Goal: Transaction & Acquisition: Purchase product/service

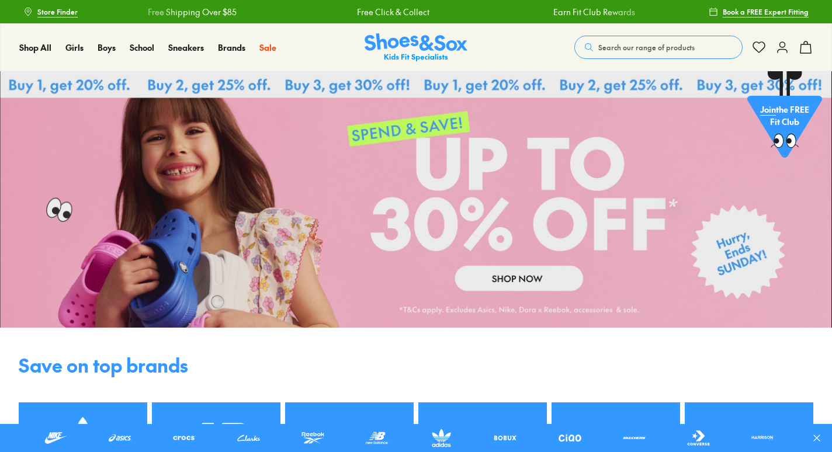
scroll to position [3, 0]
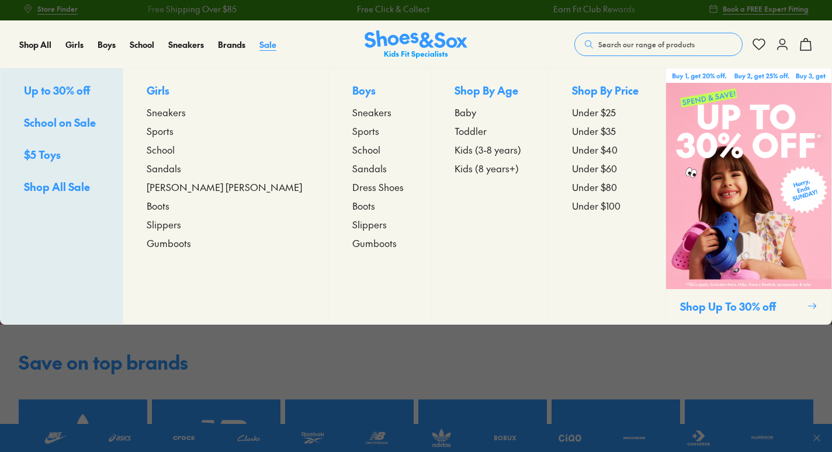
click at [261, 47] on span "Sale" at bounding box center [267, 45] width 17 height 12
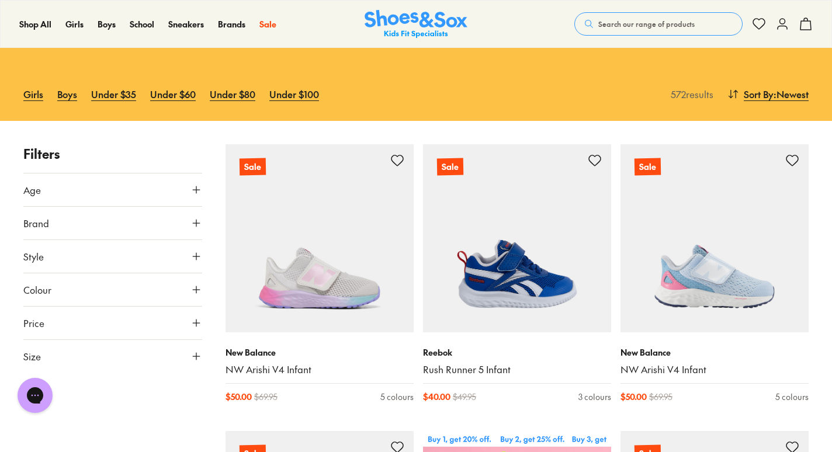
scroll to position [86, 0]
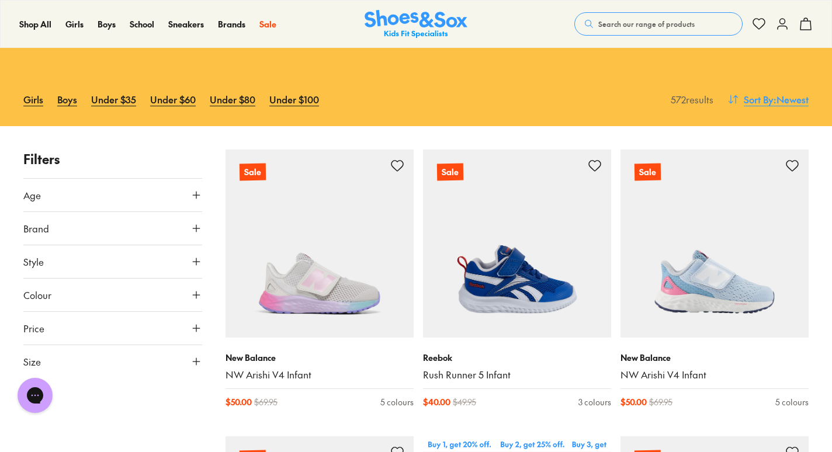
click at [777, 93] on span ": Newest" at bounding box center [791, 99] width 35 height 14
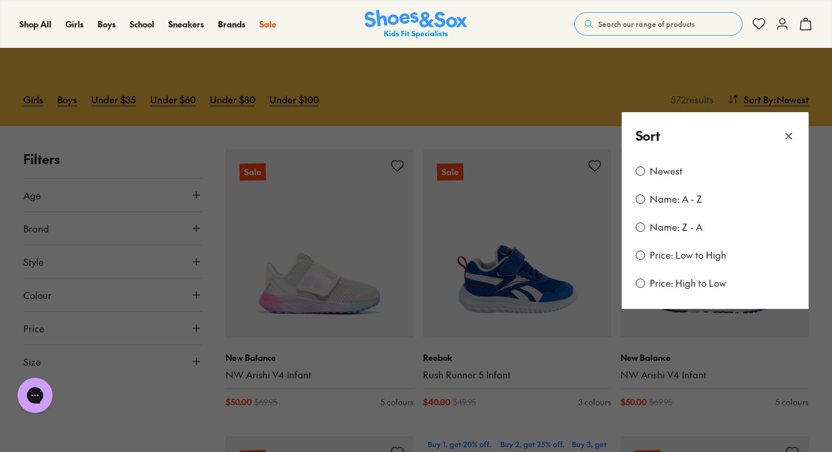
click at [598, 91] on button at bounding box center [416, 226] width 832 height 452
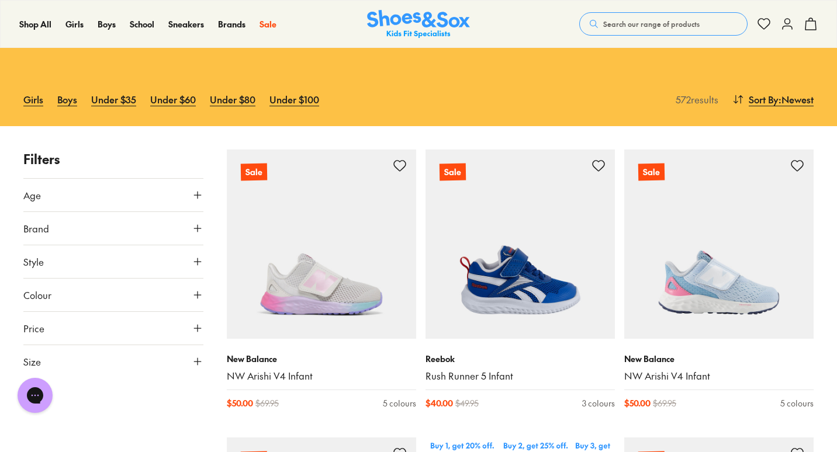
click at [178, 246] on div "Close dialog Join the FREE Fit Club & Get 10% Back Sign up to join our FREE Fit…" at bounding box center [418, 226] width 837 height 452
click at [186, 259] on button "Style" at bounding box center [112, 261] width 179 height 33
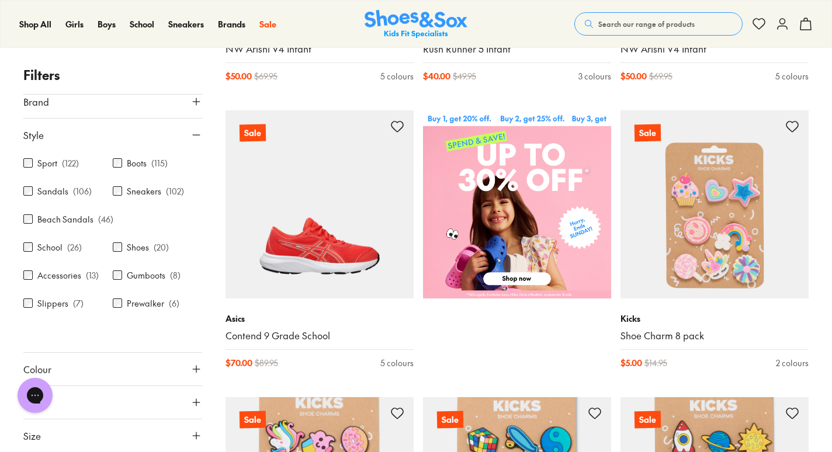
scroll to position [415, 0]
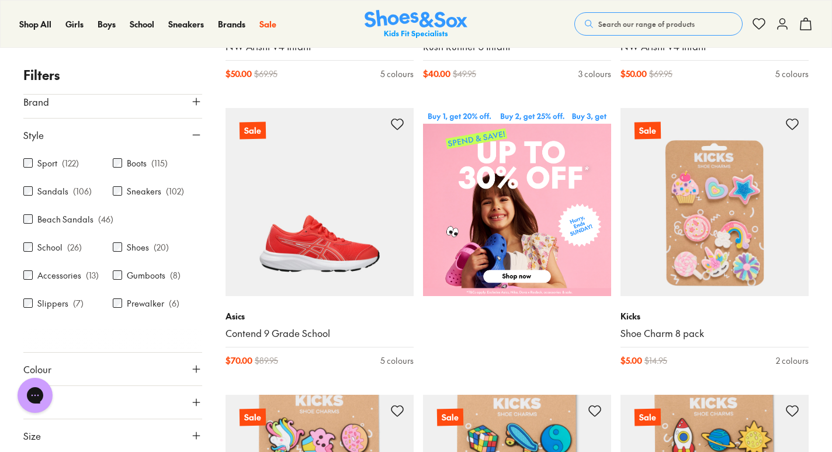
click at [183, 438] on button "Size" at bounding box center [112, 436] width 179 height 33
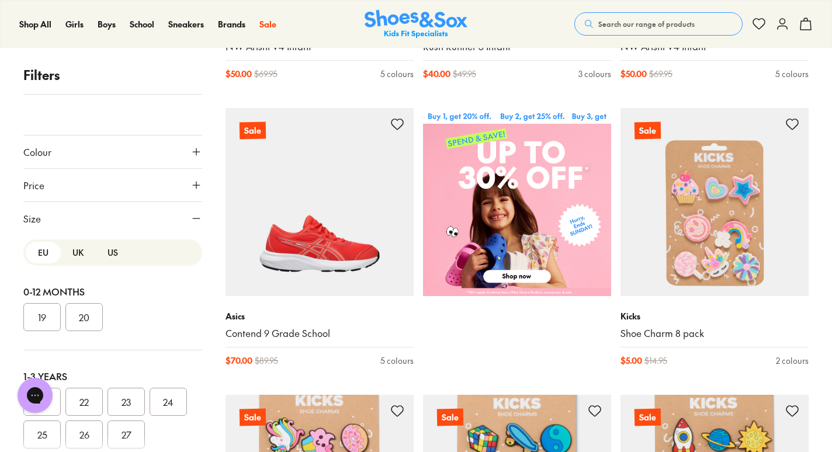
scroll to position [267, 0]
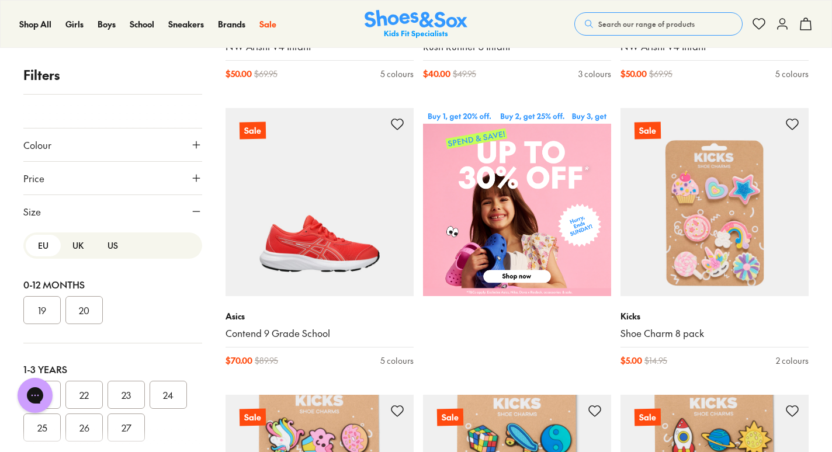
click at [127, 432] on div at bounding box center [112, 440] width 179 height 23
click at [130, 428] on button "27" at bounding box center [126, 428] width 37 height 28
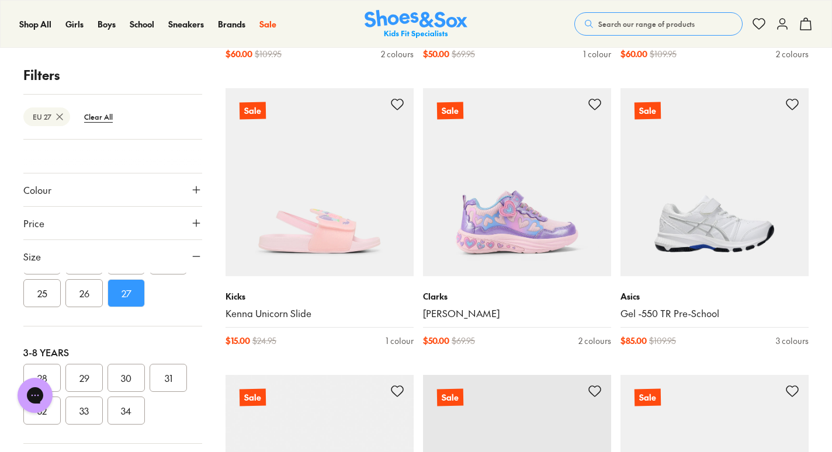
scroll to position [2406, 0]
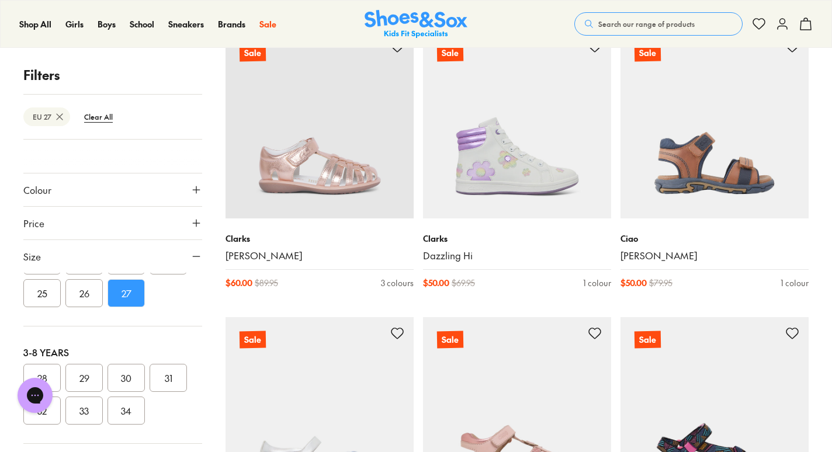
scroll to position [3657, 0]
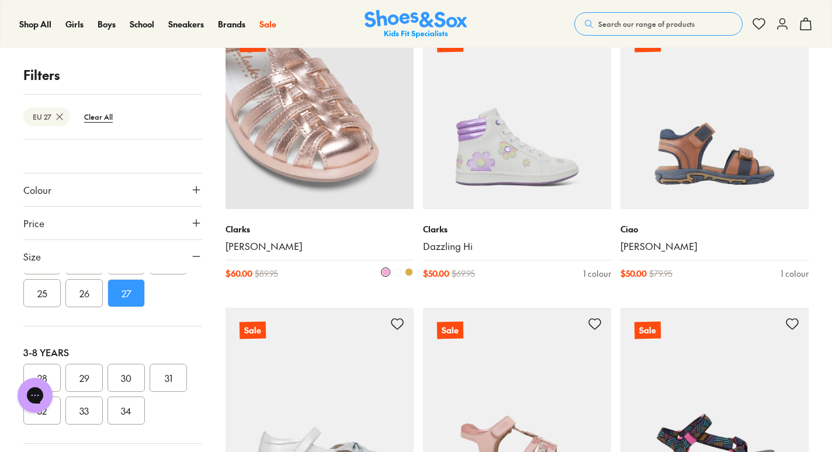
click at [410, 275] on span at bounding box center [409, 272] width 8 height 8
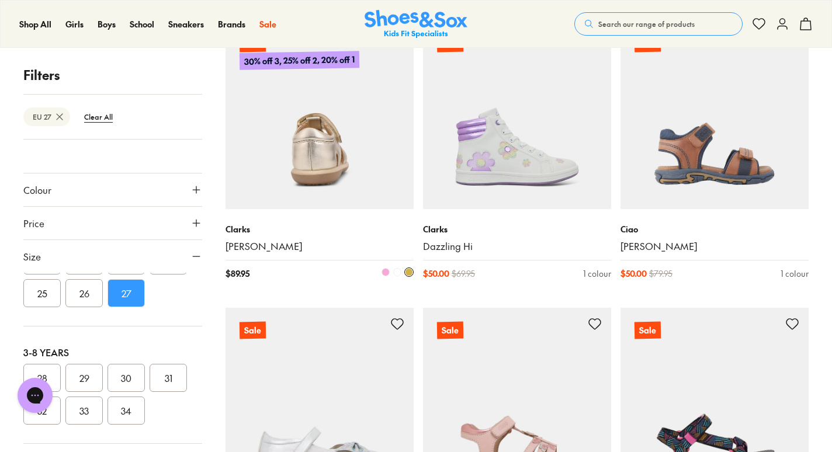
click at [397, 270] on span at bounding box center [397, 272] width 8 height 8
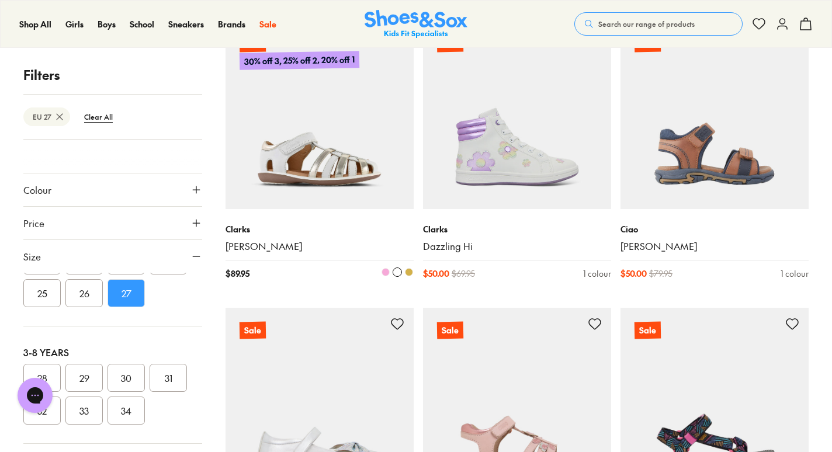
click at [408, 271] on span at bounding box center [409, 272] width 8 height 8
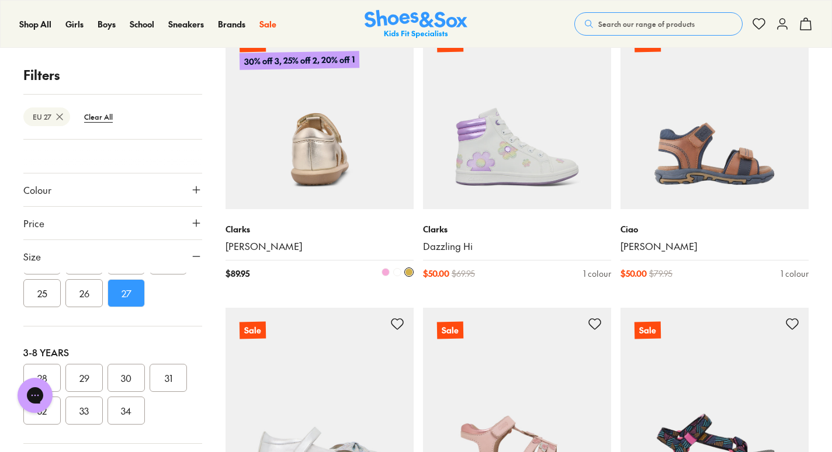
click at [389, 273] on span at bounding box center [386, 272] width 8 height 8
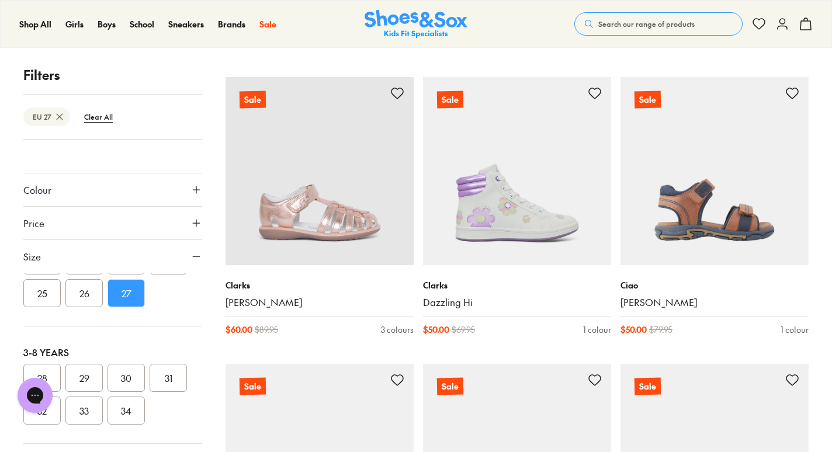
scroll to position [3606, 0]
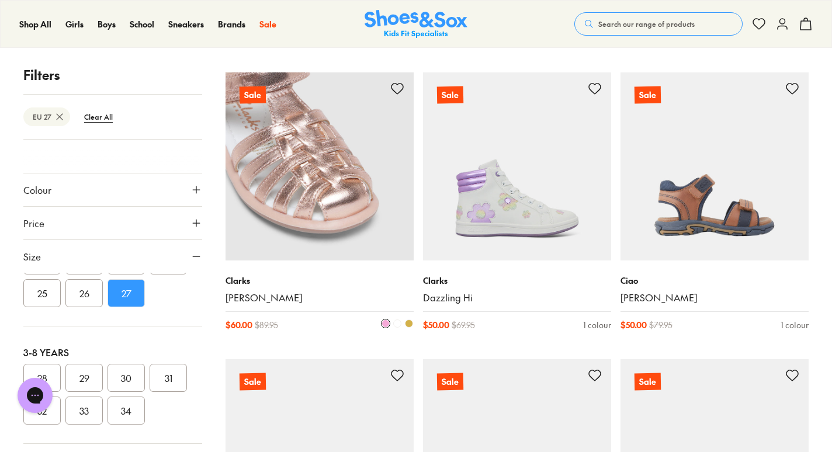
click at [329, 188] on img at bounding box center [320, 166] width 188 height 188
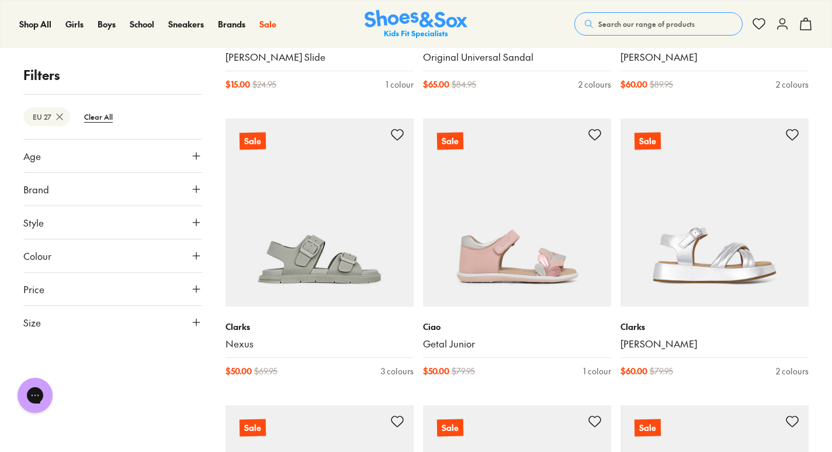
scroll to position [4711, 0]
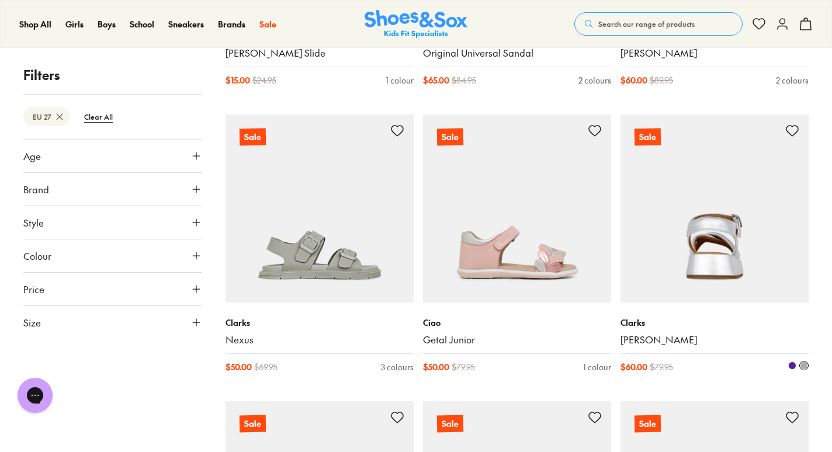
click at [790, 366] on span at bounding box center [792, 366] width 8 height 8
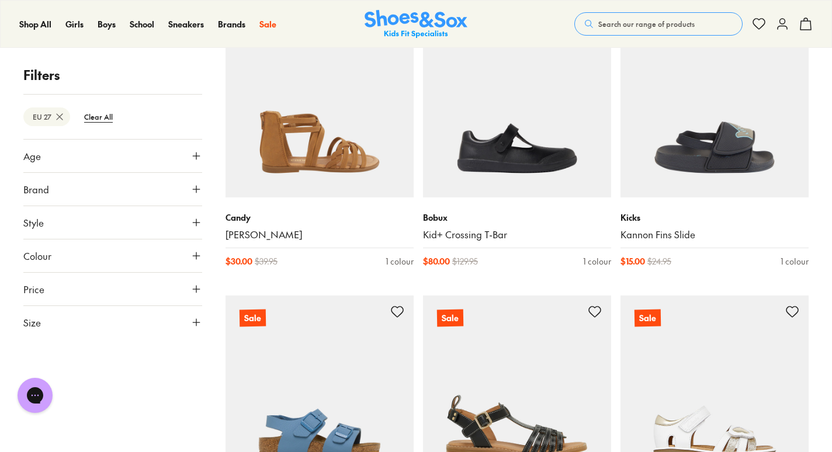
scroll to position [5696, 0]
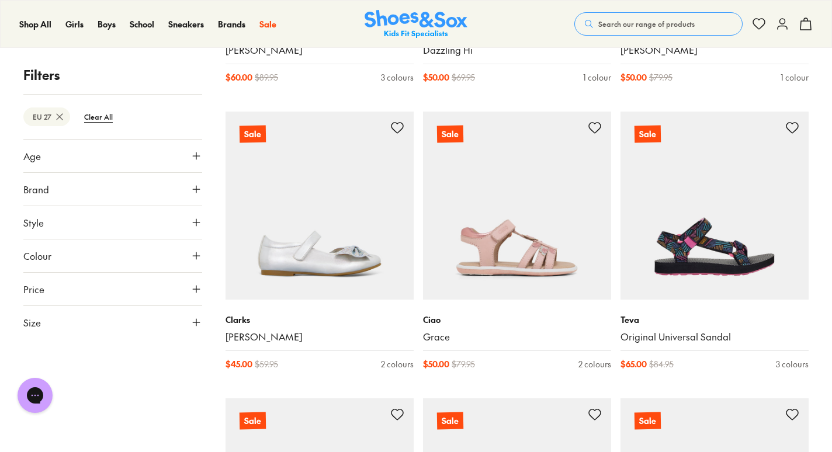
scroll to position [1160, 0]
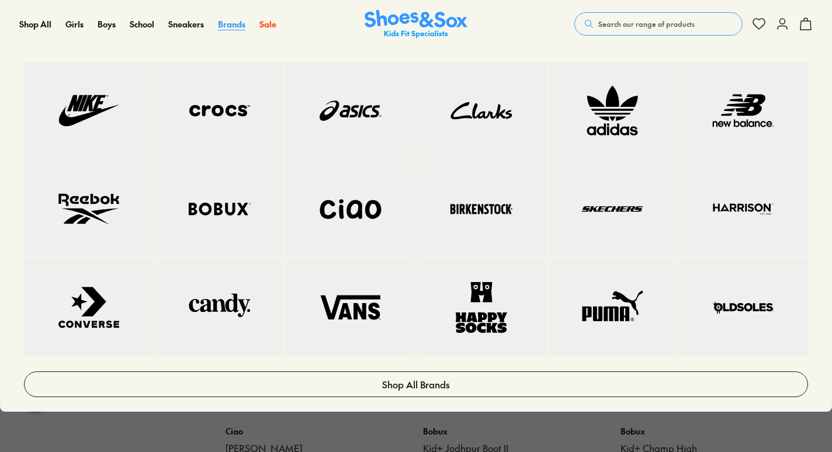
click at [233, 19] on span "Brands" at bounding box center [231, 24] width 27 height 12
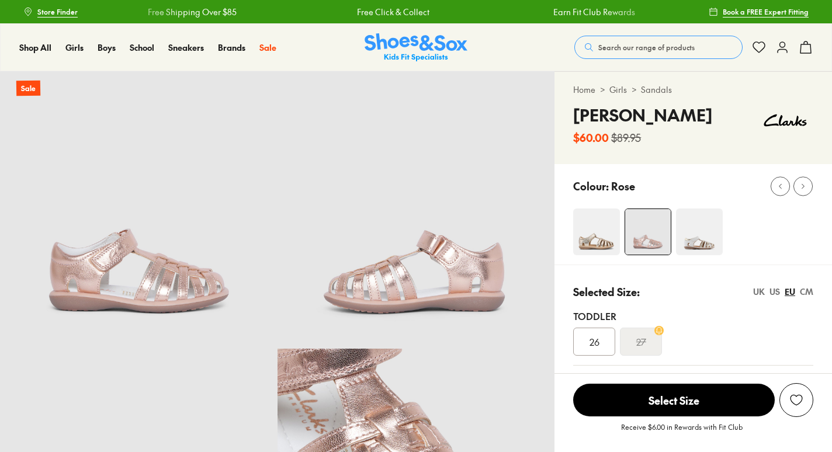
select select "*"
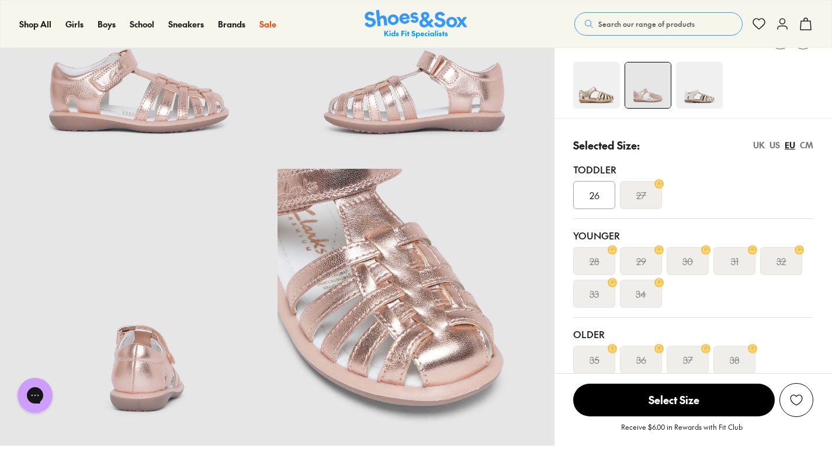
scroll to position [182, 0]
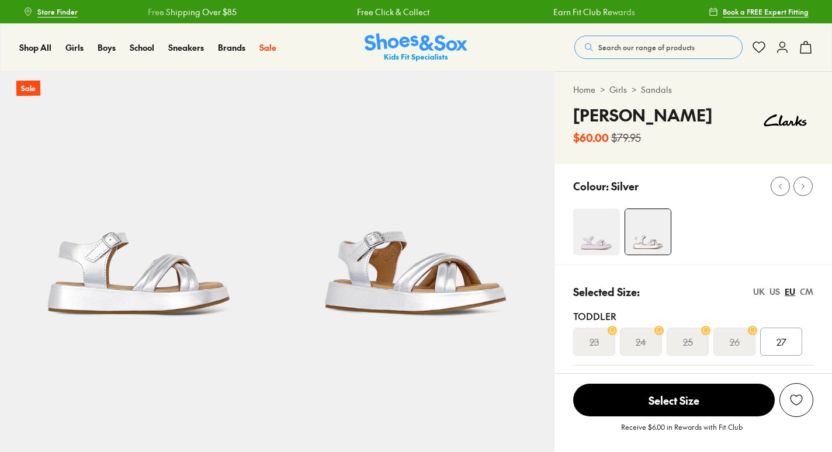
select select "*"
click at [611, 245] on img at bounding box center [596, 232] width 47 height 47
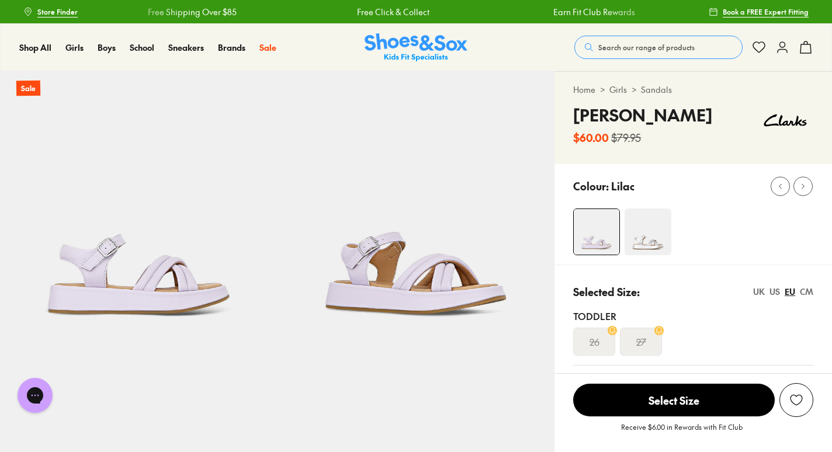
select select "*"
click at [642, 236] on img at bounding box center [648, 232] width 47 height 47
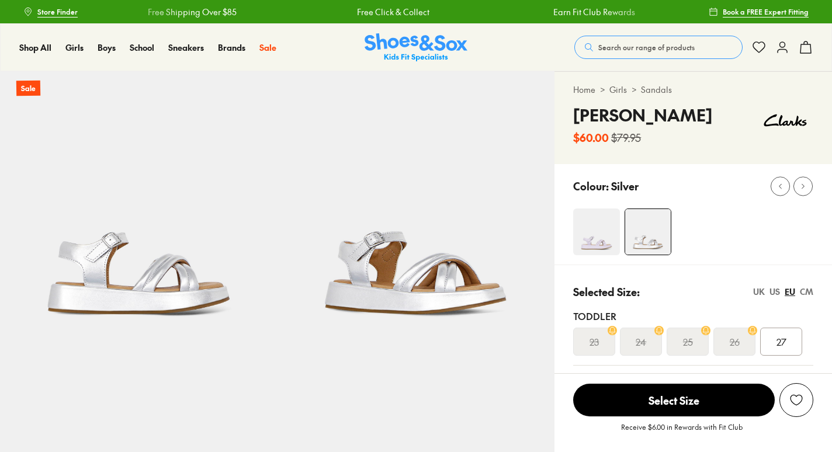
select select "*"
click at [772, 294] on div "US" at bounding box center [775, 292] width 11 height 12
click at [791, 290] on div "EU" at bounding box center [790, 292] width 11 height 12
click at [779, 335] on span "27" at bounding box center [782, 342] width 10 height 14
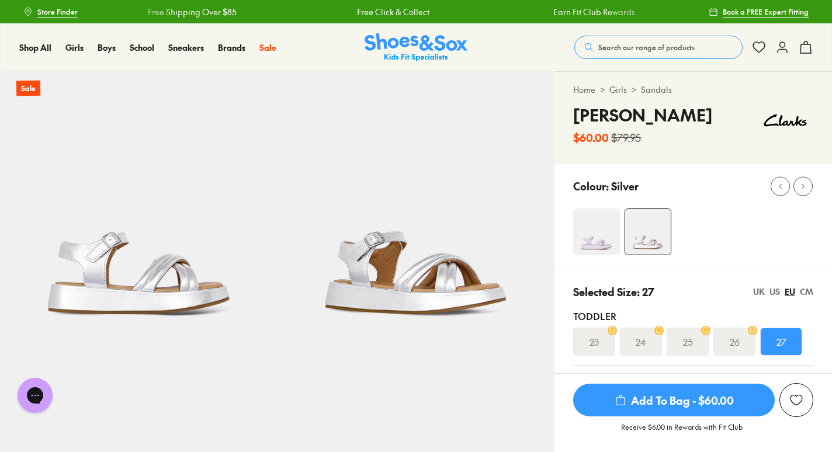
click at [777, 293] on div "US" at bounding box center [775, 292] width 11 height 12
click at [791, 292] on div "EU" at bounding box center [790, 292] width 11 height 12
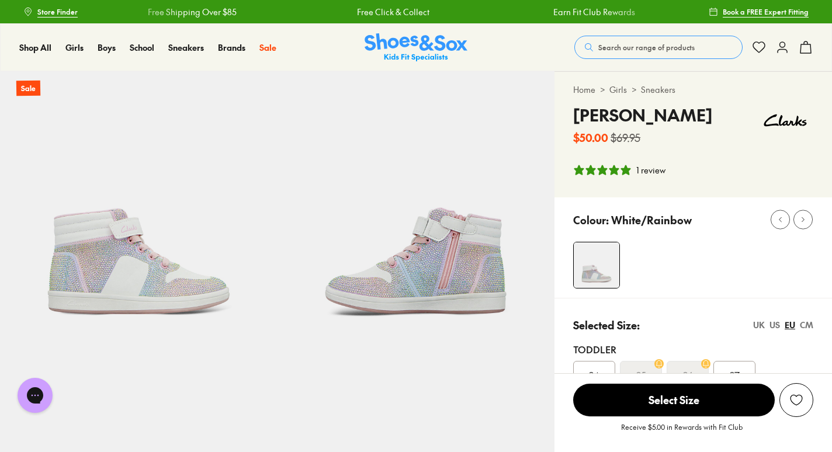
select select "*"
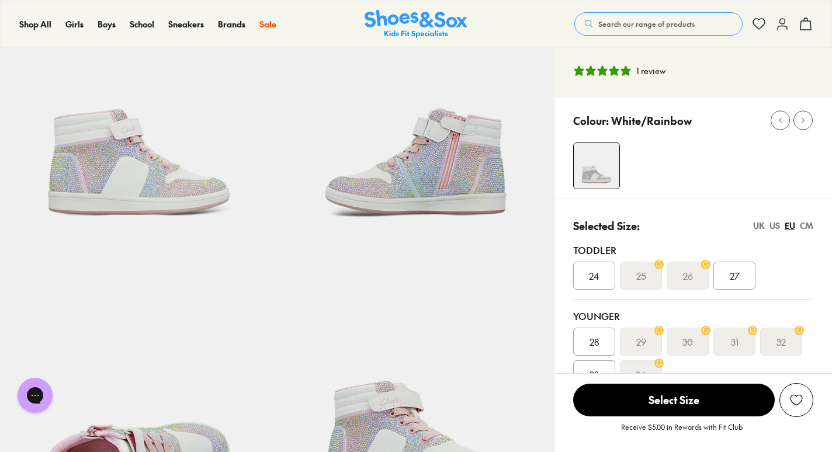
scroll to position [79, 0]
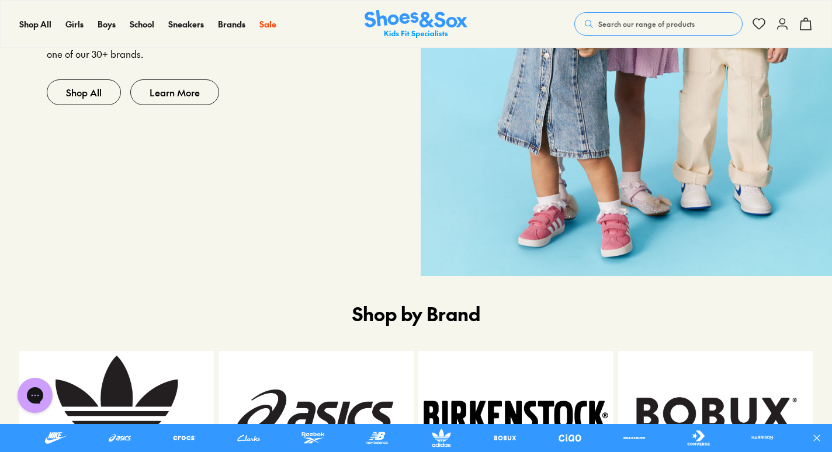
scroll to position [355, 0]
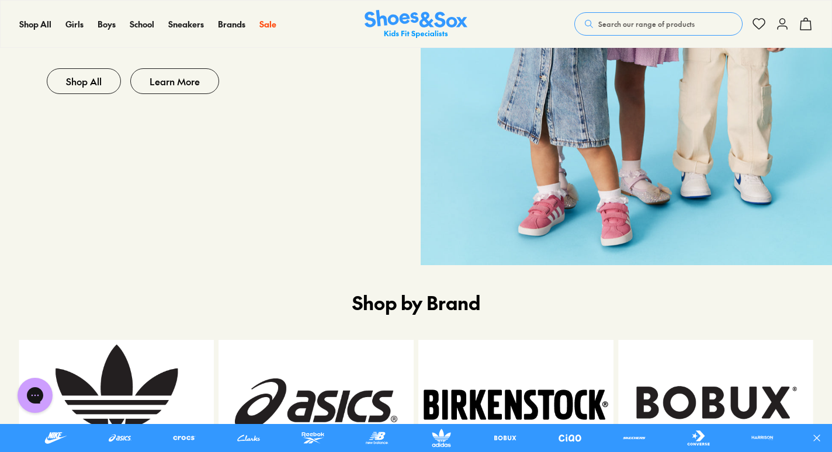
click at [117, 436] on link at bounding box center [120, 438] width 46 height 19
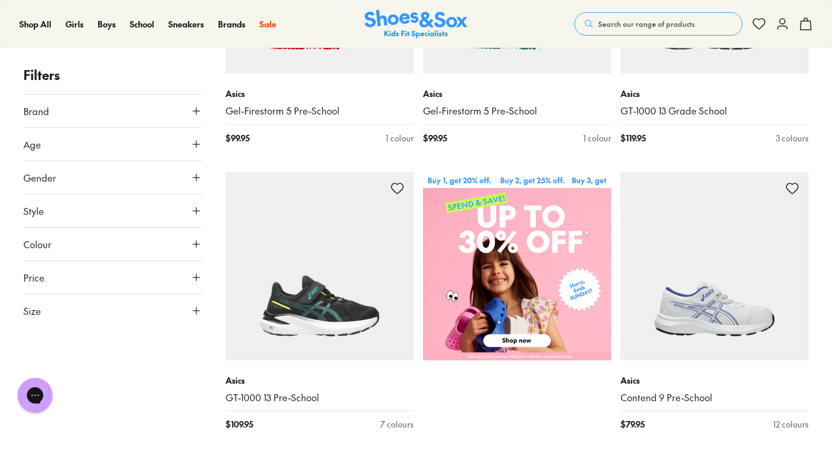
scroll to position [402, 0]
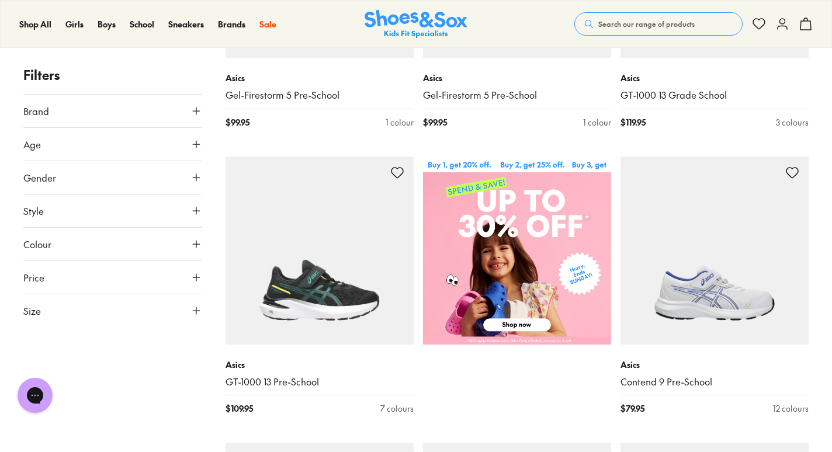
click at [193, 315] on icon at bounding box center [196, 311] width 12 height 12
click at [170, 410] on button "27" at bounding box center [168, 410] width 37 height 28
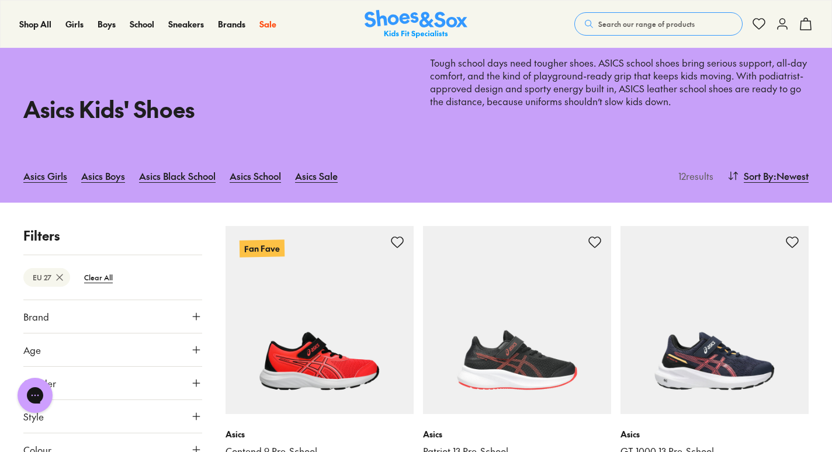
scroll to position [33, 0]
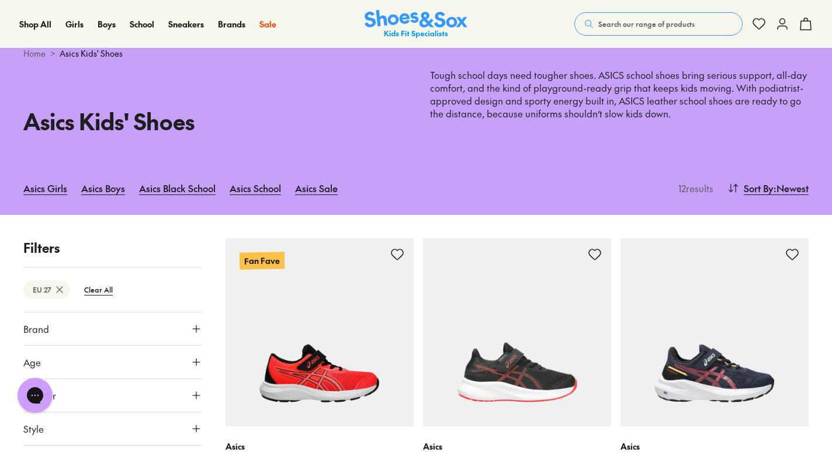
click at [611, 28] on span "Search our range of products" at bounding box center [646, 24] width 96 height 11
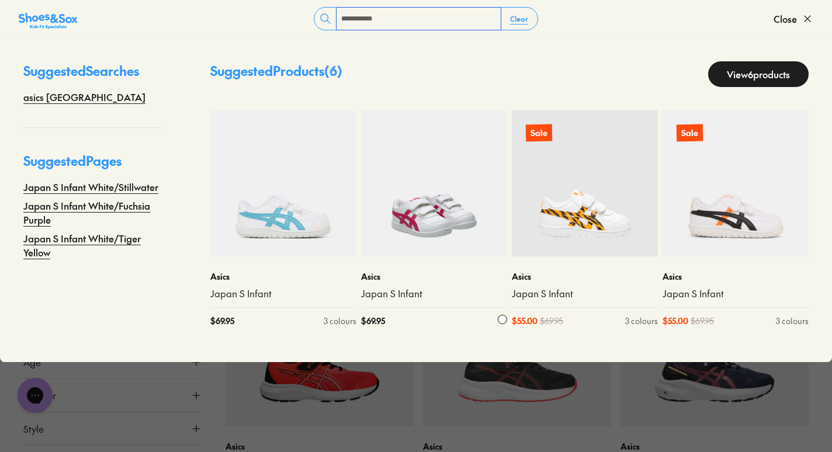
type input "**********"
click at [411, 203] on img at bounding box center [434, 183] width 146 height 146
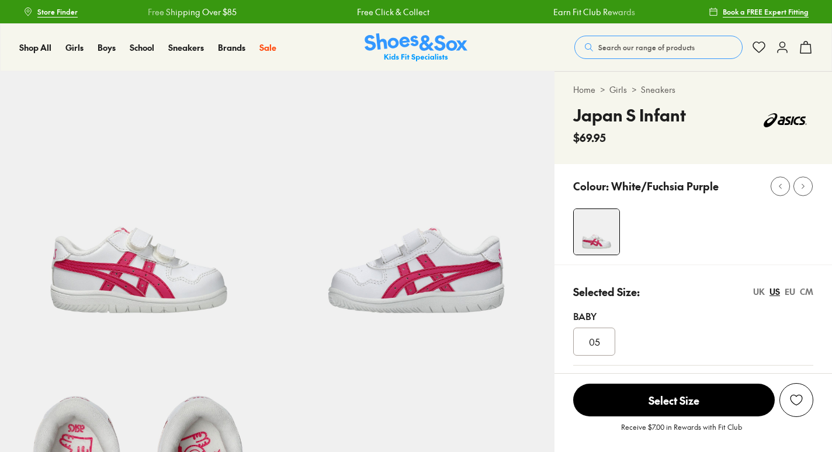
select select "*"
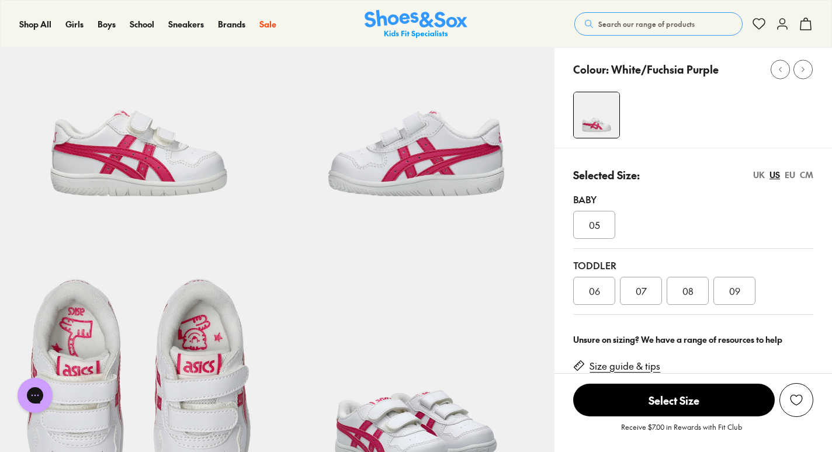
scroll to position [110, 0]
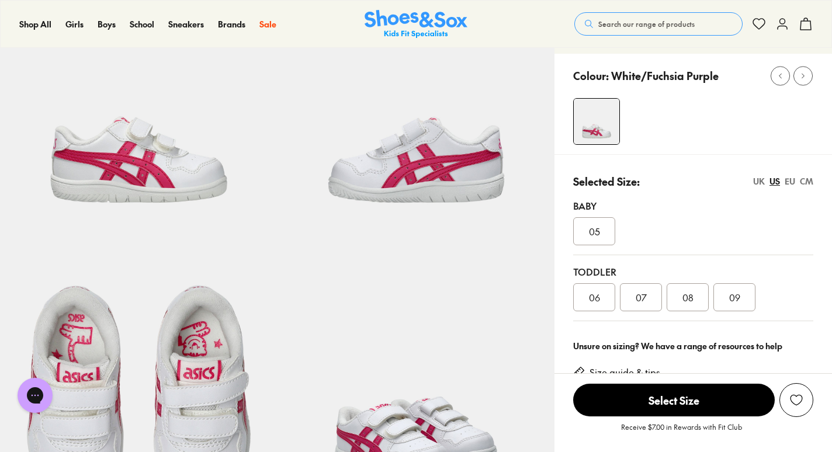
click at [790, 182] on div "EU" at bounding box center [790, 181] width 11 height 12
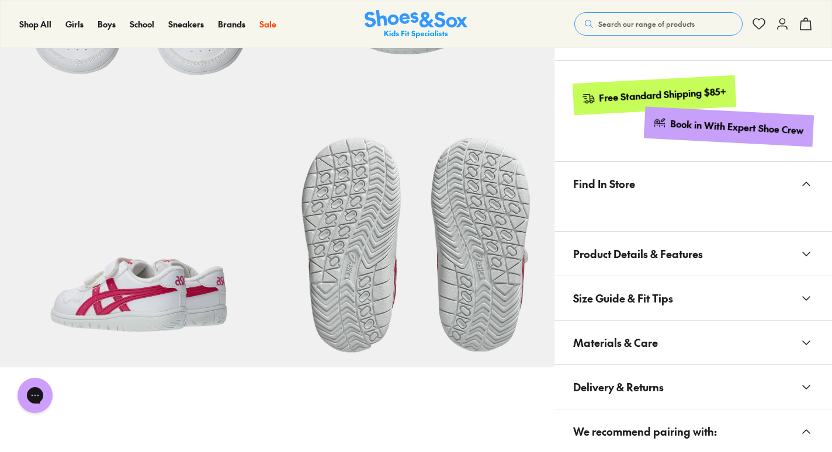
scroll to position [539, 0]
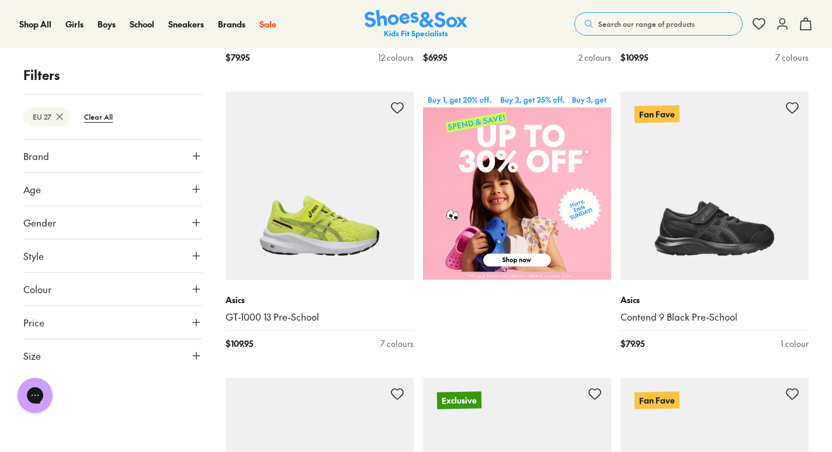
drag, startPoint x: 828, startPoint y: 141, endPoint x: 825, endPoint y: 212, distance: 70.8
click at [825, 212] on div "Filters EU 27 Clear All Brand Asics ( 11 ) Age Youth ( 11 ) Gender All Boys Uni…" at bounding box center [416, 371] width 832 height 1180
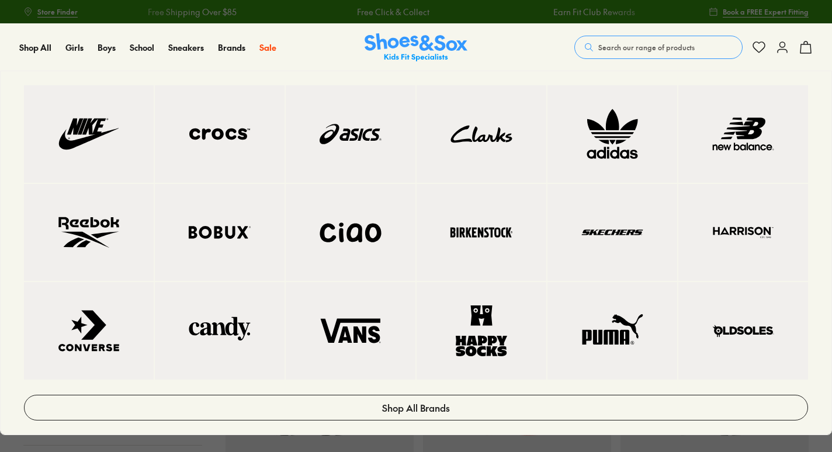
click at [481, 134] on img at bounding box center [481, 134] width 83 height 51
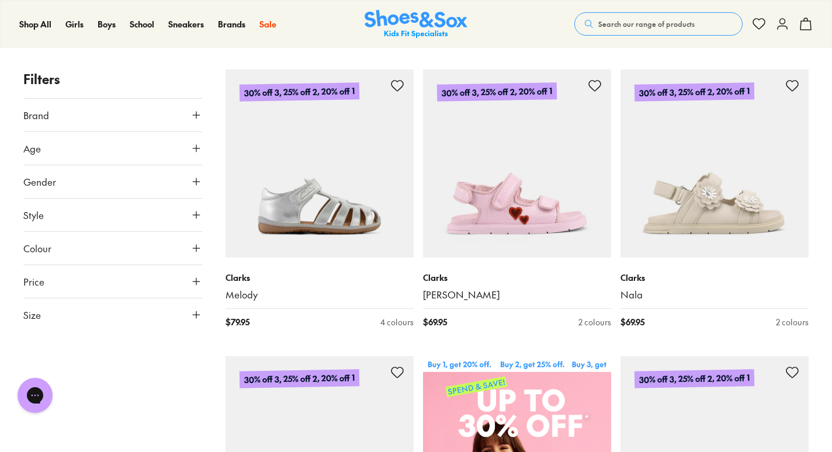
scroll to position [184, 0]
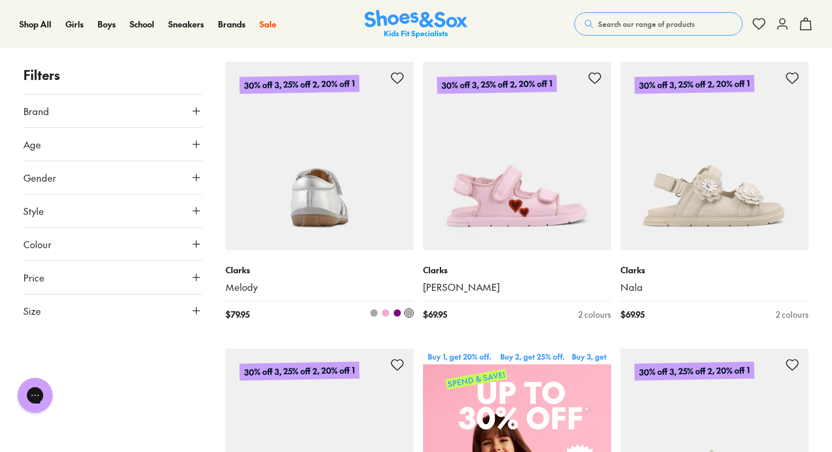
drag, startPoint x: 374, startPoint y: 170, endPoint x: 406, endPoint y: 170, distance: 32.1
click at [406, 170] on img at bounding box center [320, 156] width 188 height 188
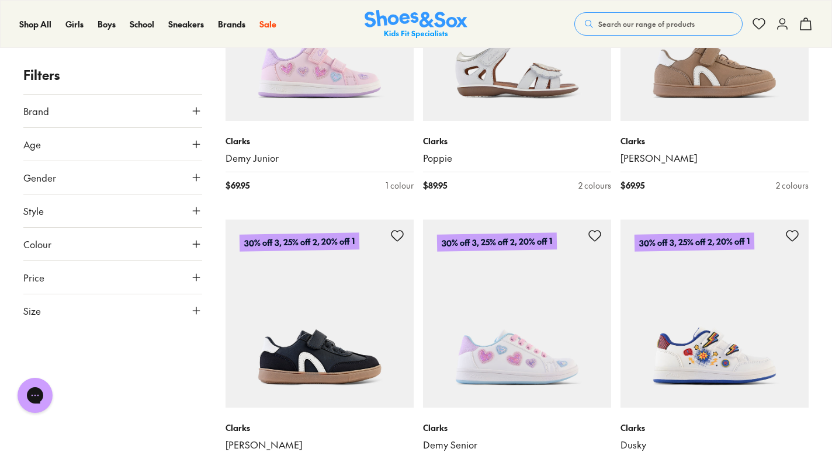
scroll to position [2329, 0]
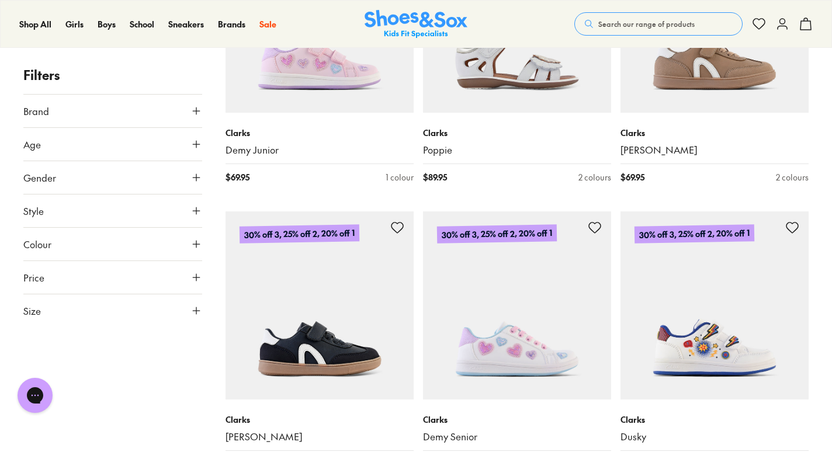
drag, startPoint x: 831, startPoint y: 280, endPoint x: 824, endPoint y: 304, distance: 25.0
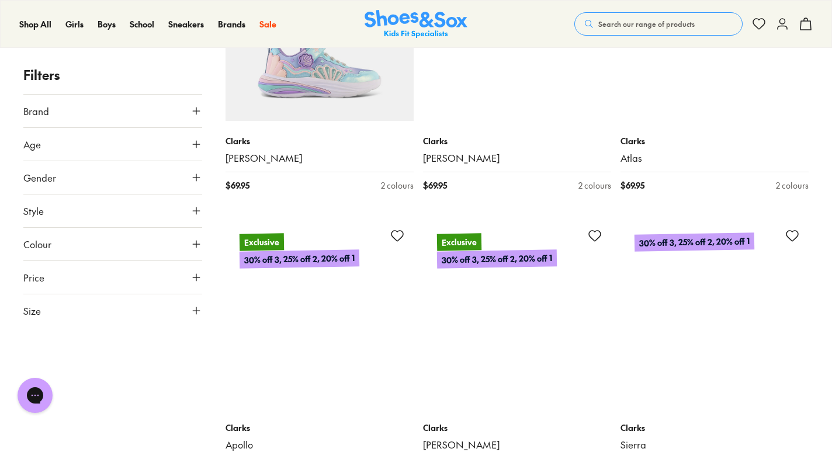
scroll to position [3487, 0]
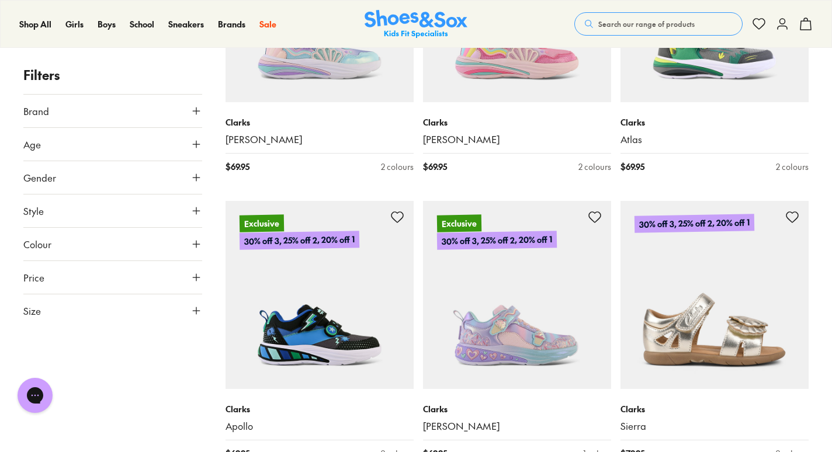
drag, startPoint x: 831, startPoint y: 242, endPoint x: 824, endPoint y: 260, distance: 19.6
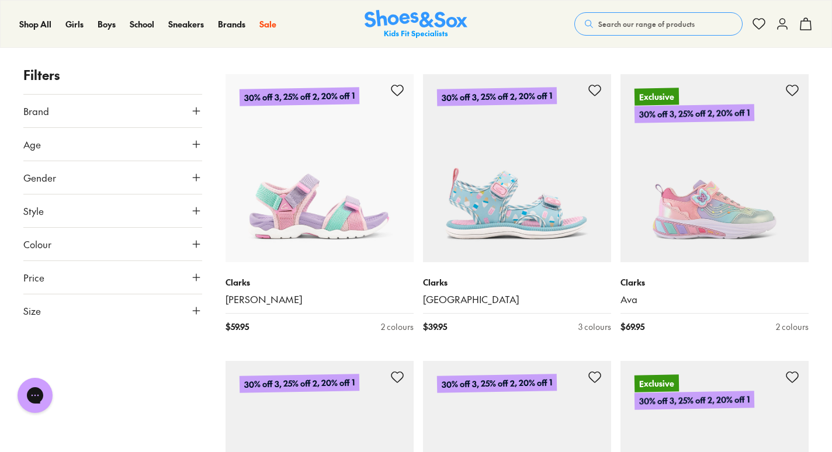
scroll to position [5344, 0]
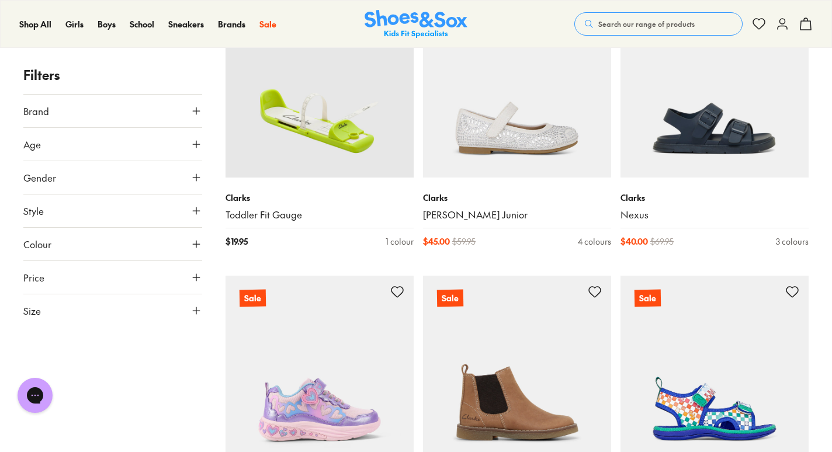
scroll to position [8569, 0]
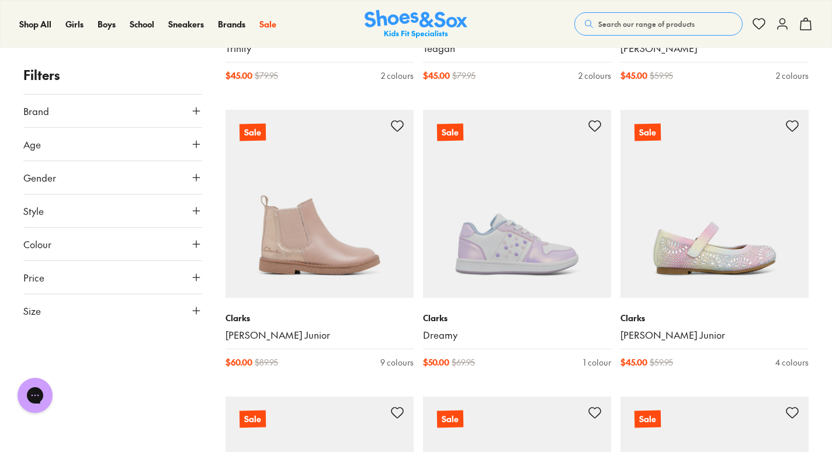
scroll to position [10767, 0]
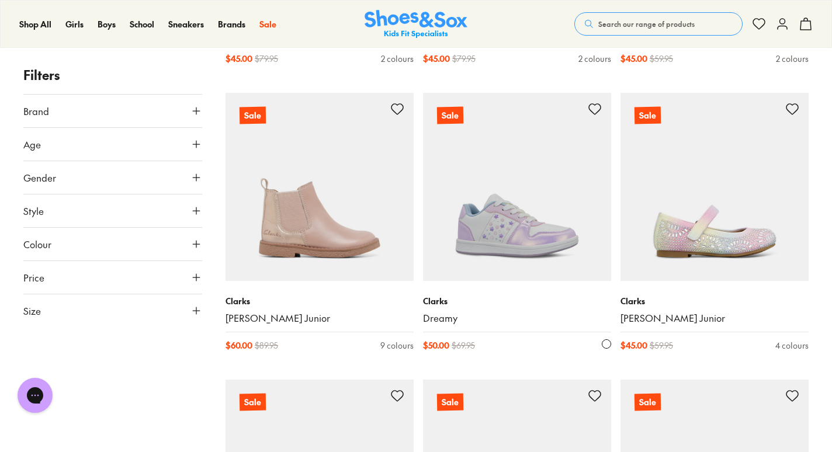
drag, startPoint x: 528, startPoint y: 251, endPoint x: 526, endPoint y: 245, distance: 6.1
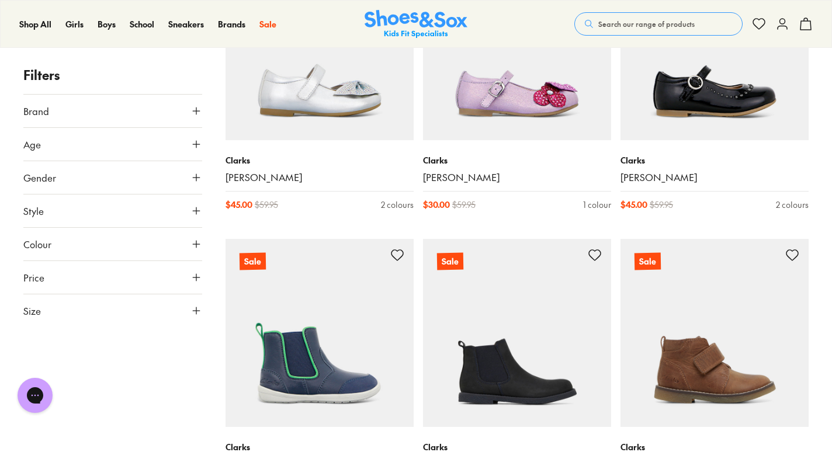
scroll to position [11412, 0]
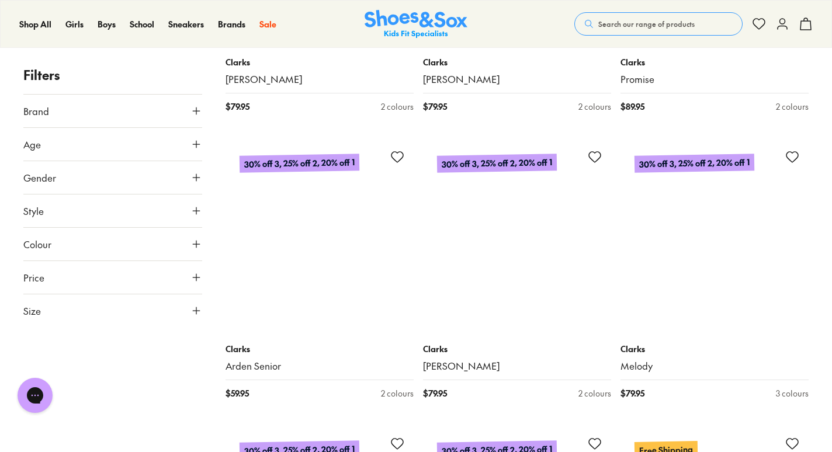
scroll to position [14458, 0]
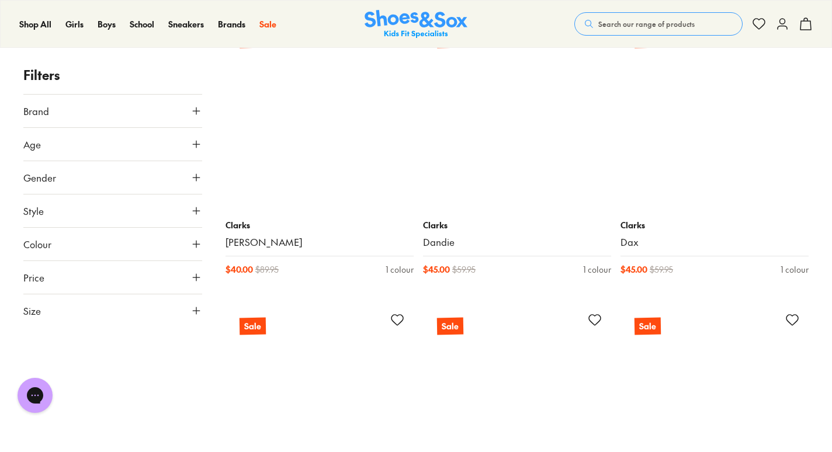
scroll to position [16542, 0]
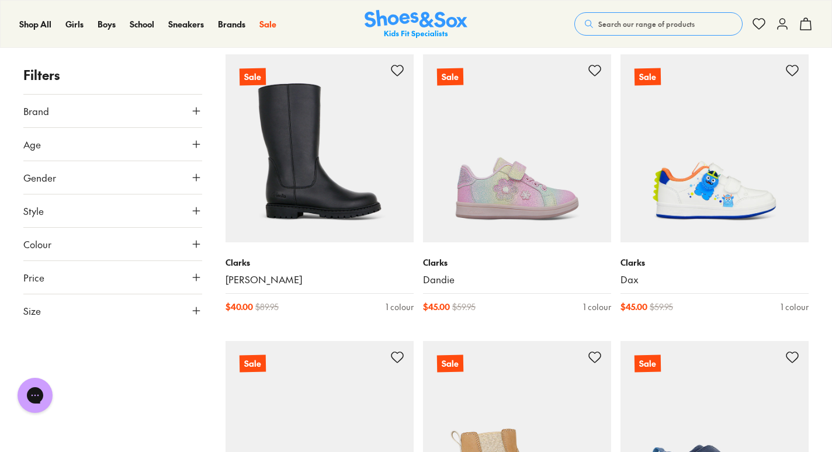
drag, startPoint x: 831, startPoint y: 397, endPoint x: 830, endPoint y: 408, distance: 10.6
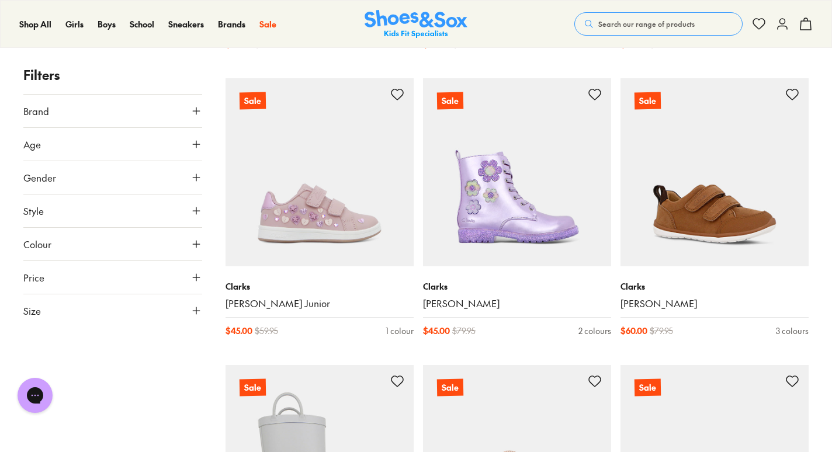
scroll to position [17104, 0]
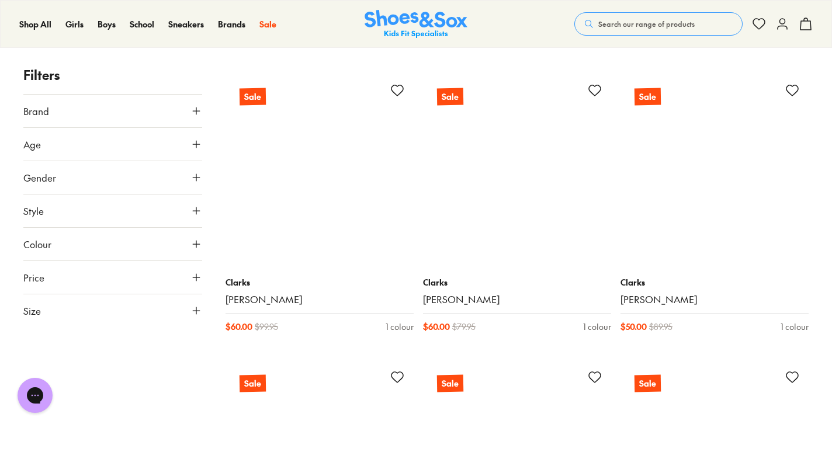
scroll to position [20826, 0]
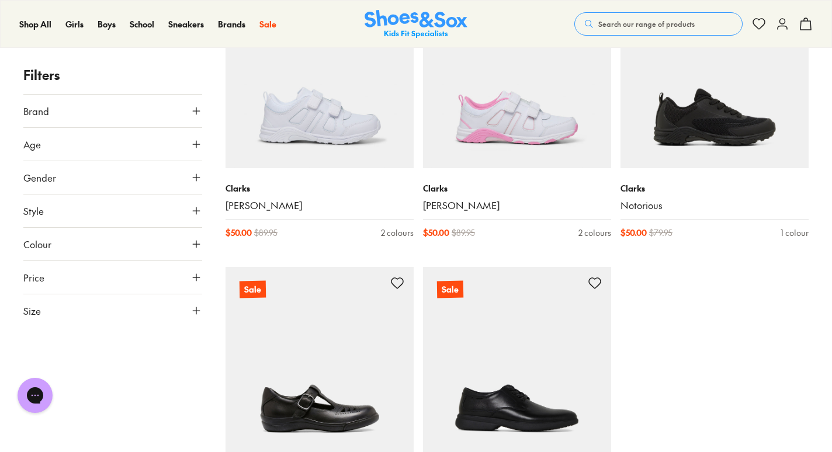
scroll to position [23957, 0]
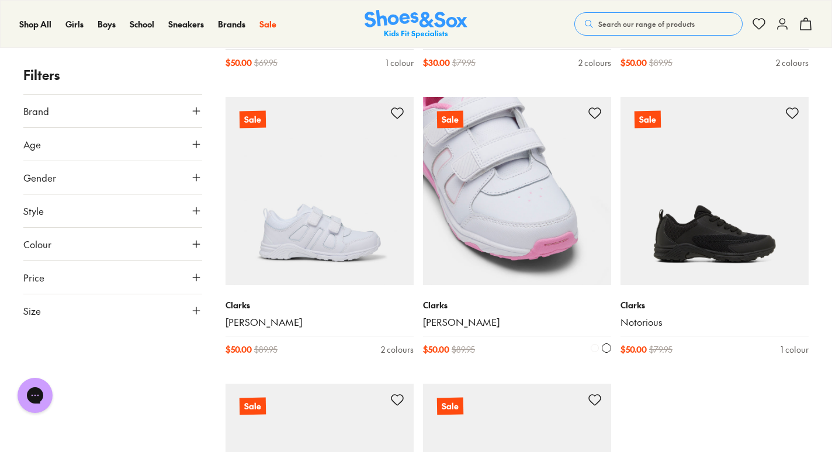
click at [533, 220] on img at bounding box center [517, 191] width 188 height 188
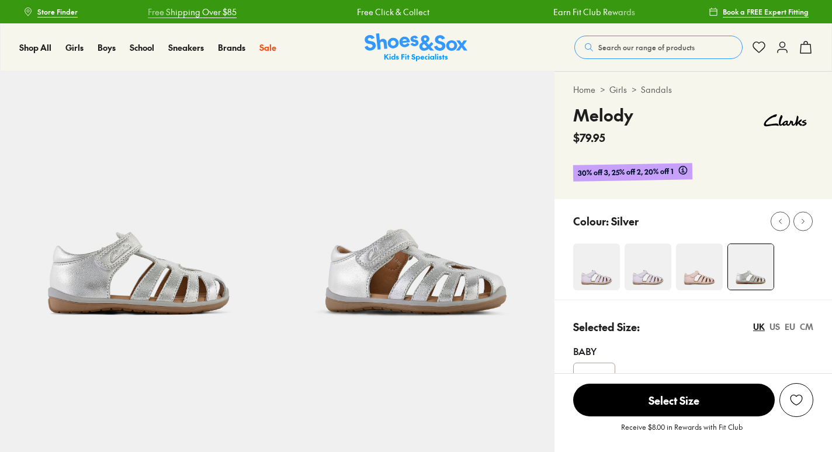
select select "*"
drag, startPoint x: 831, startPoint y: 52, endPoint x: 833, endPoint y: 86, distance: 34.5
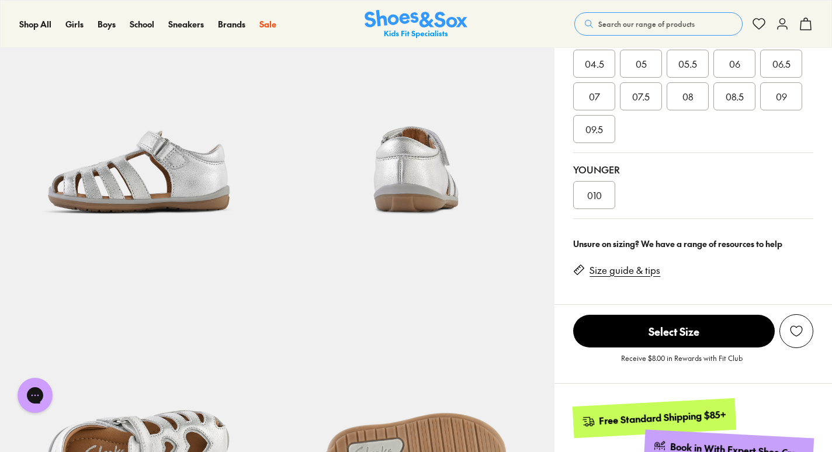
scroll to position [370, 0]
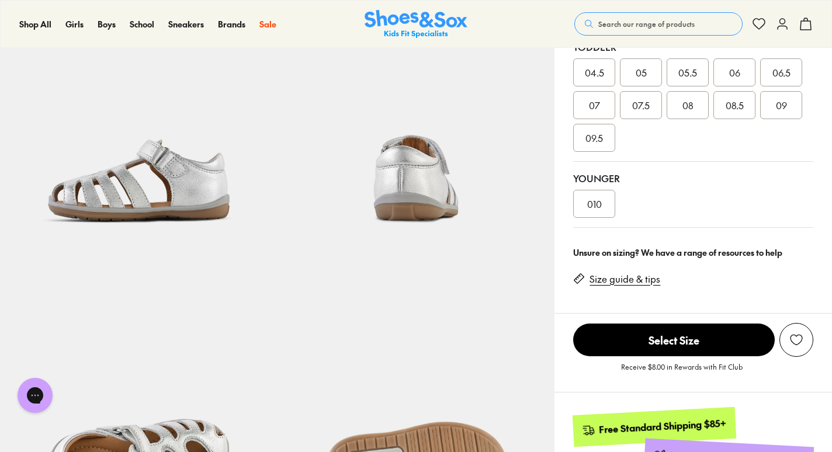
click at [831, 178] on div "Selected Size: [GEOGRAPHIC_DATA] [GEOGRAPHIC_DATA] EU CM Baby [DEMOGRAPHIC_DATA…" at bounding box center [694, 83] width 278 height 308
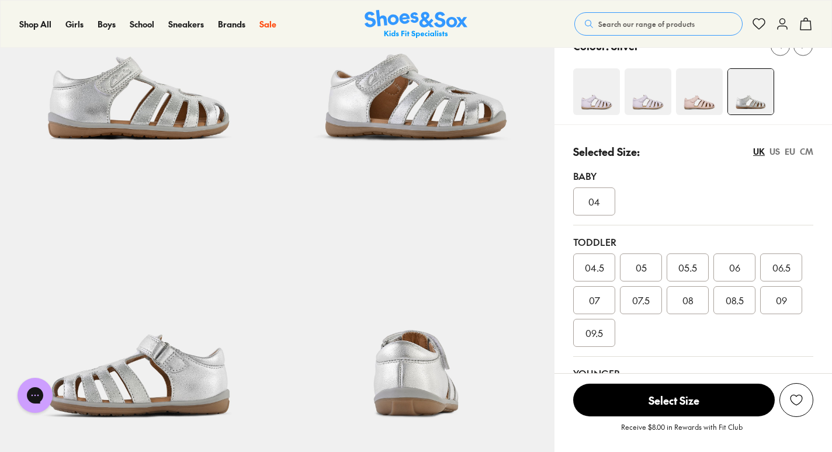
scroll to position [183, 0]
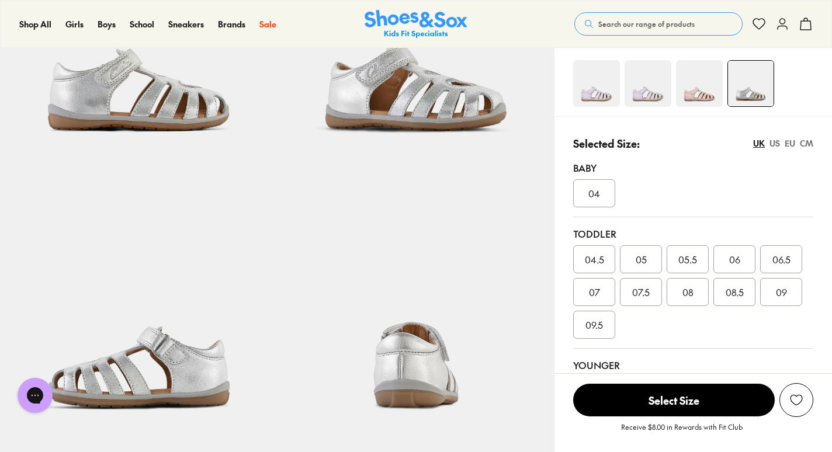
click at [791, 144] on div "EU" at bounding box center [790, 143] width 11 height 12
click at [656, 102] on img at bounding box center [648, 83] width 47 height 47
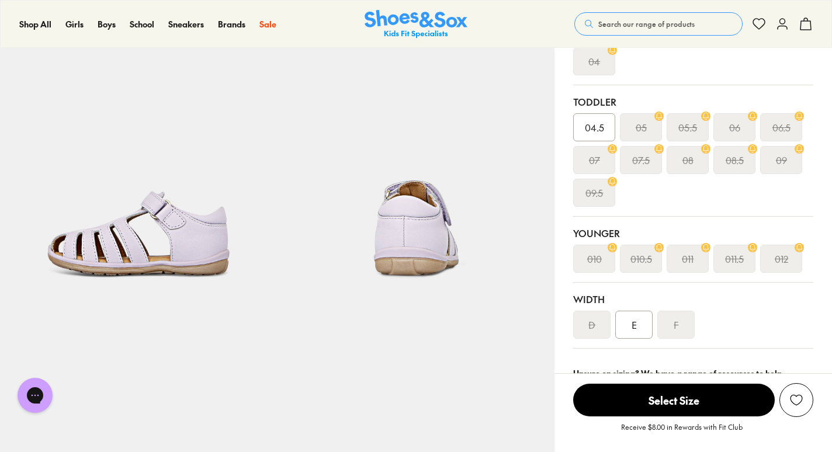
select select "*"
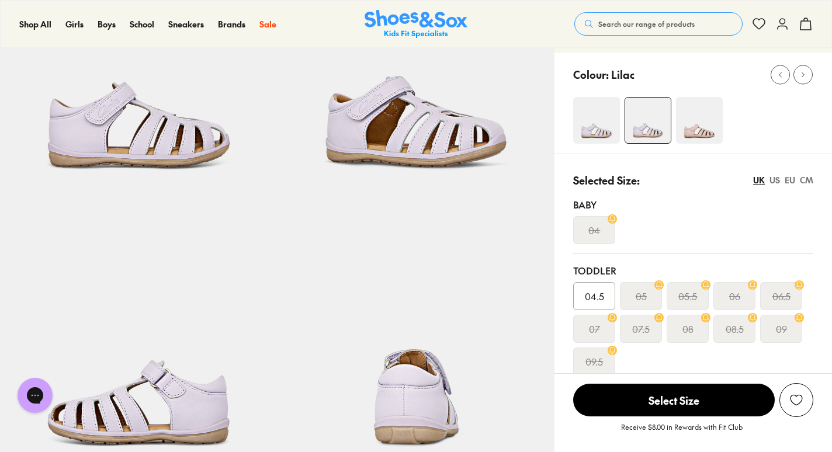
scroll to position [129, 0]
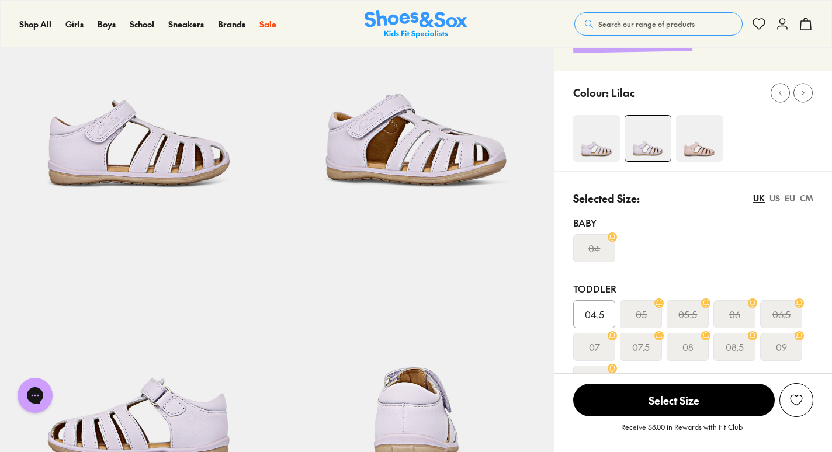
click at [601, 150] on img at bounding box center [596, 138] width 47 height 47
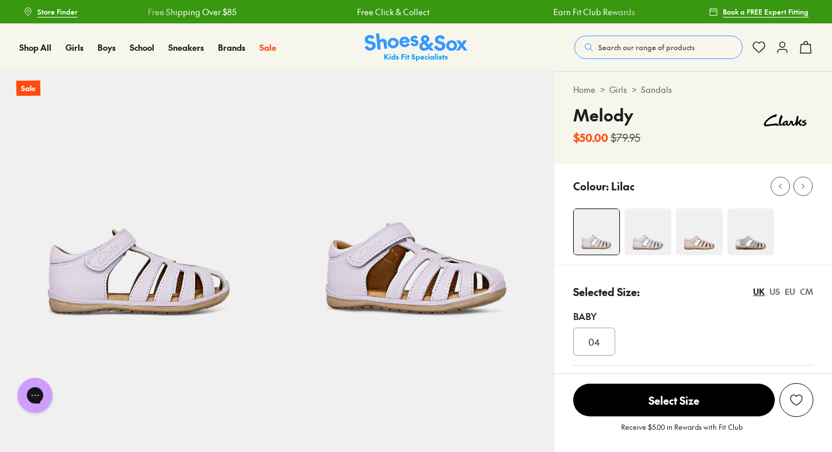
select select "*"
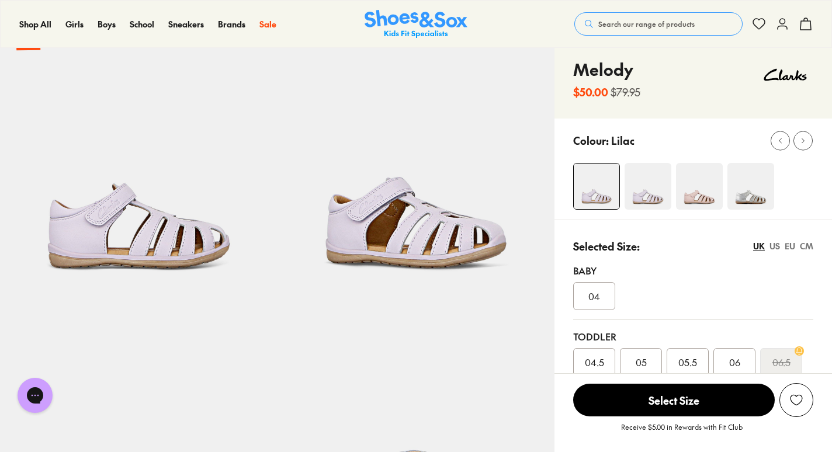
scroll to position [35, 0]
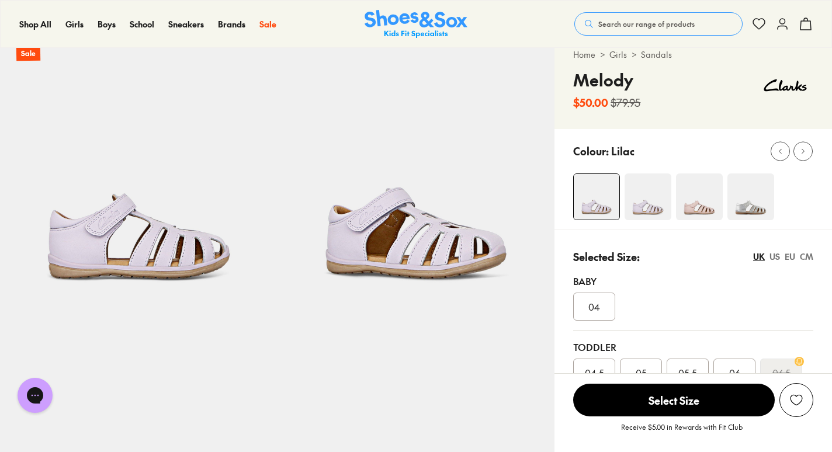
click at [748, 210] on img at bounding box center [750, 197] width 47 height 47
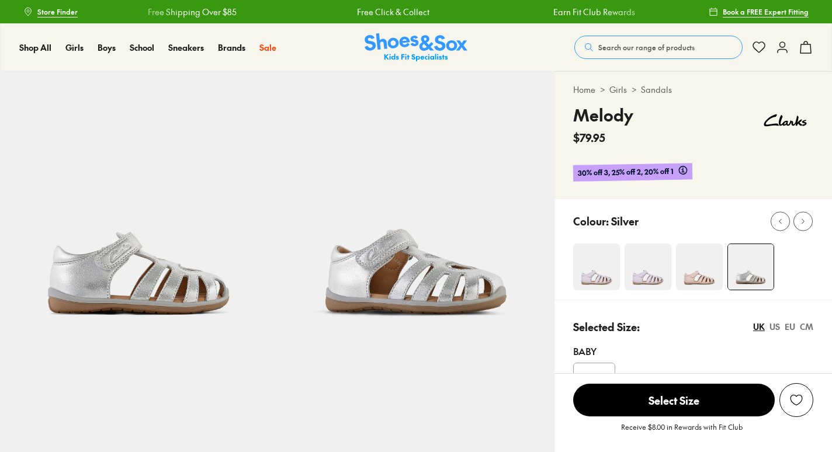
select select "*"
click at [697, 266] on img at bounding box center [699, 267] width 47 height 47
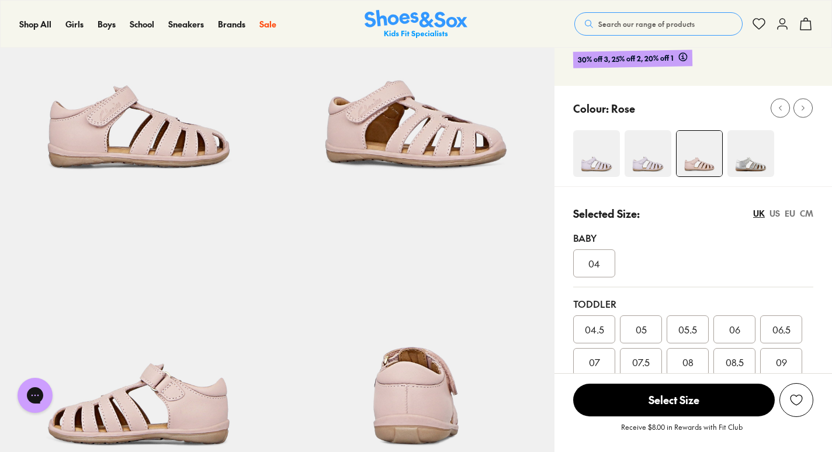
select select "*"
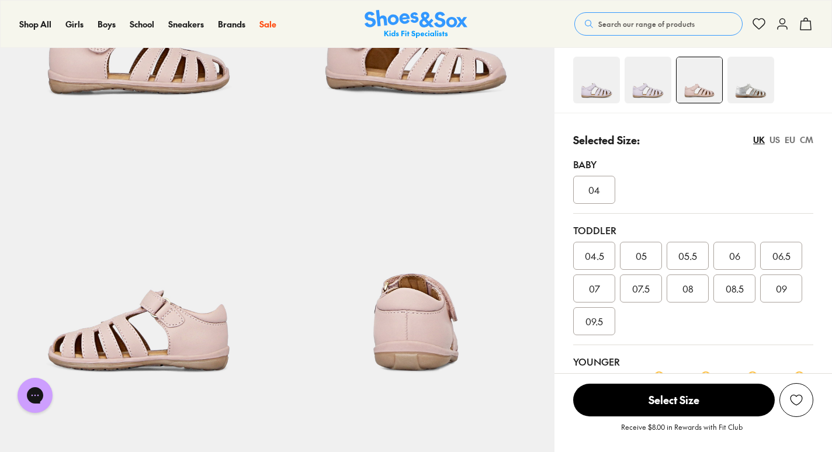
scroll to position [213, 0]
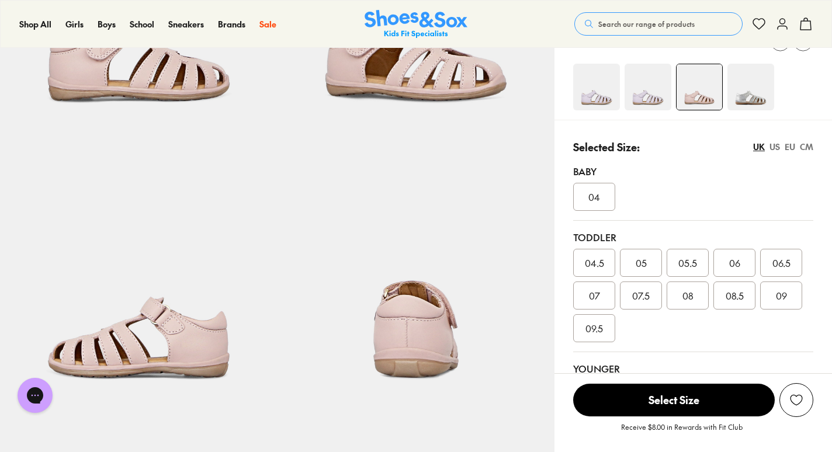
click at [791, 147] on div "EU" at bounding box center [790, 147] width 11 height 12
click at [757, 147] on div "UK" at bounding box center [759, 147] width 12 height 12
click at [593, 335] on div "09.5" at bounding box center [594, 328] width 42 height 28
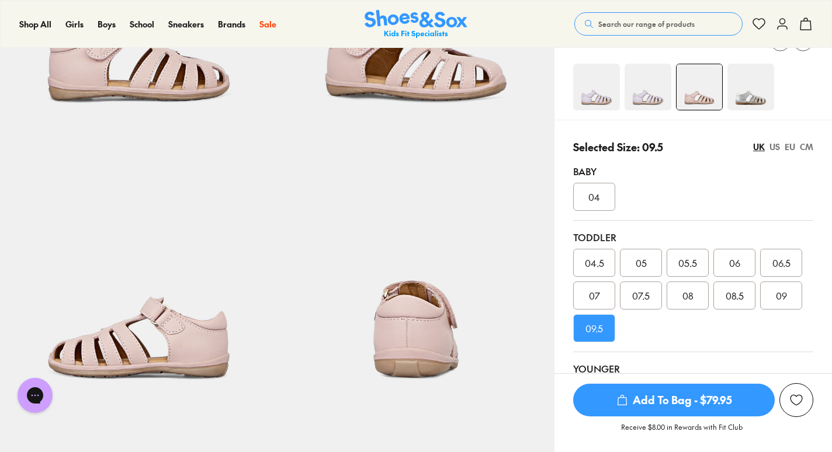
click at [795, 144] on div "UK US EU CM" at bounding box center [783, 147] width 60 height 12
click at [791, 147] on div "EU" at bounding box center [790, 147] width 11 height 12
click at [830, 89] on div at bounding box center [702, 87] width 259 height 47
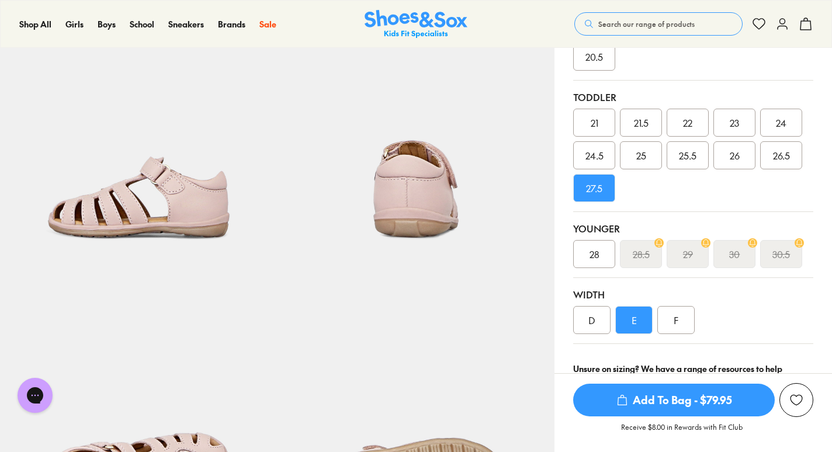
scroll to position [362, 0]
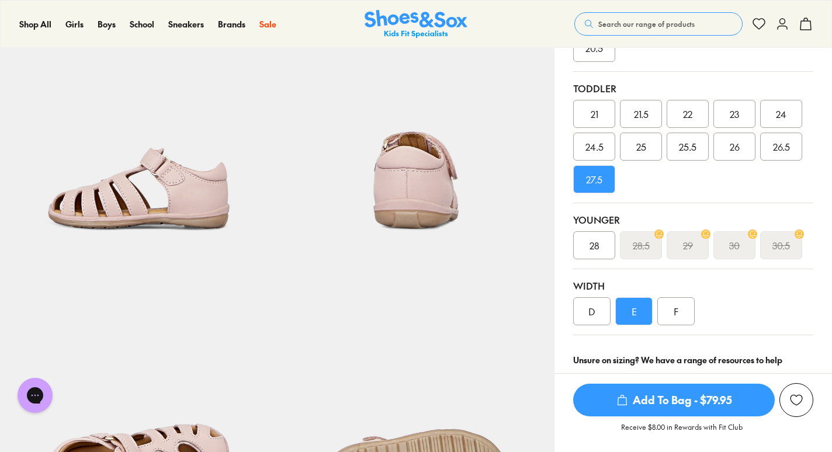
click at [668, 313] on div "F" at bounding box center [675, 311] width 37 height 28
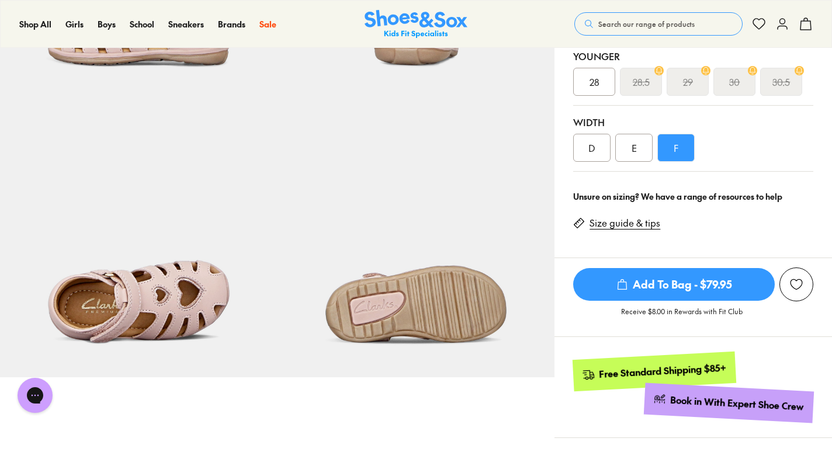
scroll to position [529, 0]
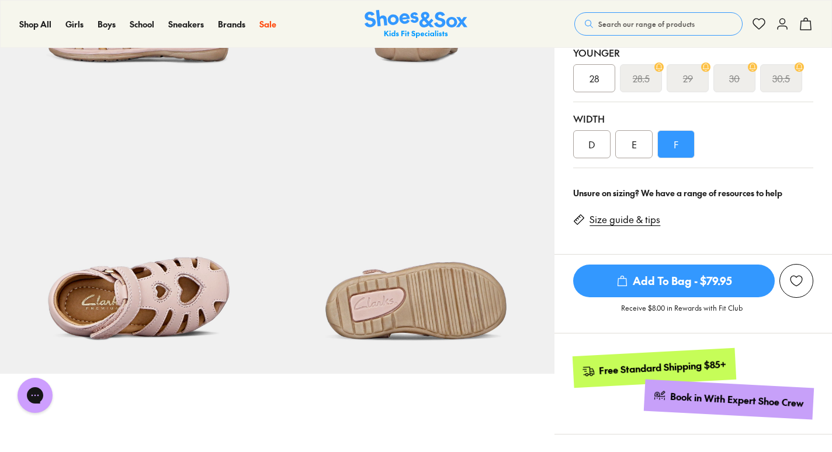
click at [602, 226] on link "Size guide & tips" at bounding box center [625, 219] width 71 height 13
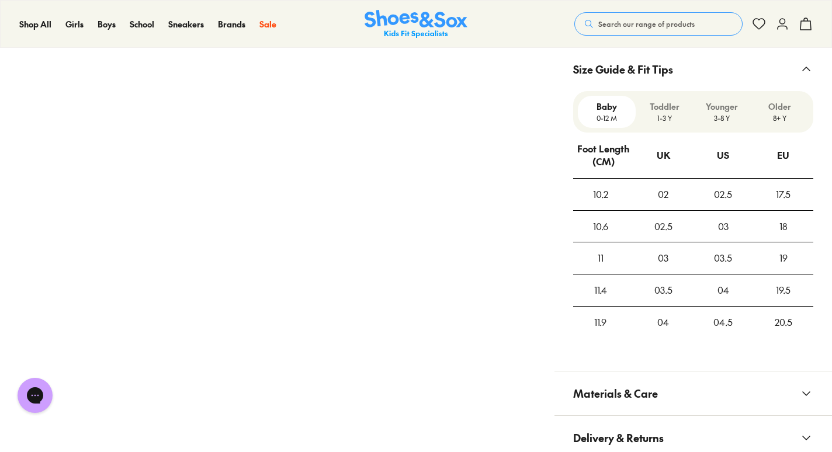
scroll to position [1056, 0]
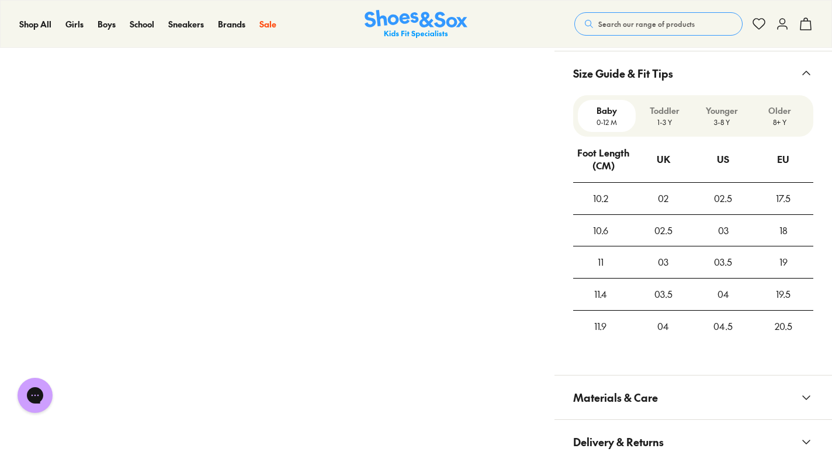
click at [666, 109] on p "Toddler" at bounding box center [664, 111] width 48 height 12
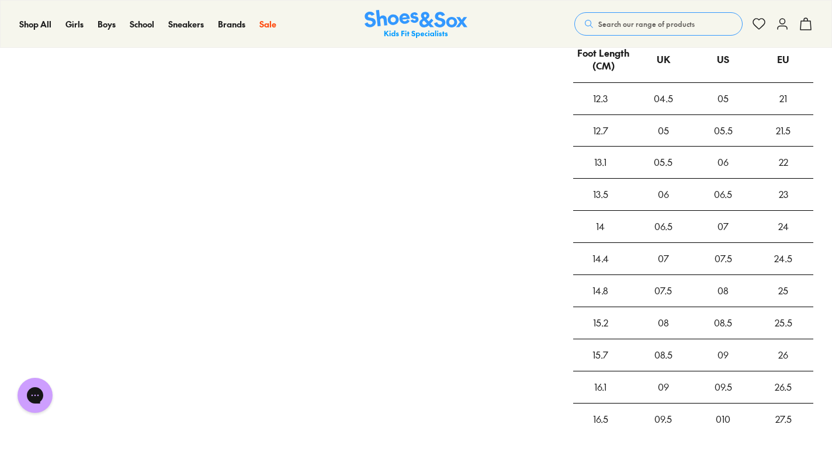
scroll to position [1158, 0]
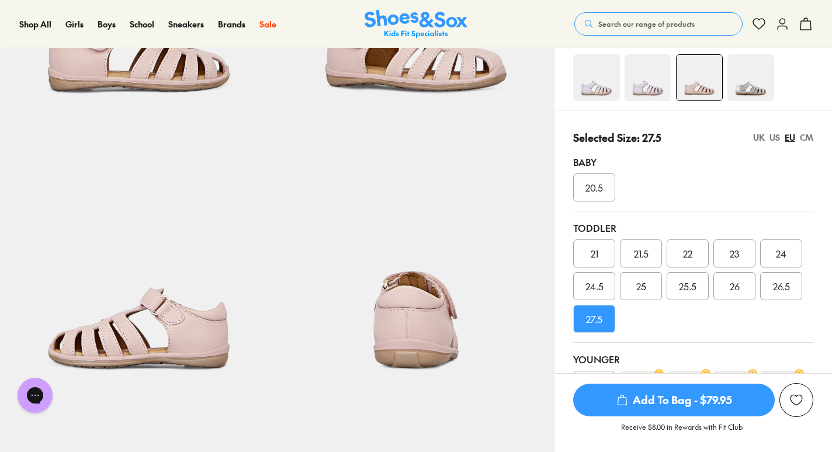
scroll to position [212, 0]
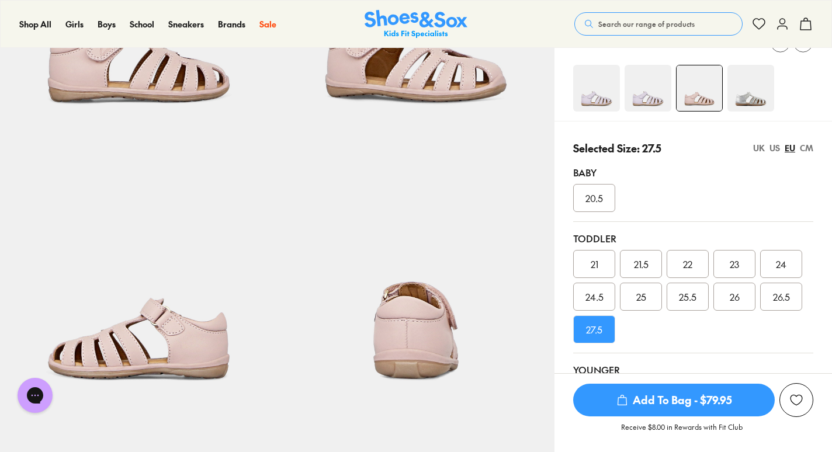
click at [781, 147] on div "UK US EU CM" at bounding box center [783, 148] width 60 height 12
click at [775, 150] on div "US" at bounding box center [775, 148] width 11 height 12
click at [788, 147] on div "EU" at bounding box center [790, 148] width 11 height 12
click at [779, 151] on div "US" at bounding box center [775, 148] width 11 height 12
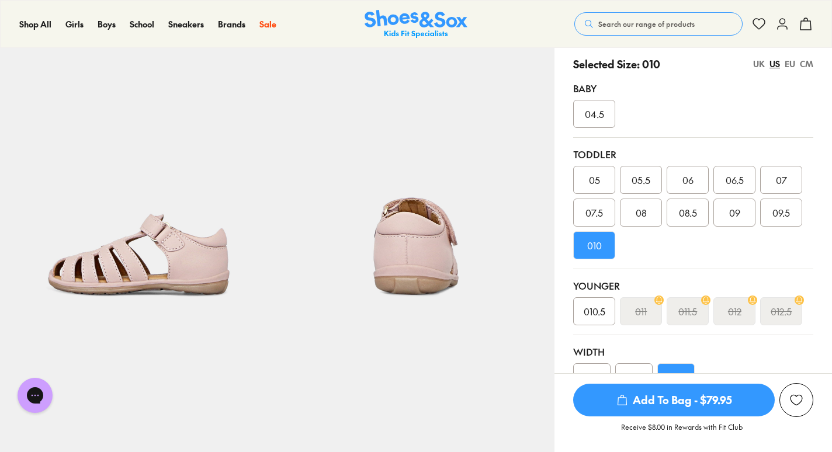
scroll to position [290, 0]
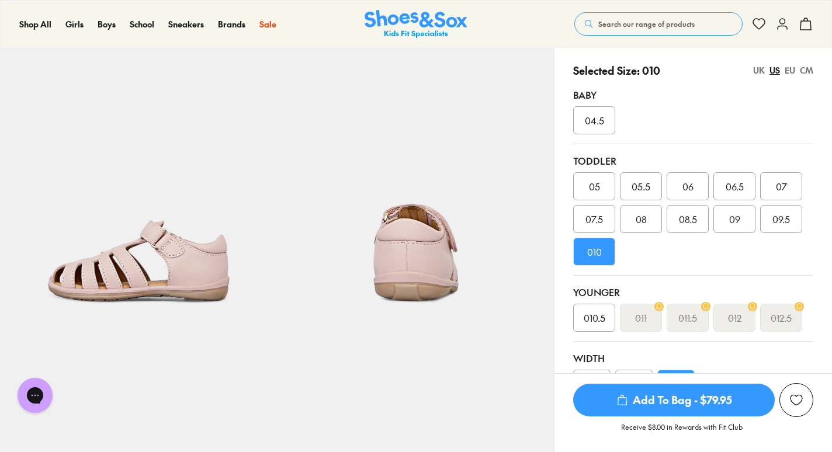
click at [789, 69] on div "EU" at bounding box center [790, 70] width 11 height 12
click at [602, 248] on span "27.5" at bounding box center [594, 252] width 16 height 14
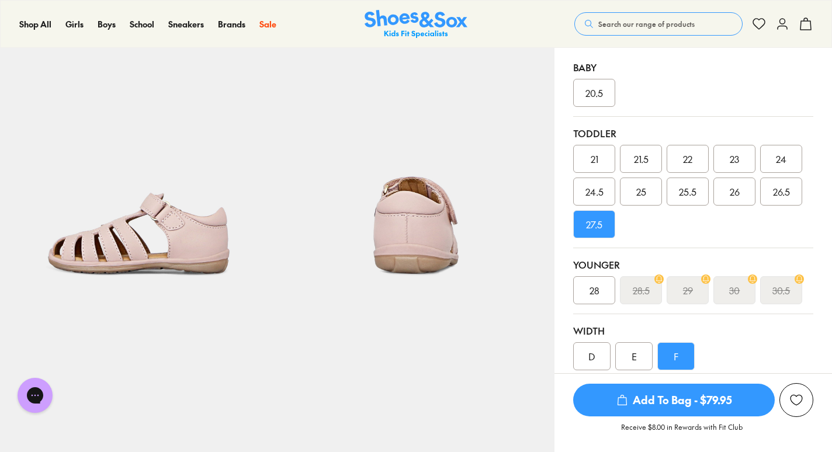
scroll to position [296, 0]
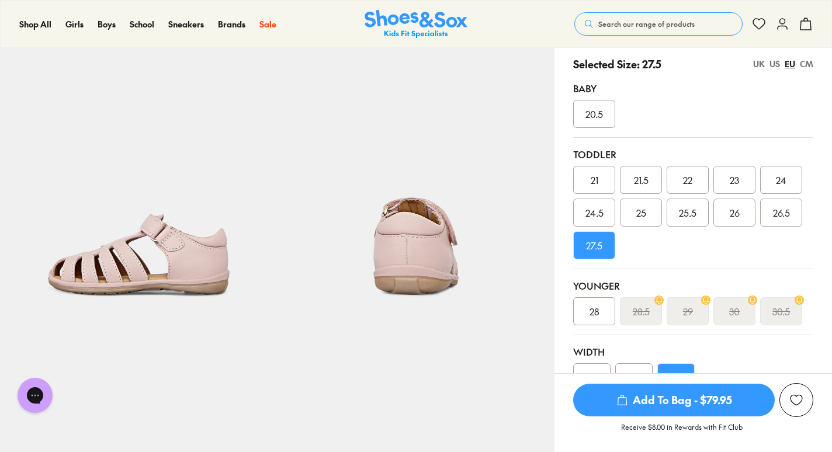
click at [788, 221] on div "26.5" at bounding box center [781, 213] width 42 height 28
click at [777, 62] on div "US" at bounding box center [775, 64] width 11 height 12
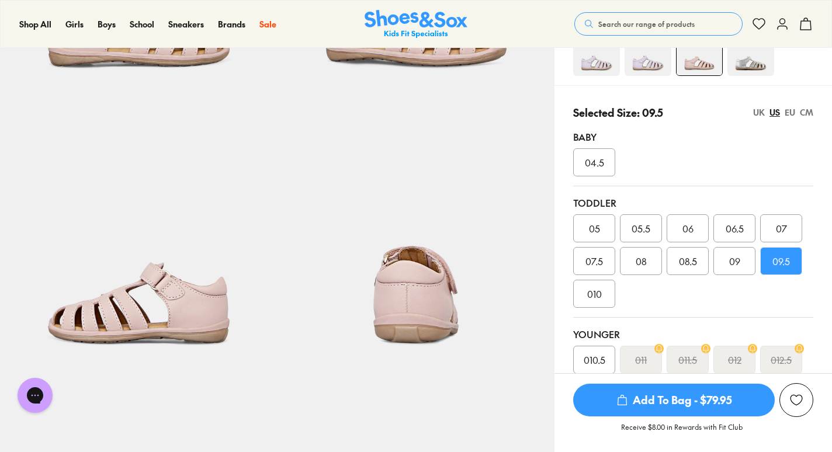
scroll to position [241, 0]
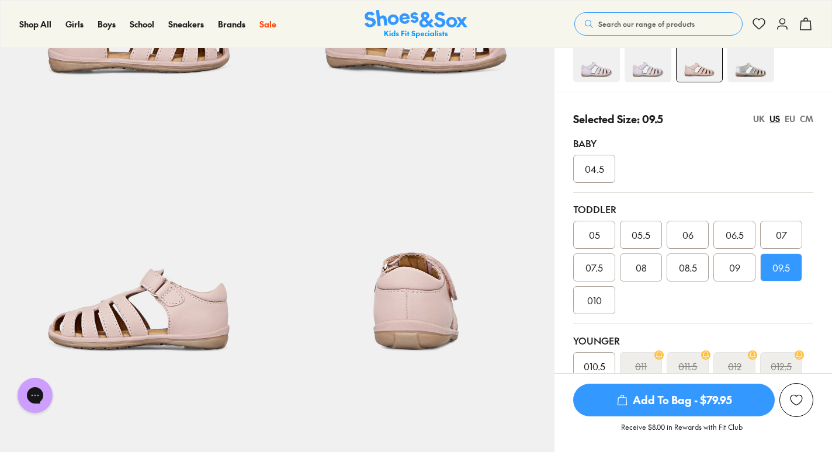
click at [795, 116] on div "UK US EU CM" at bounding box center [783, 119] width 60 height 12
click at [793, 115] on div "EU" at bounding box center [790, 119] width 11 height 12
click at [774, 117] on div "US" at bounding box center [775, 119] width 11 height 12
click at [790, 116] on div "EU" at bounding box center [790, 119] width 11 height 12
click at [806, 117] on div "CM" at bounding box center [806, 119] width 13 height 12
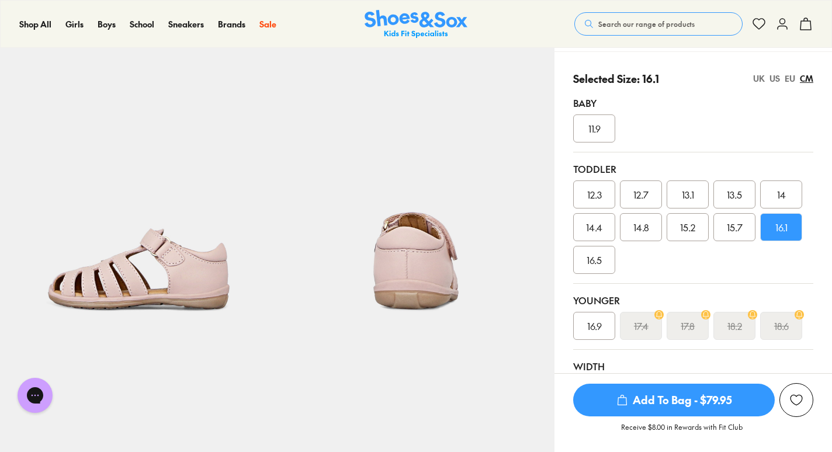
scroll to position [279, 0]
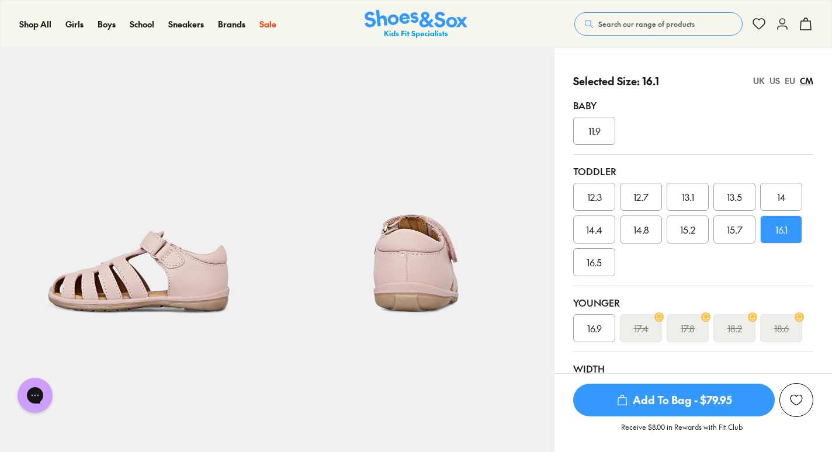
click at [786, 82] on div "EU" at bounding box center [790, 81] width 11 height 12
click at [667, 399] on span "Add To Bag - $79.95" at bounding box center [674, 400] width 202 height 33
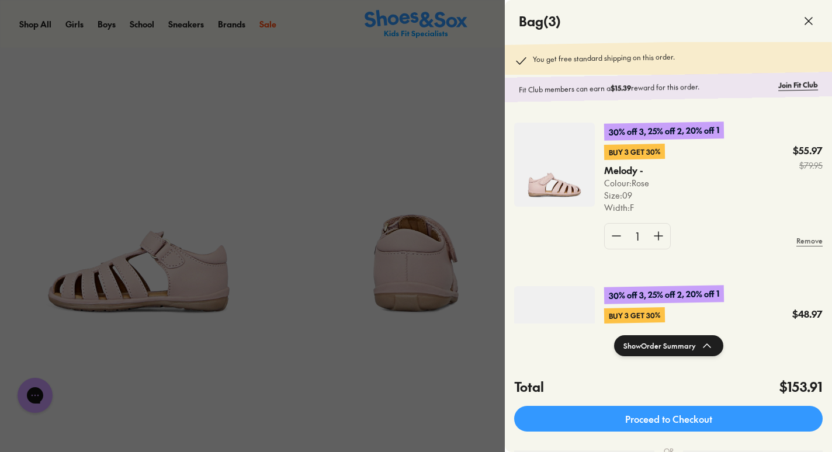
click at [450, 120] on div at bounding box center [416, 226] width 832 height 452
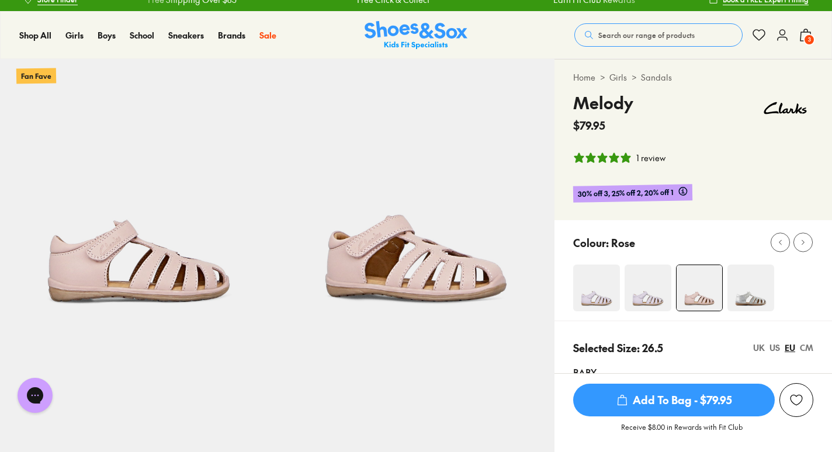
scroll to position [0, 0]
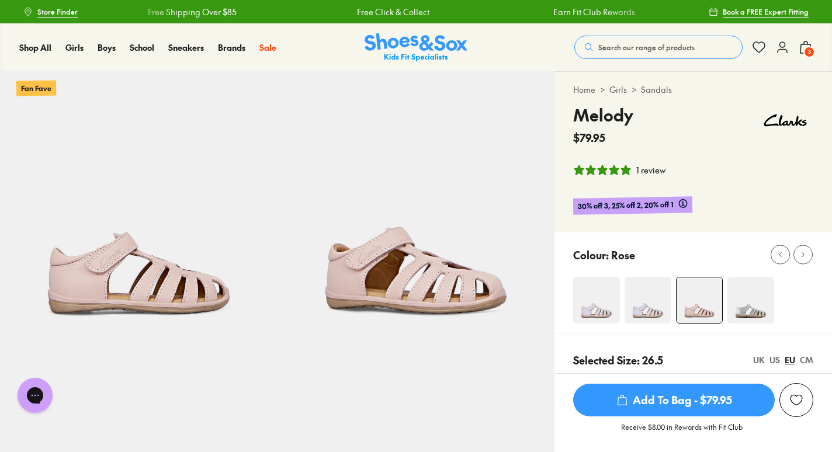
click at [779, 41] on icon at bounding box center [782, 47] width 14 height 14
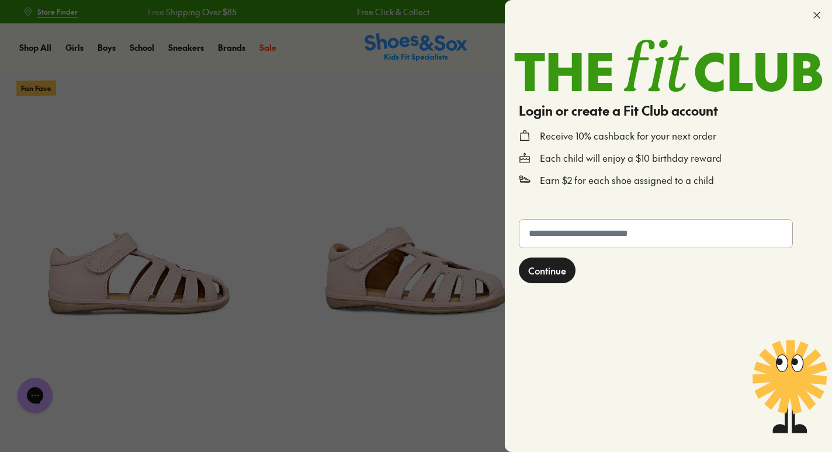
click at [452, 112] on div at bounding box center [416, 226] width 832 height 452
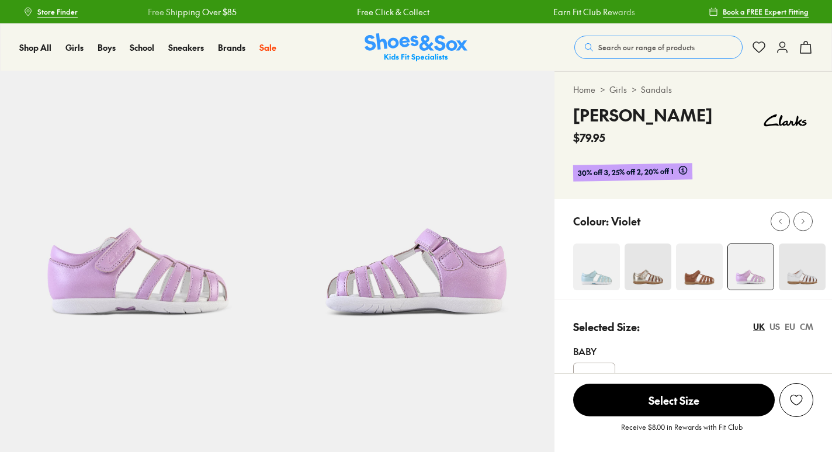
select select "*"
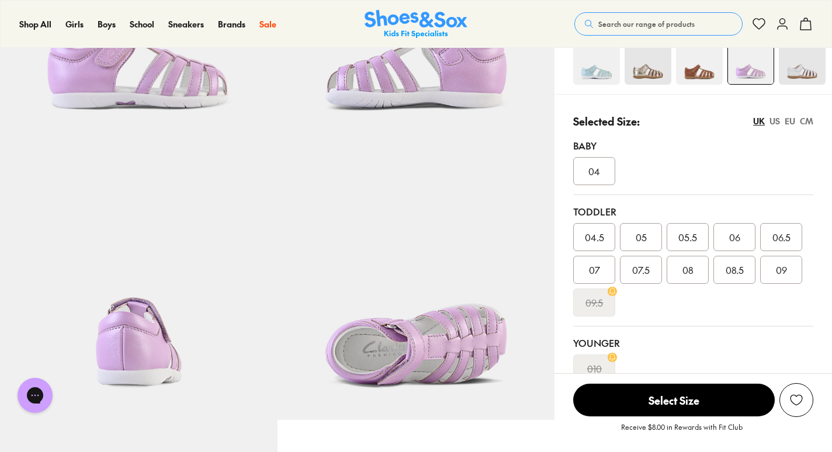
scroll to position [200, 0]
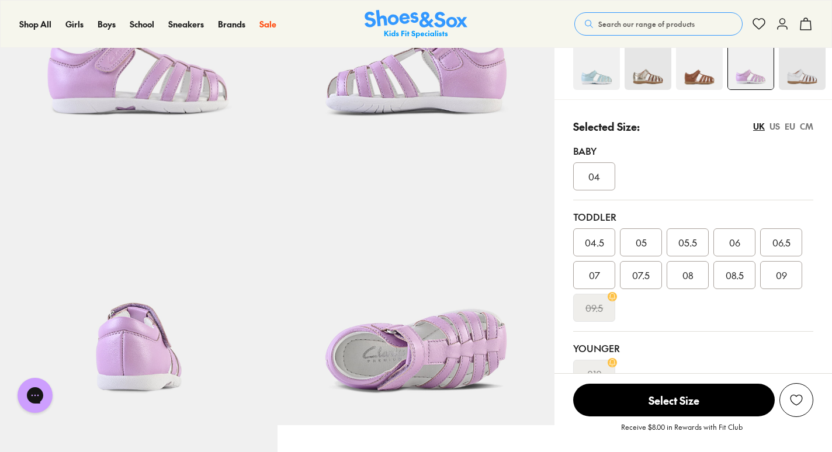
click at [796, 126] on div "UK US EU CM" at bounding box center [783, 126] width 60 height 12
click at [796, 124] on div "UK US EU CM" at bounding box center [783, 126] width 60 height 12
click at [792, 124] on div "EU" at bounding box center [790, 126] width 11 height 12
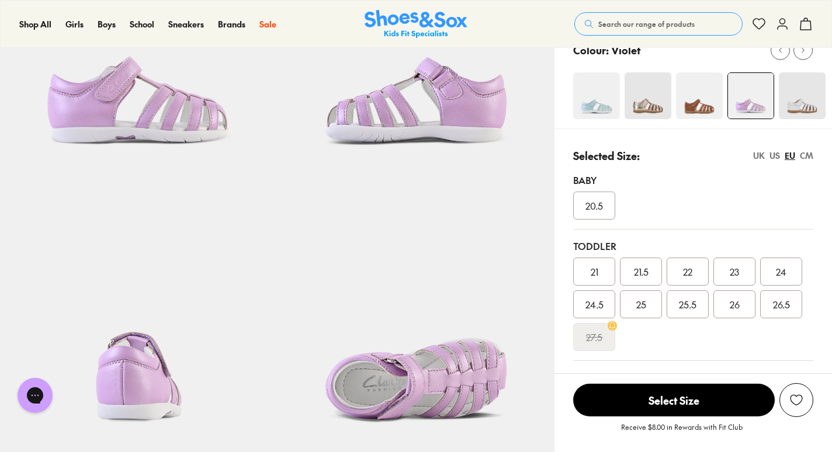
scroll to position [159, 0]
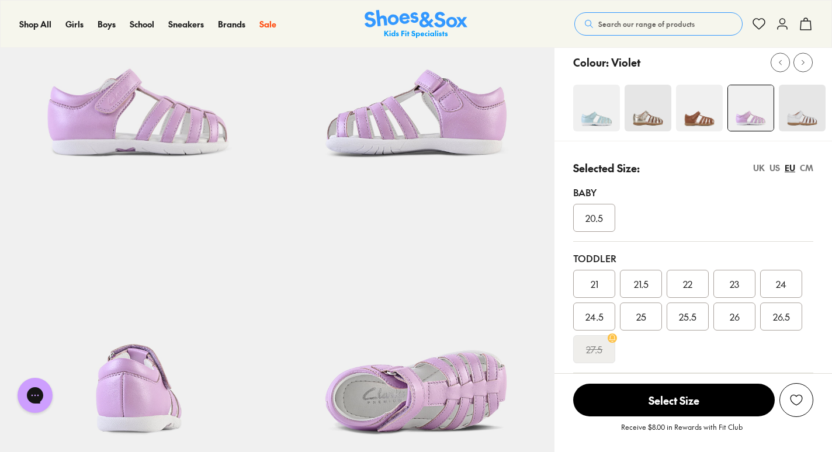
click at [605, 113] on img at bounding box center [596, 108] width 47 height 47
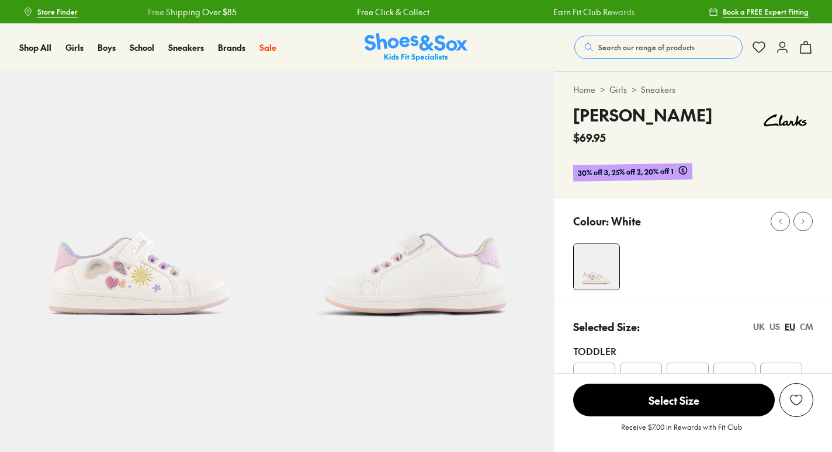
select select "*"
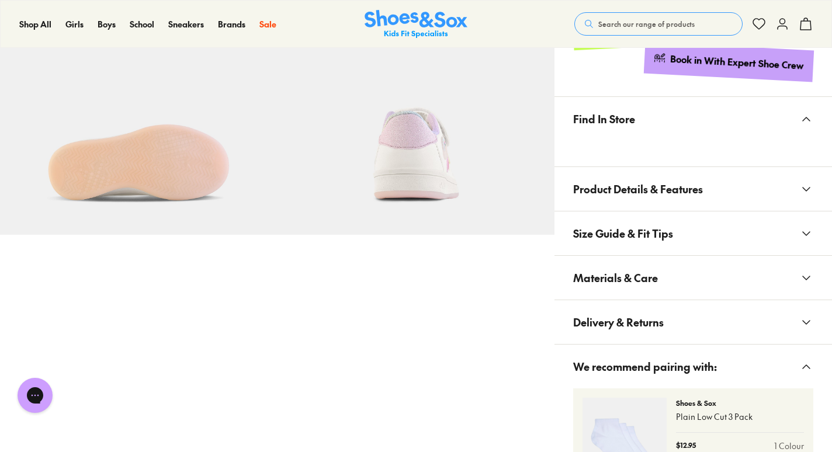
scroll to position [670, 0]
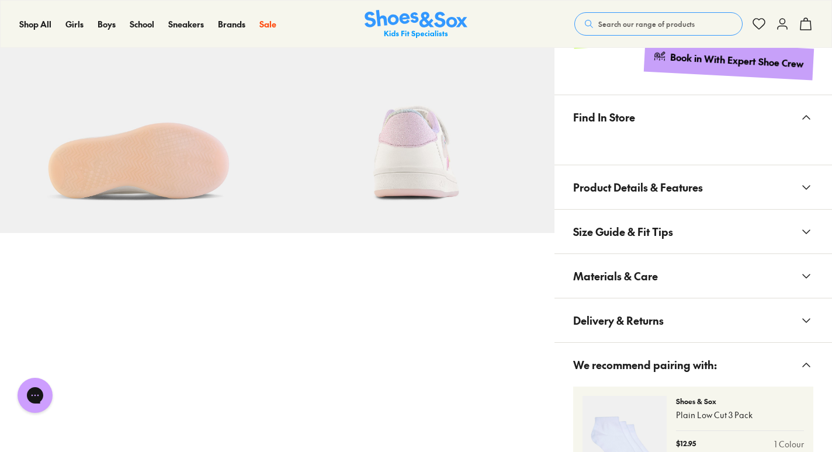
click at [681, 195] on span "Product Details & Features" at bounding box center [638, 187] width 130 height 34
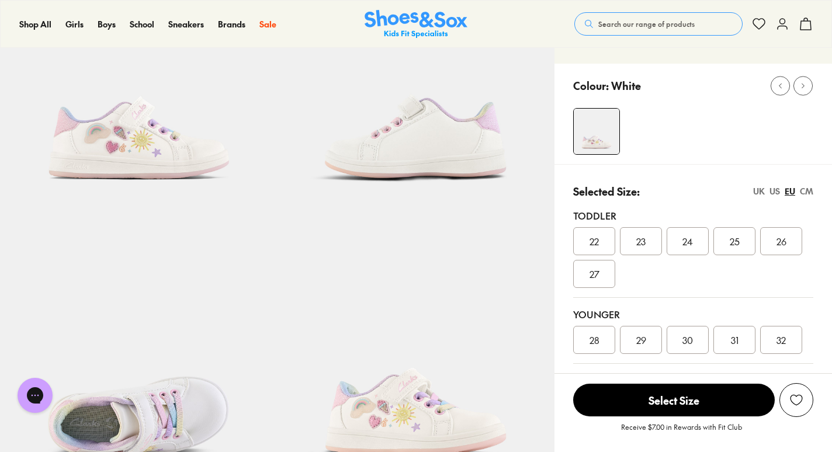
scroll to position [176, 0]
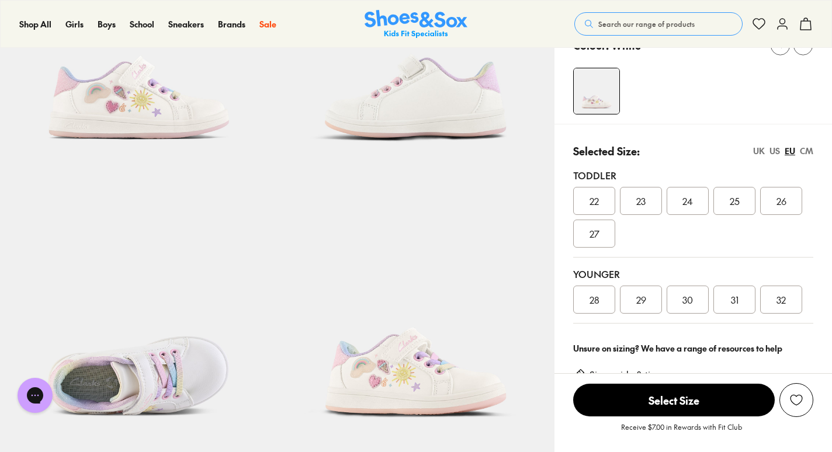
click at [593, 228] on span "27" at bounding box center [595, 234] width 10 height 14
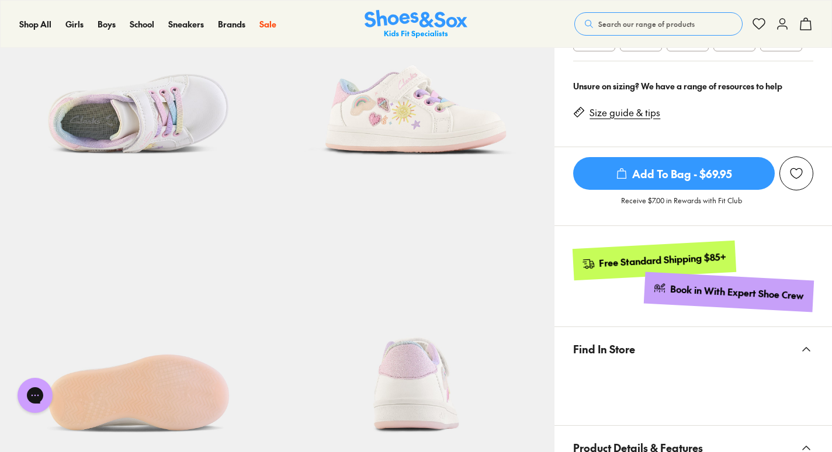
scroll to position [442, 0]
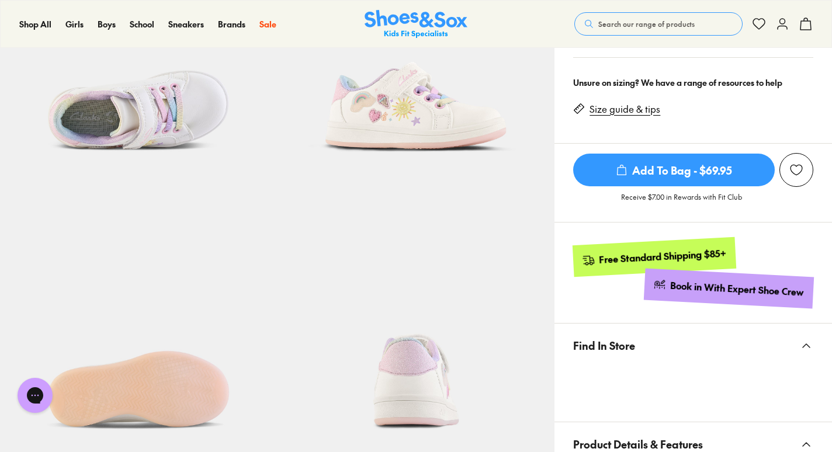
click at [782, 21] on icon at bounding box center [782, 24] width 14 height 14
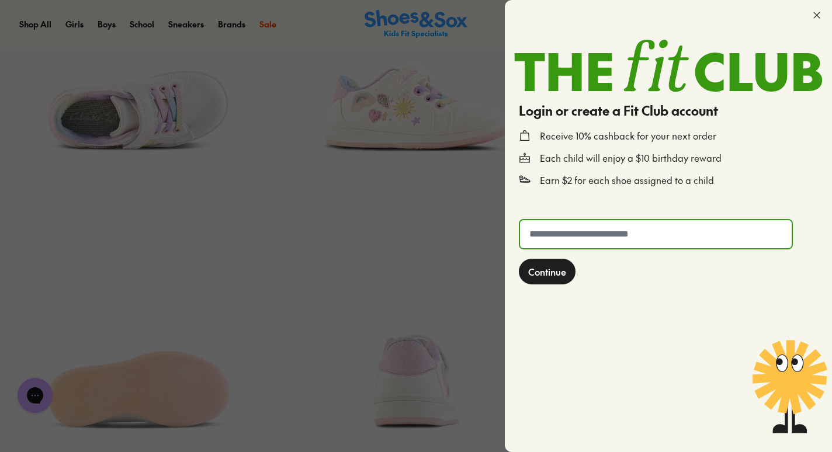
click at [585, 232] on input "text" at bounding box center [656, 234] width 272 height 28
type input "**********"
click at [549, 273] on span "Continue" at bounding box center [547, 272] width 38 height 14
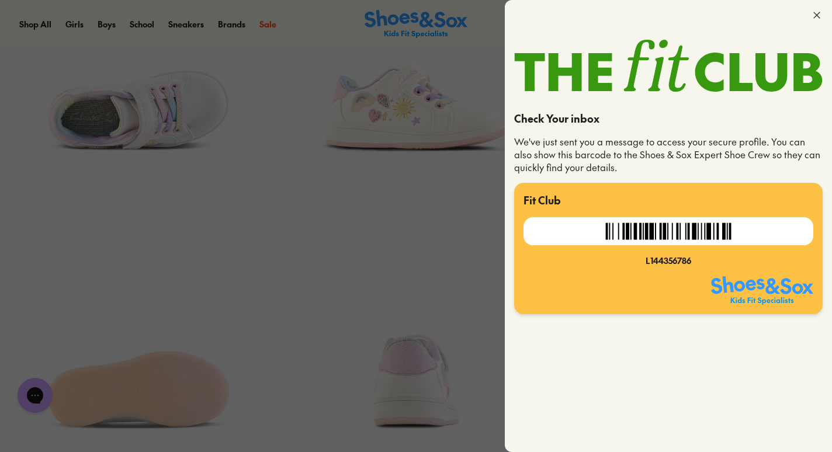
click at [463, 259] on div at bounding box center [416, 226] width 832 height 452
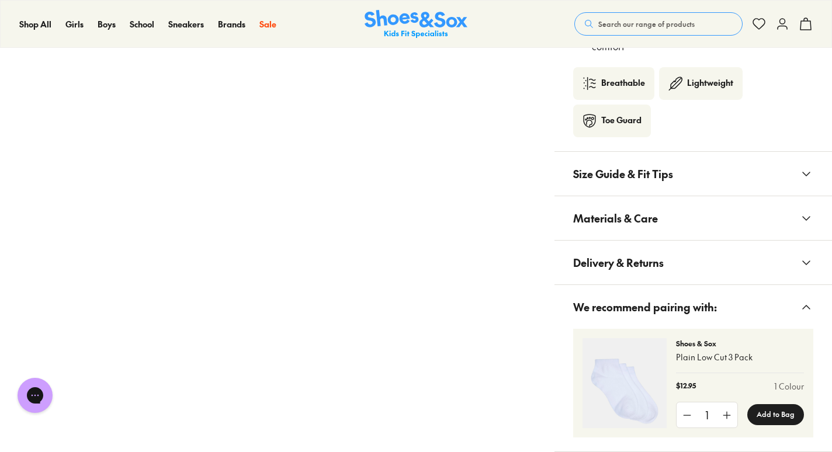
scroll to position [1041, 0]
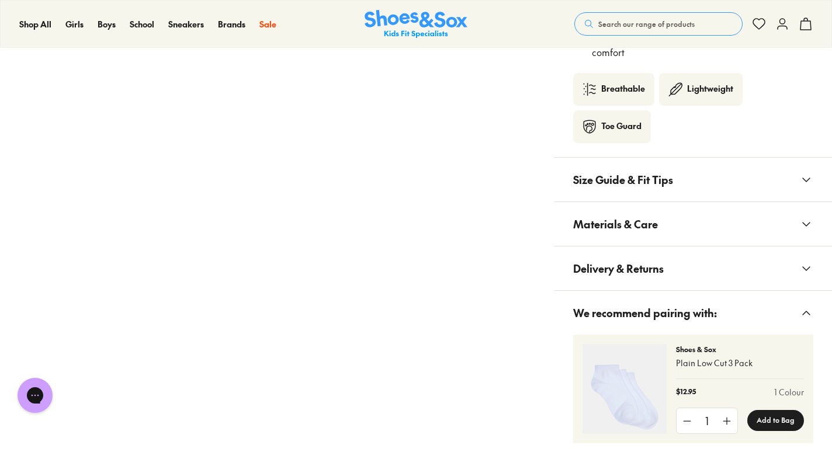
click at [805, 191] on button "Size Guide & Fit Tips" at bounding box center [694, 180] width 278 height 44
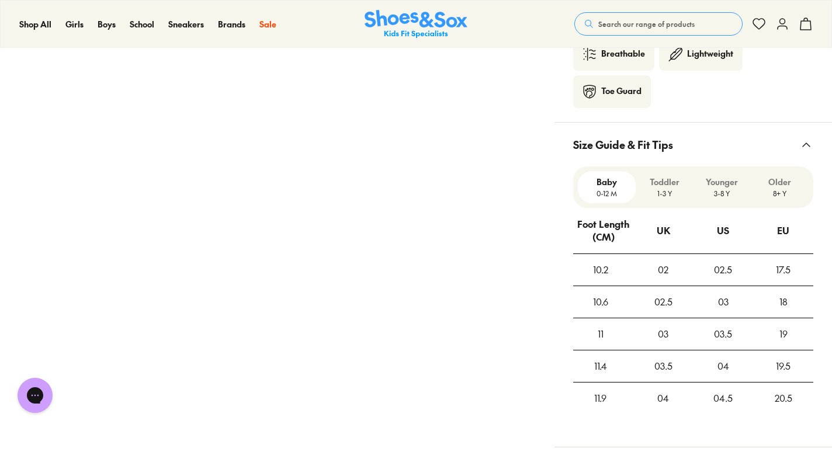
scroll to position [1080, 0]
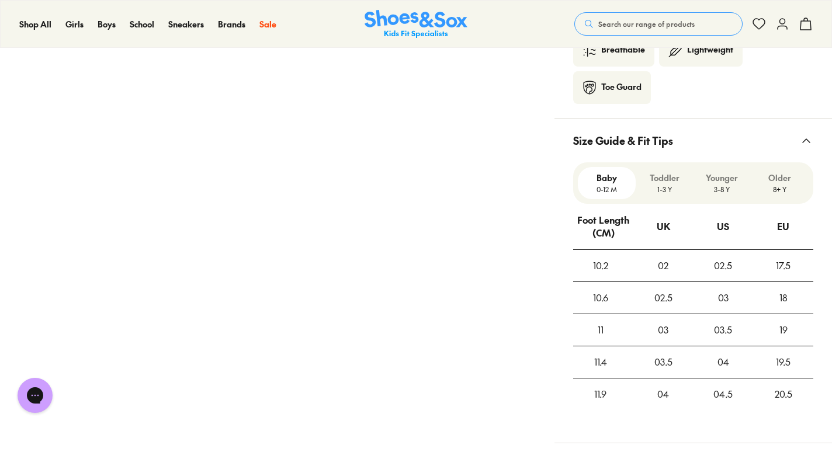
click at [657, 187] on p "1-3 Y" at bounding box center [664, 189] width 48 height 11
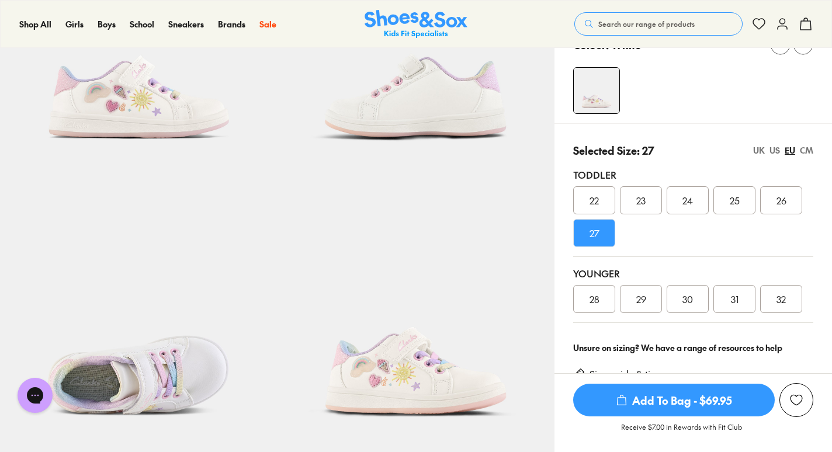
scroll to position [172, 0]
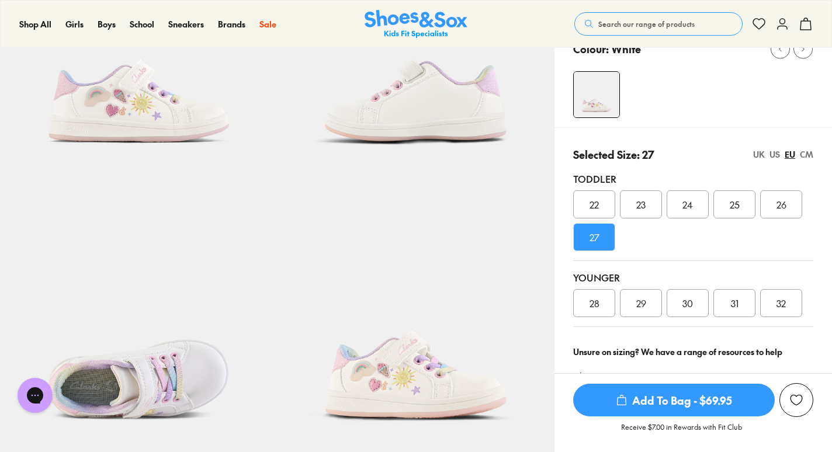
drag, startPoint x: 657, startPoint y: 393, endPoint x: 632, endPoint y: 406, distance: 28.0
click at [632, 406] on span "Add To Bag - $69.95" at bounding box center [674, 400] width 202 height 33
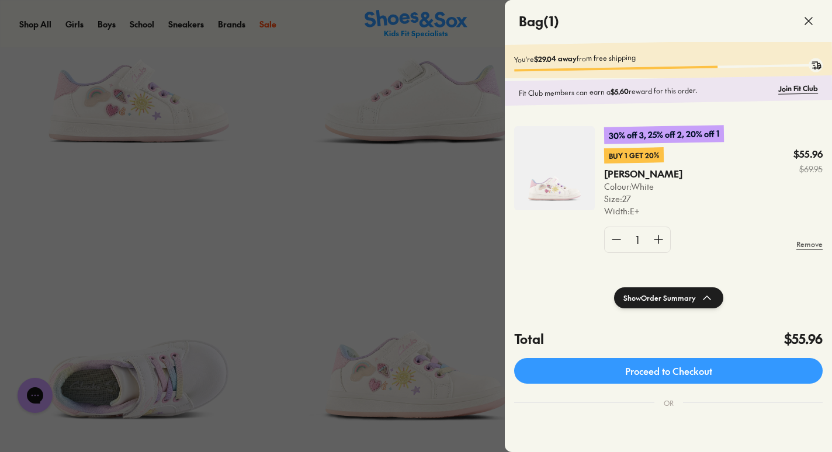
click at [411, 309] on div at bounding box center [416, 226] width 832 height 452
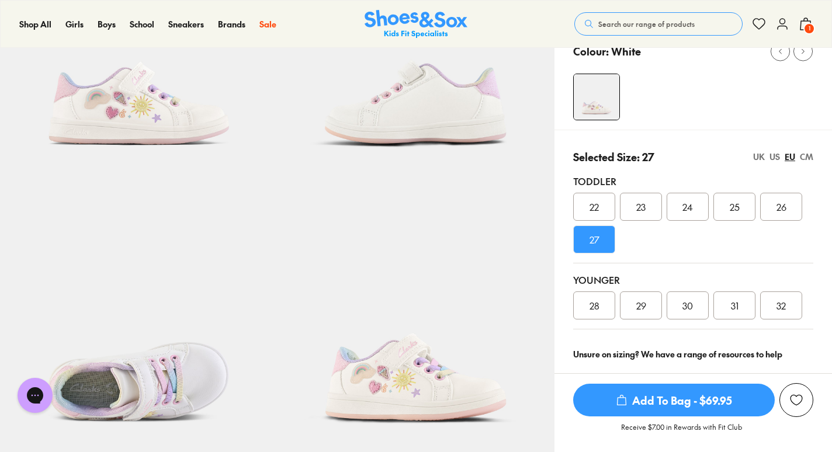
scroll to position [165, 0]
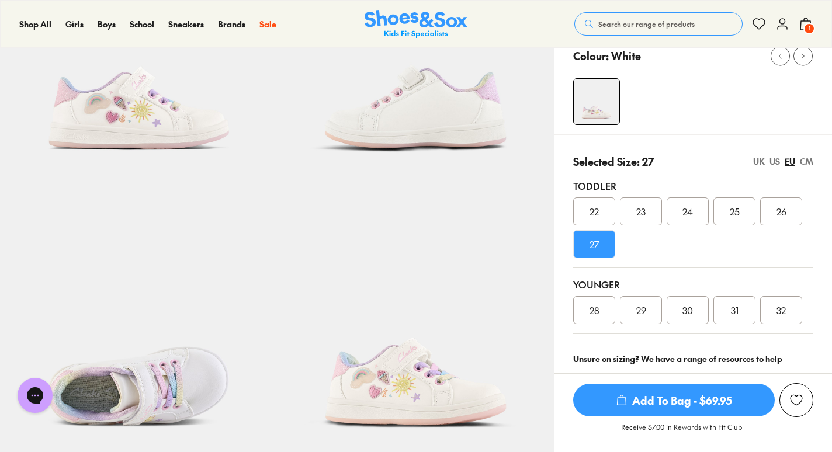
click at [808, 161] on div "CM" at bounding box center [806, 161] width 13 height 12
click at [783, 20] on icon at bounding box center [782, 24] width 14 height 14
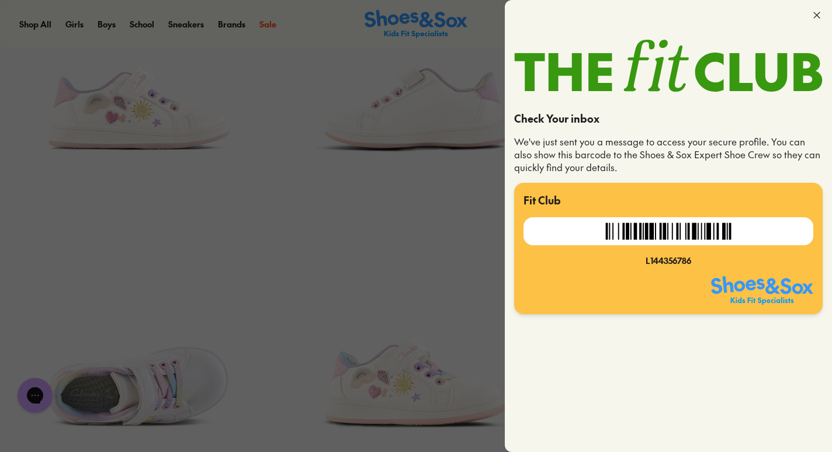
click at [821, 15] on icon at bounding box center [817, 15] width 12 height 12
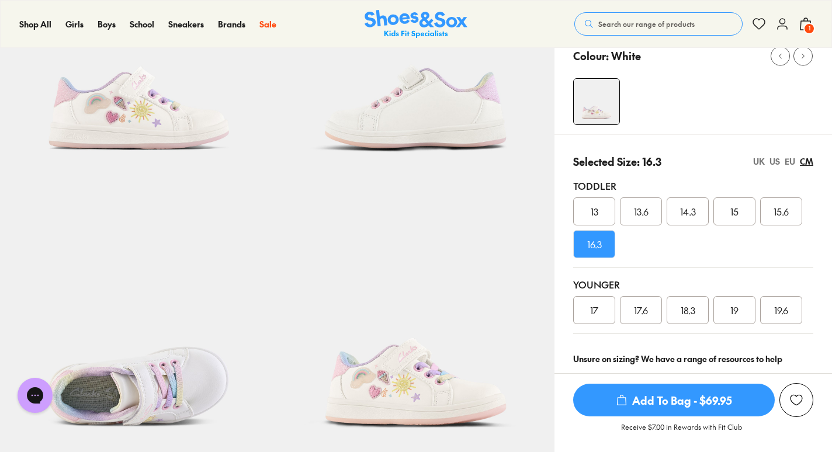
click at [779, 21] on use at bounding box center [782, 24] width 9 height 11
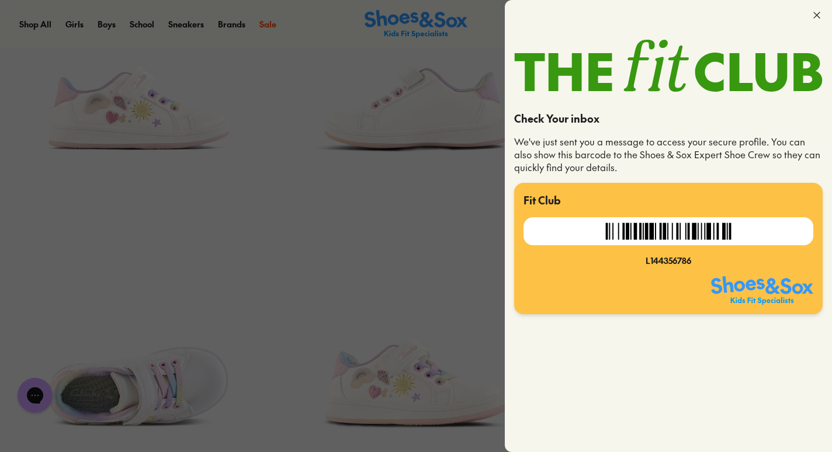
click at [330, 207] on div at bounding box center [416, 226] width 832 height 452
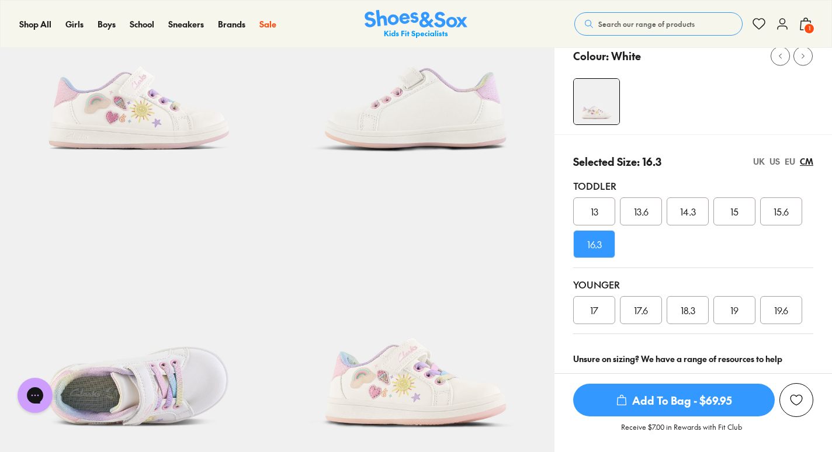
click at [787, 164] on div "EU" at bounding box center [790, 161] width 11 height 12
click at [805, 162] on div "CM" at bounding box center [806, 161] width 13 height 12
click at [787, 164] on div "EU" at bounding box center [790, 161] width 11 height 12
click at [590, 247] on span "27" at bounding box center [595, 244] width 10 height 14
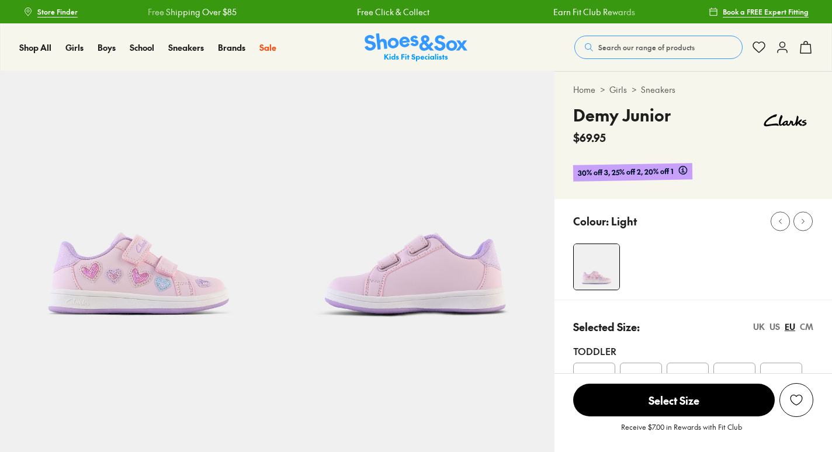
select select "*"
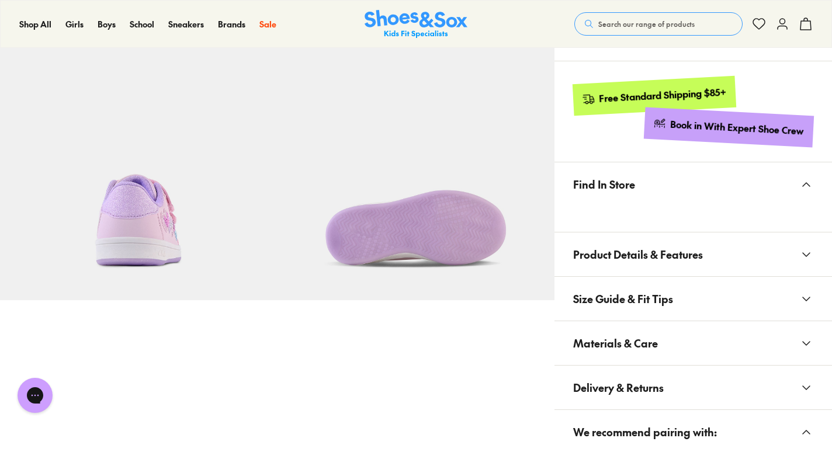
scroll to position [610, 0]
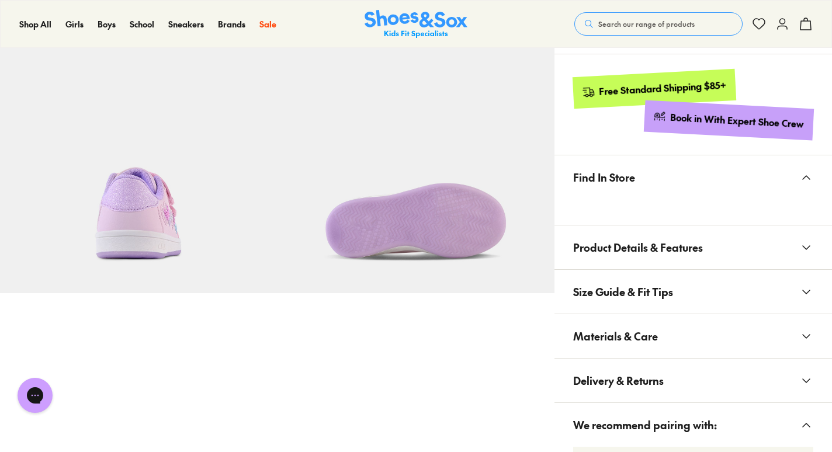
click at [815, 199] on button "Find In Store" at bounding box center [694, 177] width 278 height 44
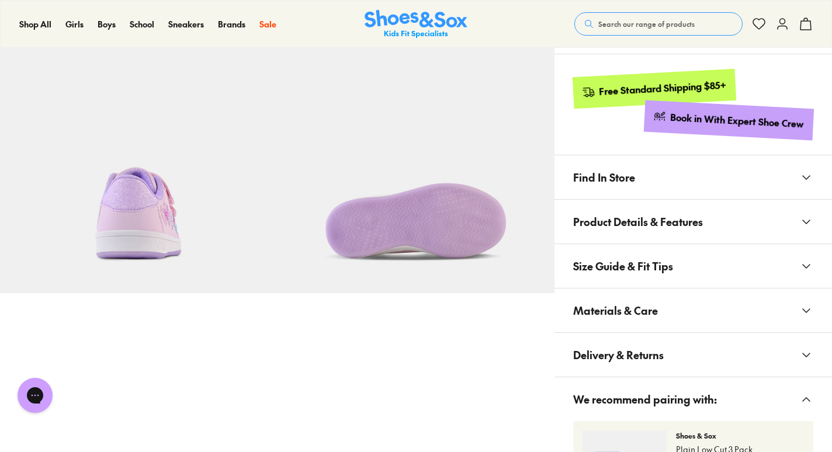
click at [795, 220] on button "Product Details & Features" at bounding box center [694, 222] width 278 height 44
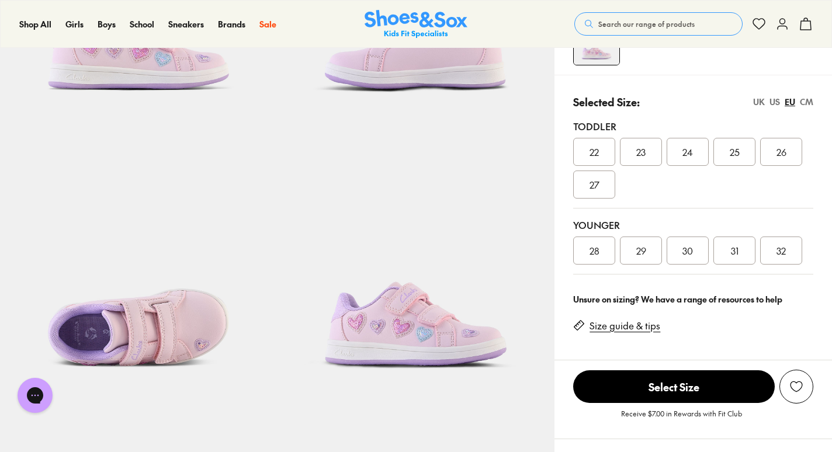
scroll to position [228, 0]
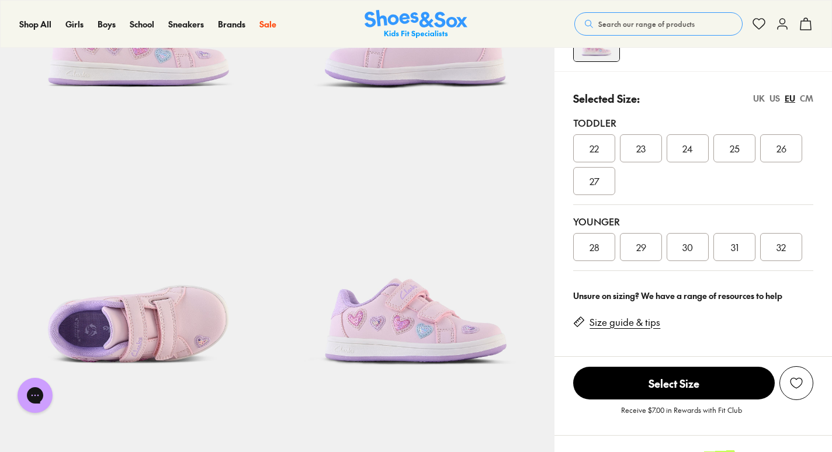
click at [597, 178] on span "27" at bounding box center [595, 181] width 10 height 14
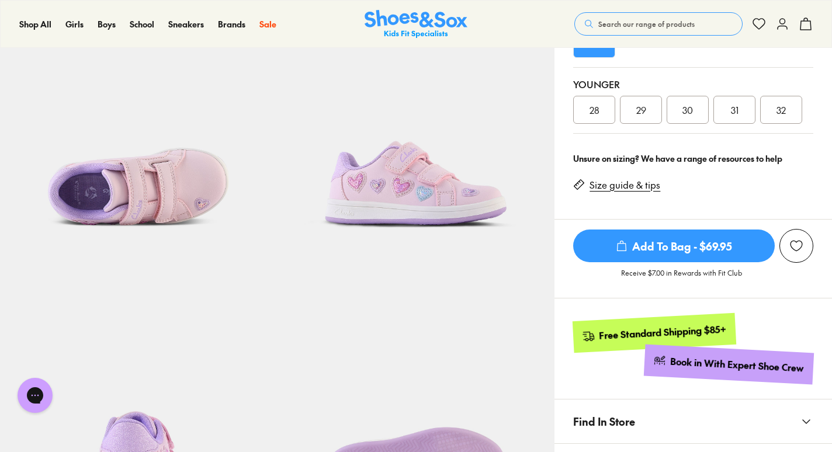
scroll to position [360, 0]
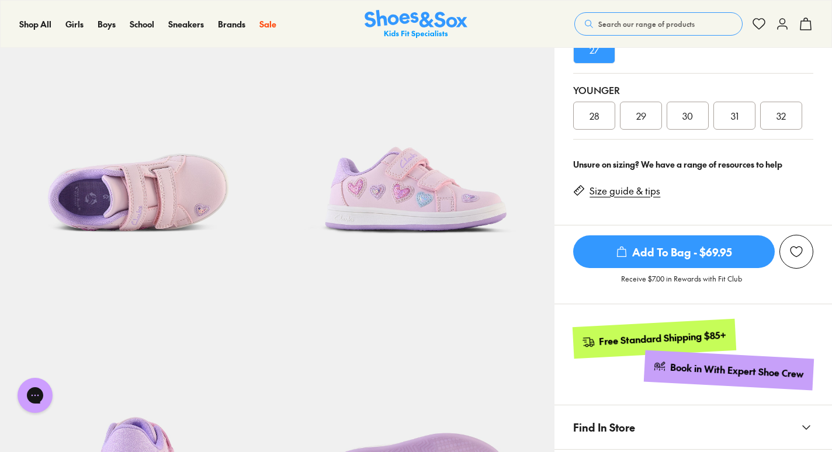
click at [661, 257] on span "Add To Bag - $69.95" at bounding box center [674, 251] width 202 height 33
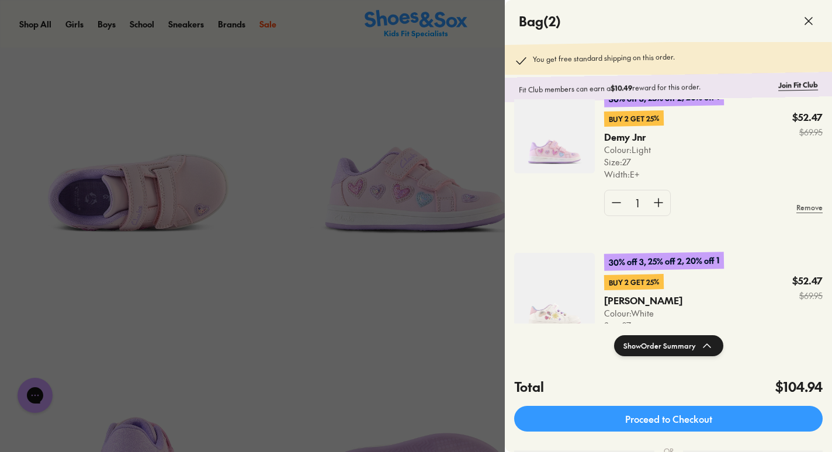
scroll to position [0, 0]
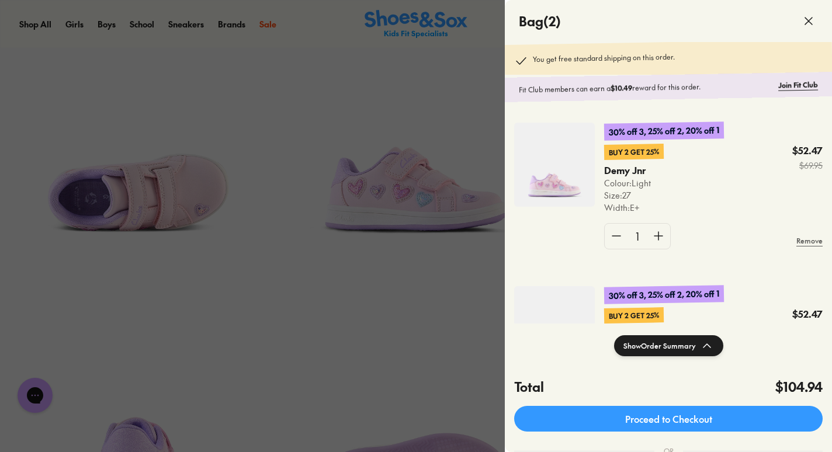
click at [371, 289] on div at bounding box center [416, 226] width 832 height 452
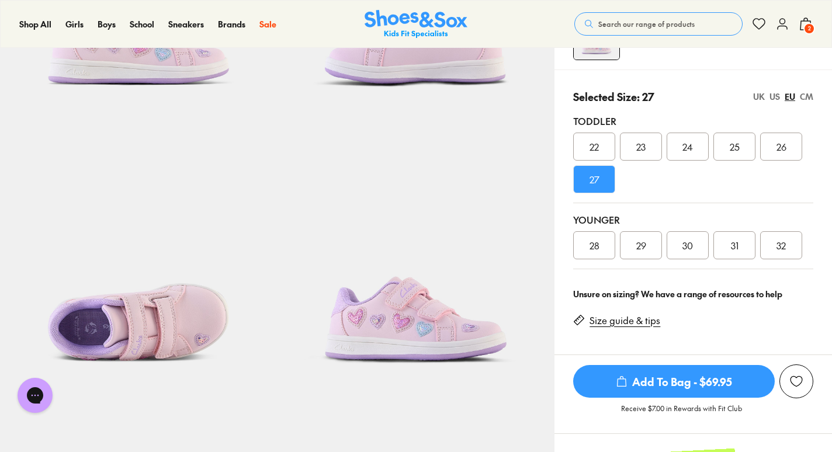
scroll to position [223, 0]
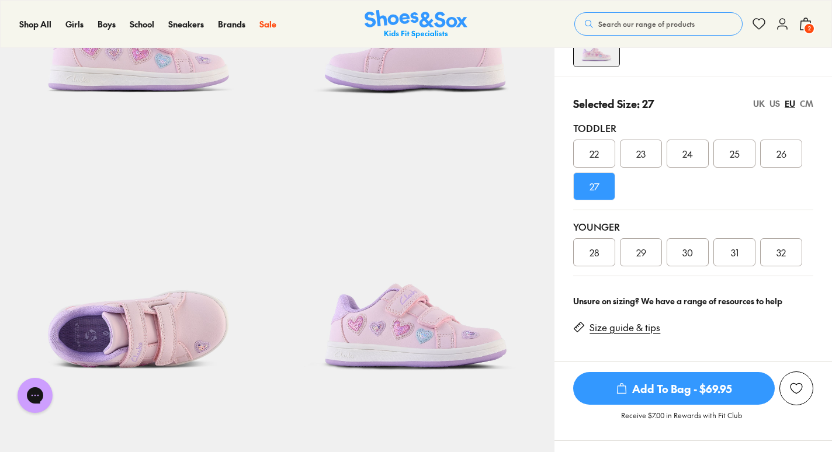
click at [774, 103] on div "US" at bounding box center [775, 104] width 11 height 12
click at [760, 102] on div "UK" at bounding box center [759, 104] width 12 height 12
click at [789, 103] on div "EU" at bounding box center [790, 104] width 11 height 12
click at [777, 103] on div "US" at bounding box center [775, 104] width 11 height 12
click at [792, 102] on div "EU" at bounding box center [790, 104] width 11 height 12
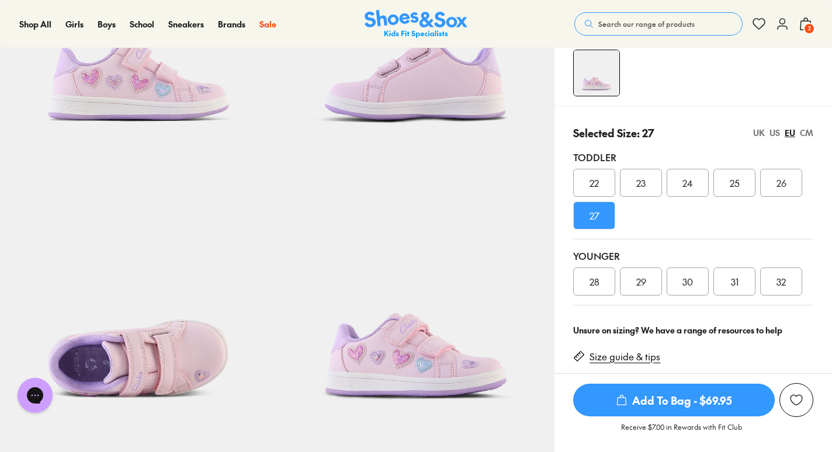
scroll to position [201, 0]
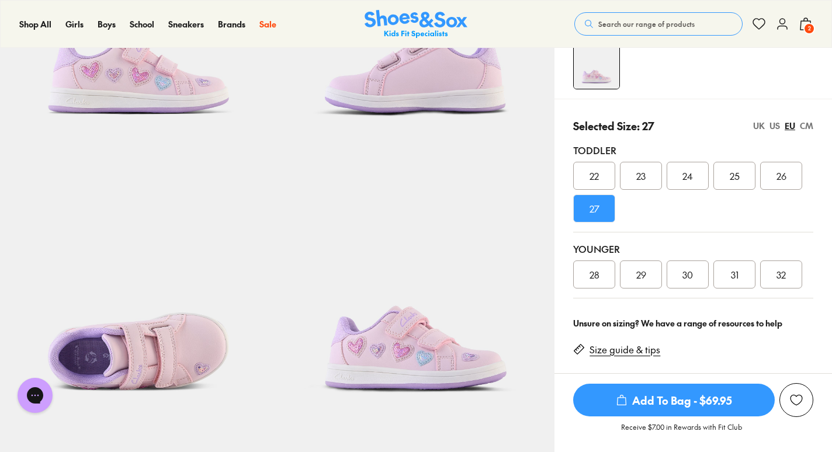
click at [776, 123] on div "US" at bounding box center [775, 126] width 11 height 12
click at [791, 122] on div "EU" at bounding box center [790, 126] width 11 height 12
click at [806, 124] on div "CM" at bounding box center [806, 126] width 13 height 12
click at [788, 125] on div "EU" at bounding box center [790, 126] width 11 height 12
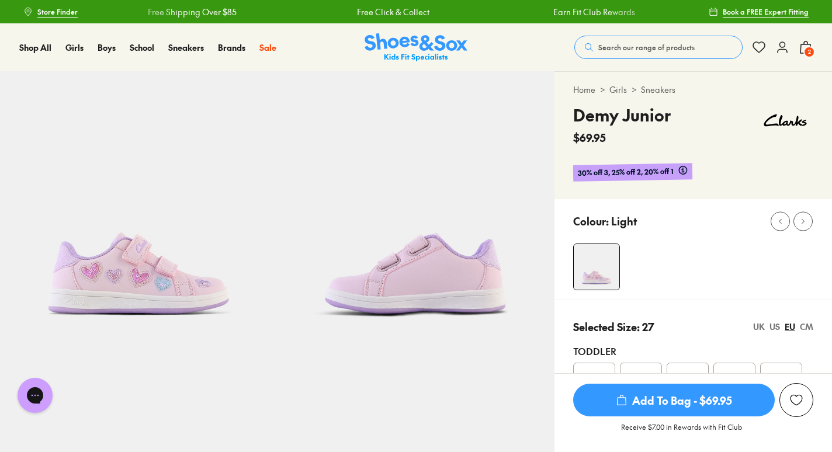
click at [664, 44] on span "Search our range of products" at bounding box center [646, 47] width 96 height 11
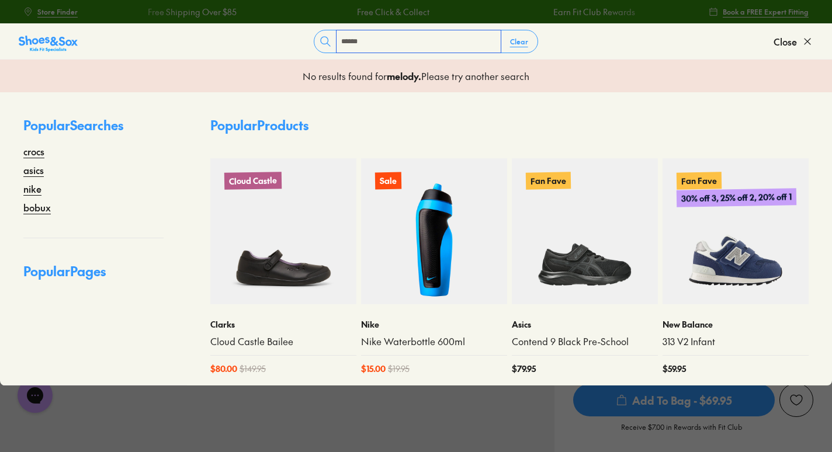
type input "******"
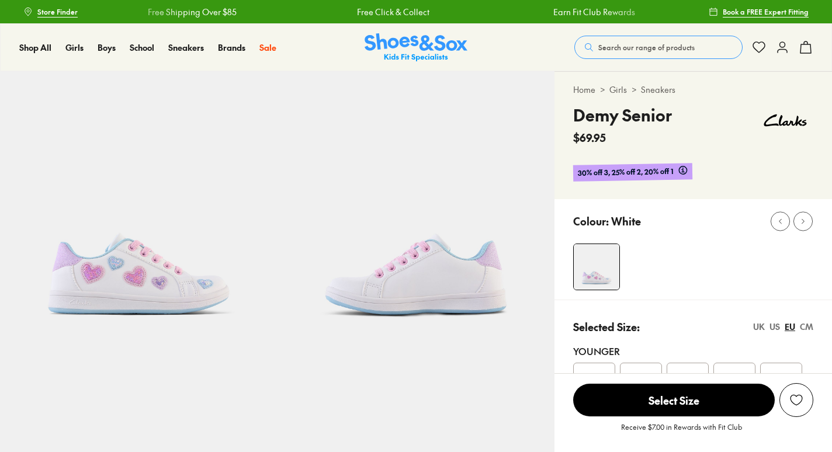
select select "*"
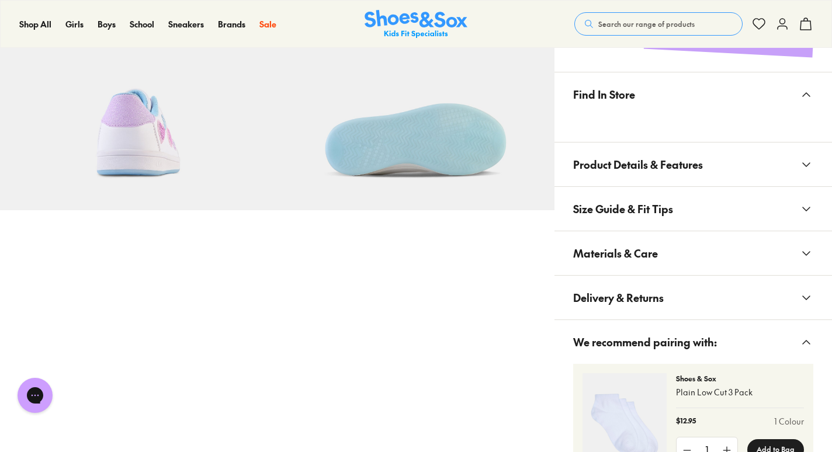
scroll to position [690, 0]
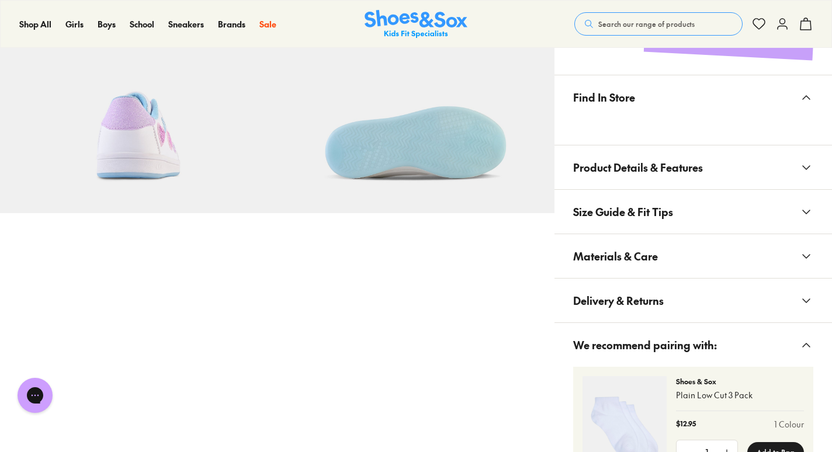
click at [738, 137] on x-modal "Find In Store" at bounding box center [694, 110] width 278 height 70
click at [716, 166] on button "Product Details & Features" at bounding box center [694, 167] width 278 height 44
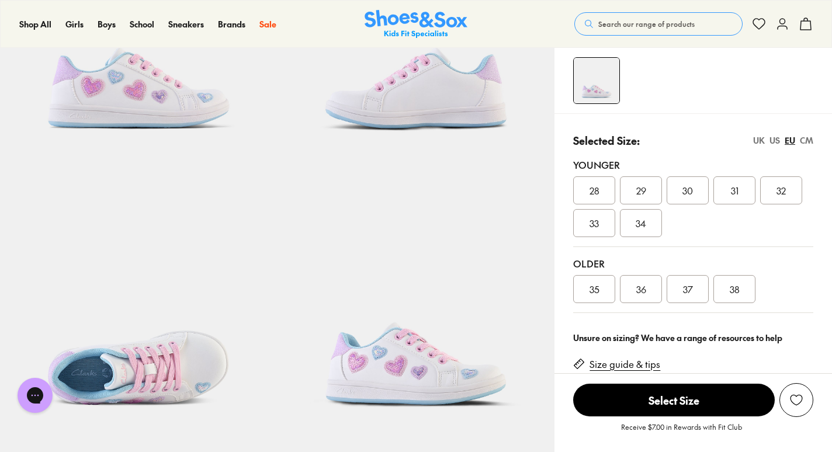
scroll to position [188, 0]
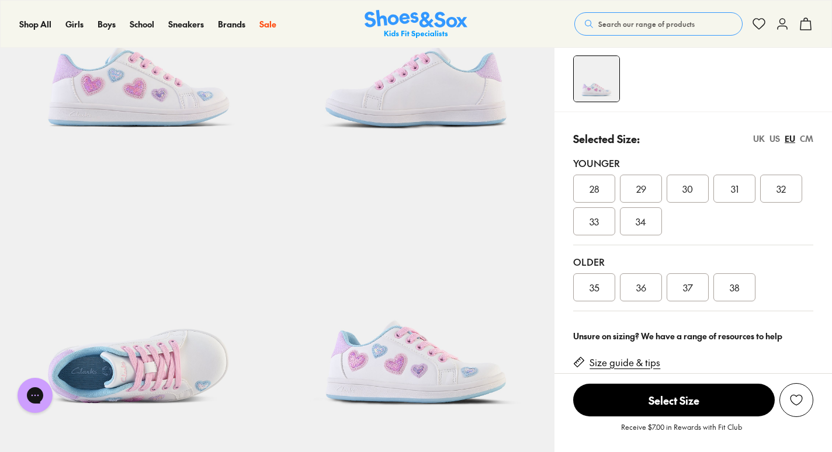
drag, startPoint x: 828, startPoint y: 106, endPoint x: 835, endPoint y: 79, distance: 27.8
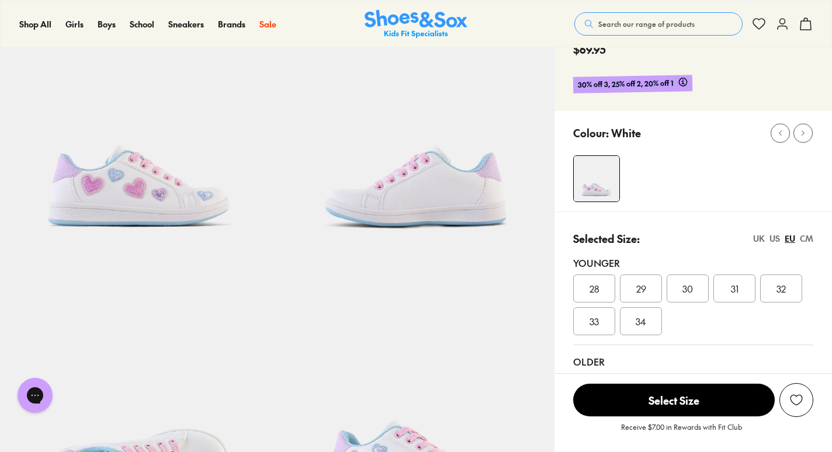
scroll to position [61, 0]
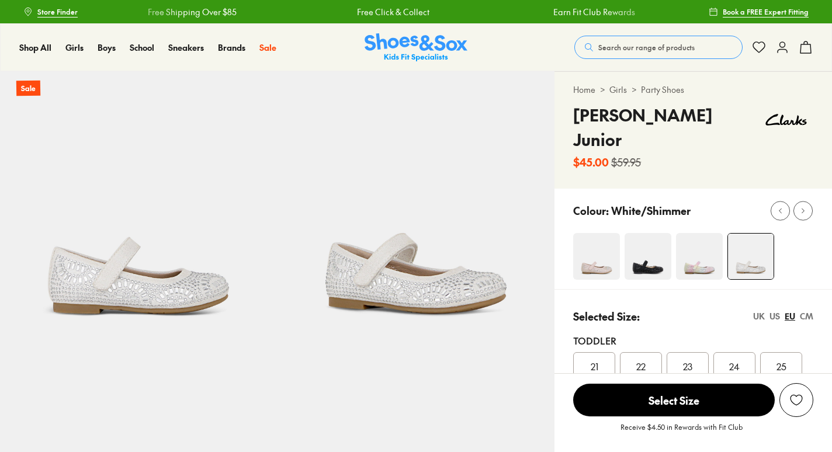
select select "*"
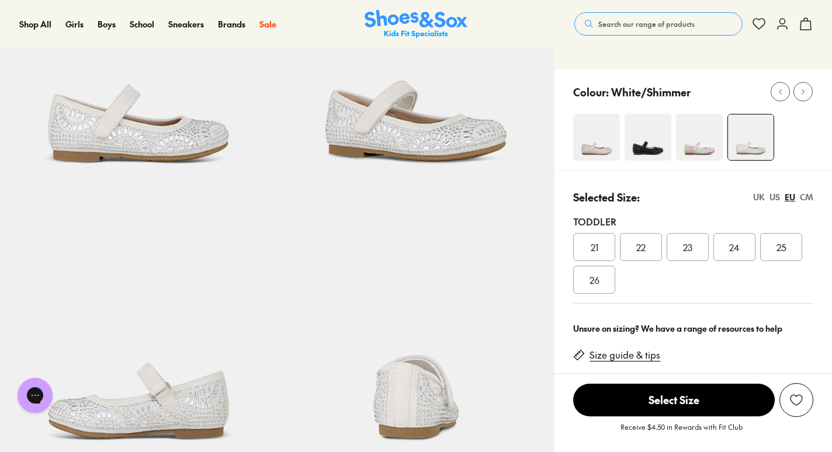
scroll to position [148, 0]
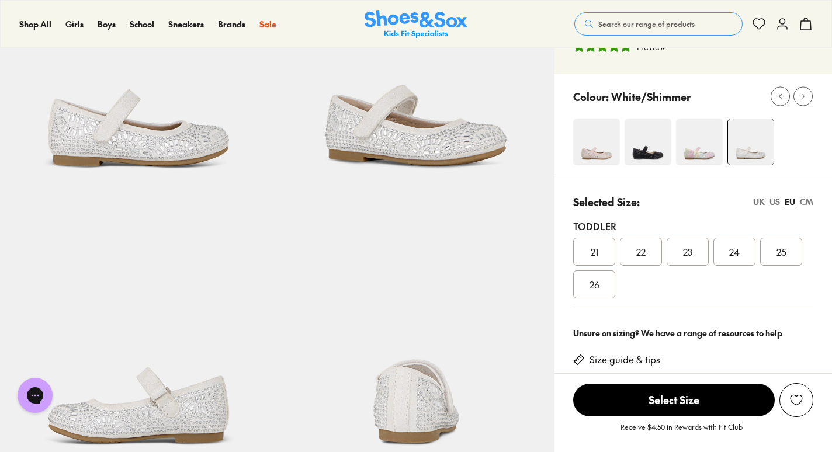
click at [704, 129] on img at bounding box center [699, 142] width 47 height 47
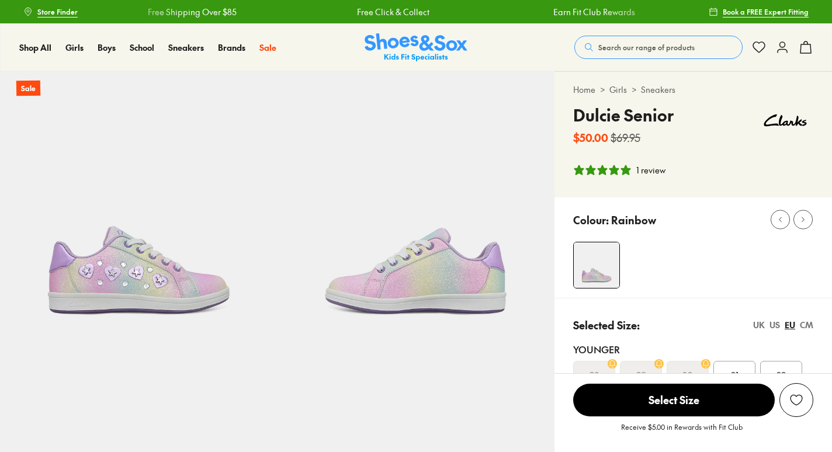
select select "*"
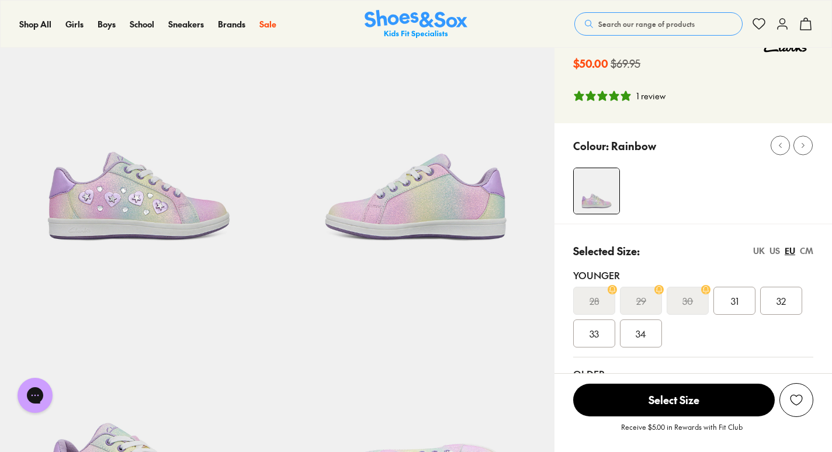
scroll to position [76, 0]
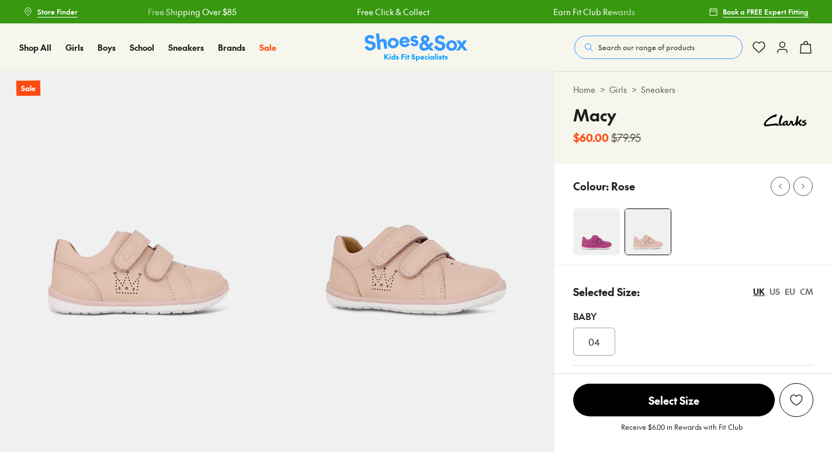
select select "*"
drag, startPoint x: 831, startPoint y: 46, endPoint x: 819, endPoint y: 88, distance: 44.0
click at [815, 219] on div at bounding box center [702, 232] width 259 height 47
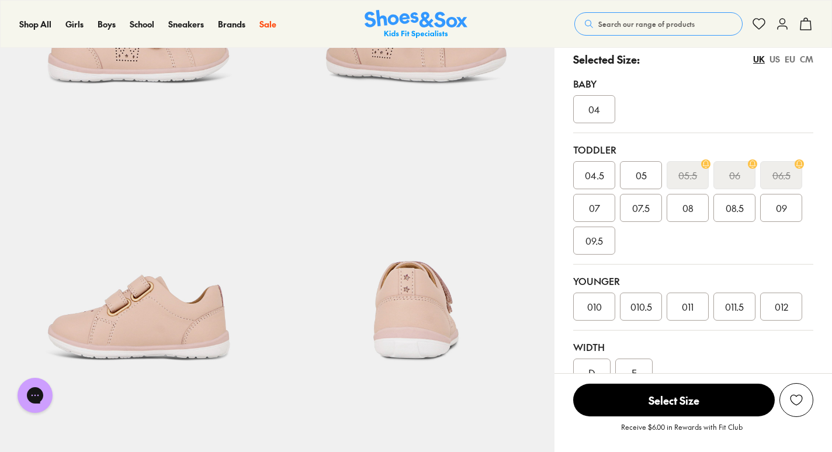
scroll to position [234, 0]
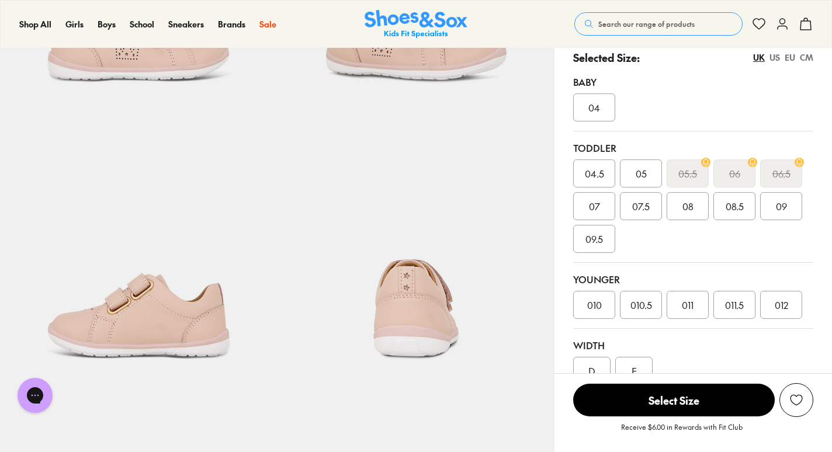
click at [697, 255] on div "Toddler 04.5 05 05.5 06 06.5 07 07.5 08 08.5 09 09.5" at bounding box center [693, 196] width 240 height 131
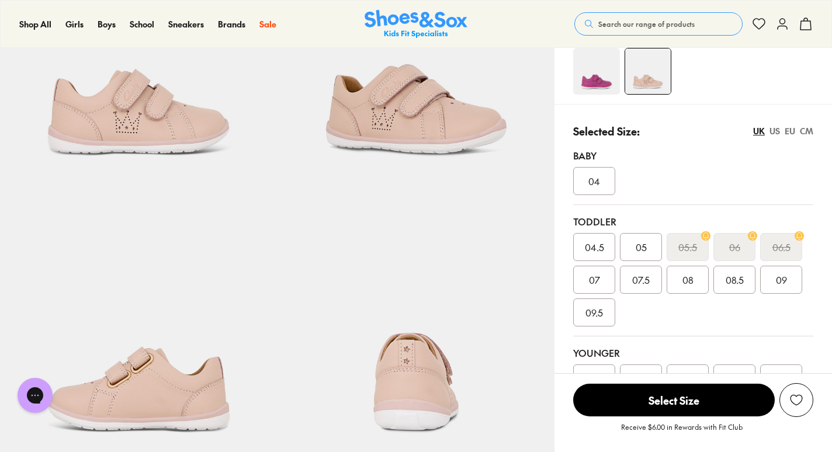
scroll to position [162, 0]
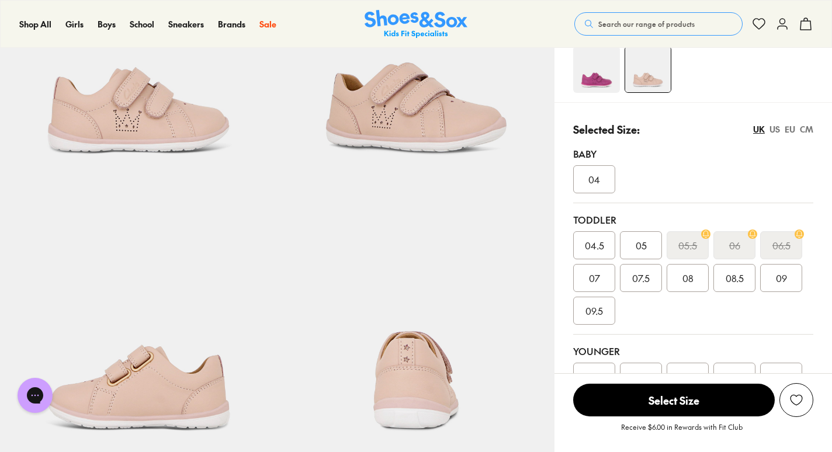
click at [788, 129] on div "EU" at bounding box center [790, 129] width 11 height 12
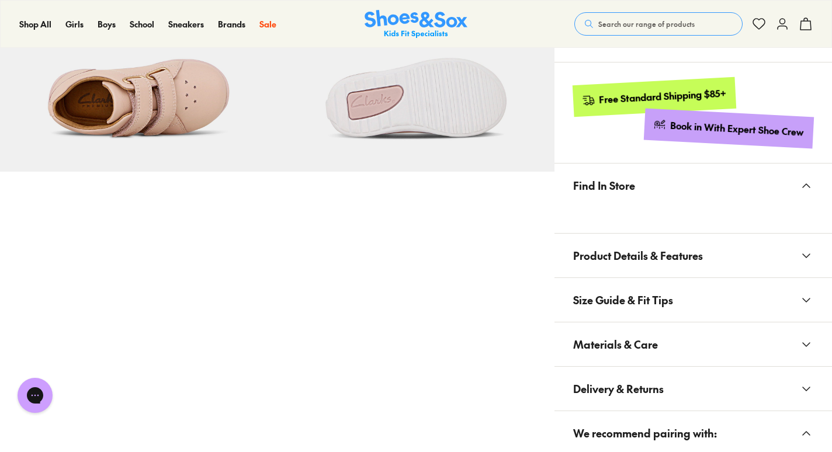
scroll to position [749, 0]
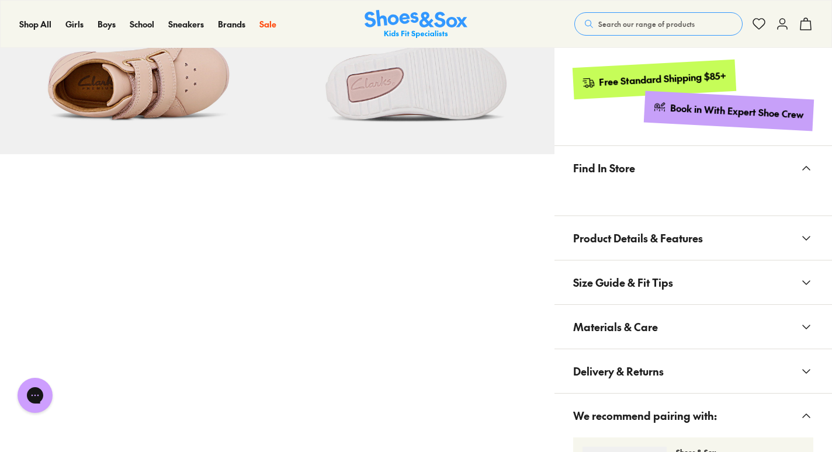
click at [763, 246] on button "Product Details & Features" at bounding box center [694, 238] width 278 height 44
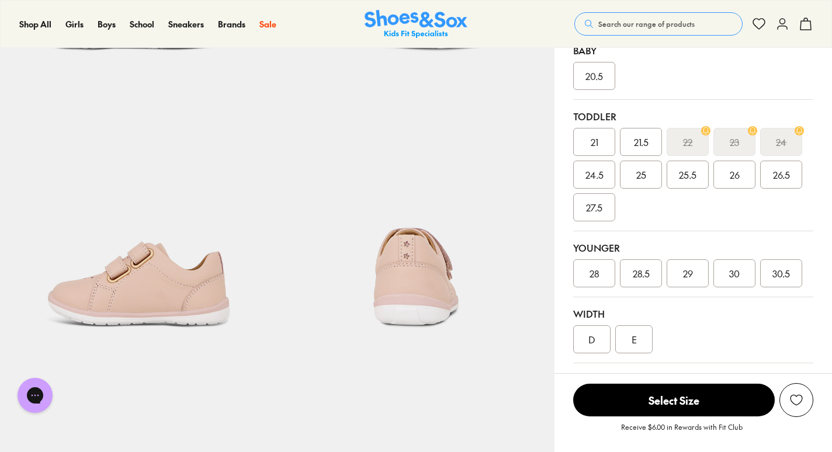
scroll to position [262, 0]
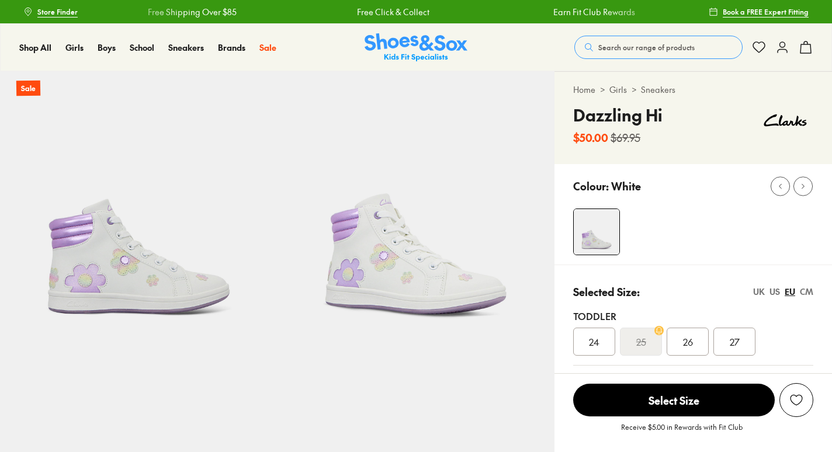
select select "*"
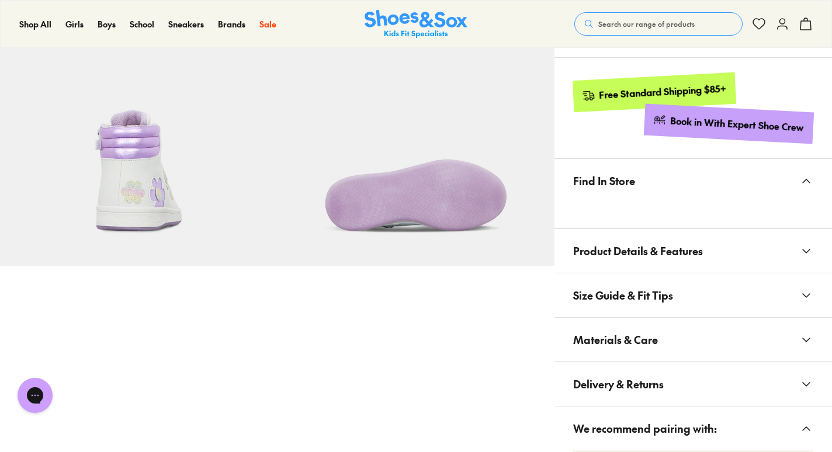
scroll to position [635, 0]
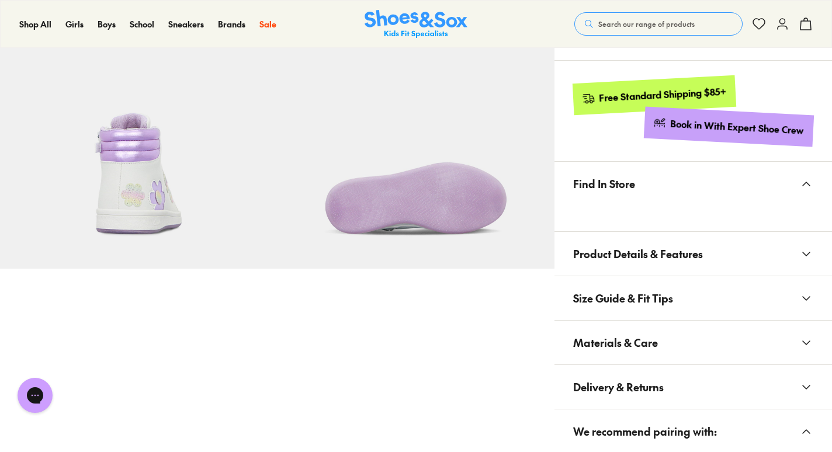
click at [723, 266] on button "Product Details & Features" at bounding box center [694, 254] width 278 height 44
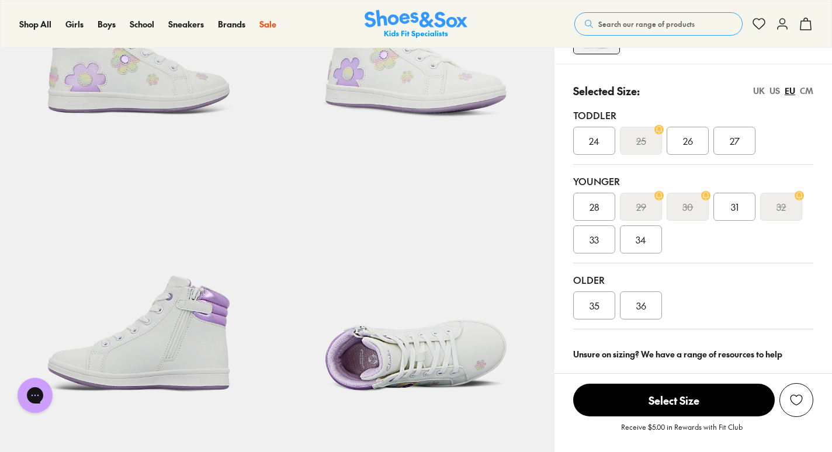
scroll to position [226, 0]
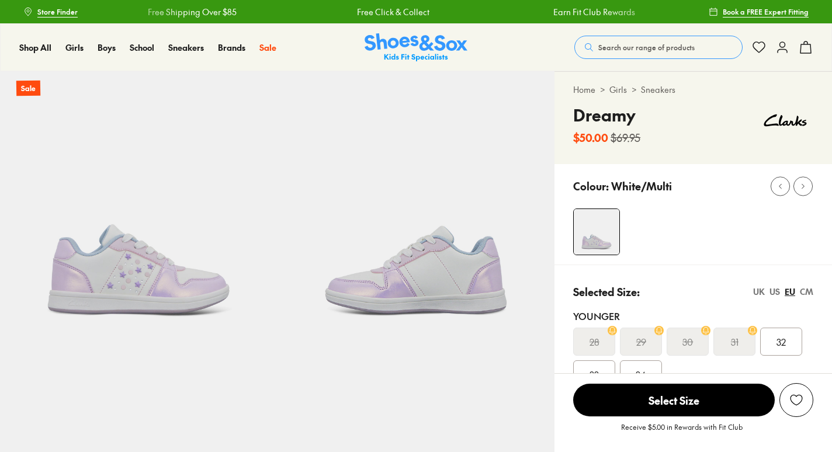
select select "*"
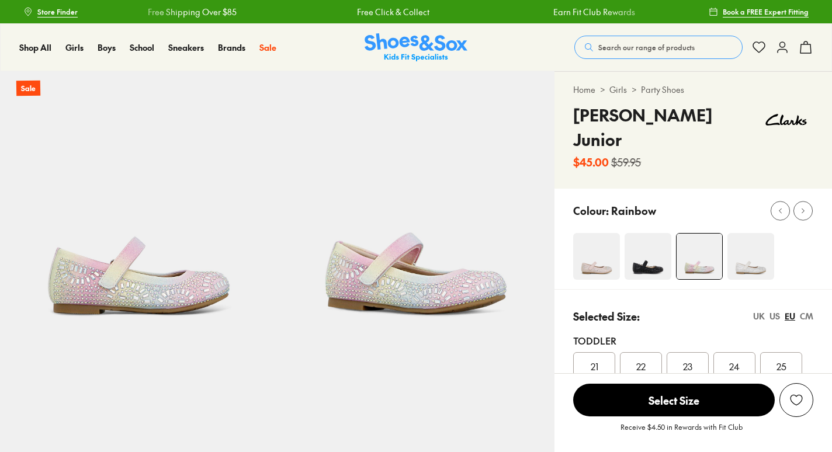
select select "*"
click at [827, 50] on div "Shop All Shop All Shop All Up to 30% off New Arrivals Online Only Best Sellers …" at bounding box center [416, 47] width 832 height 48
click at [829, 62] on div "Shop All Shop All Shop All Up to 30% off New Arrivals Online Only Best Sellers …" at bounding box center [416, 47] width 832 height 48
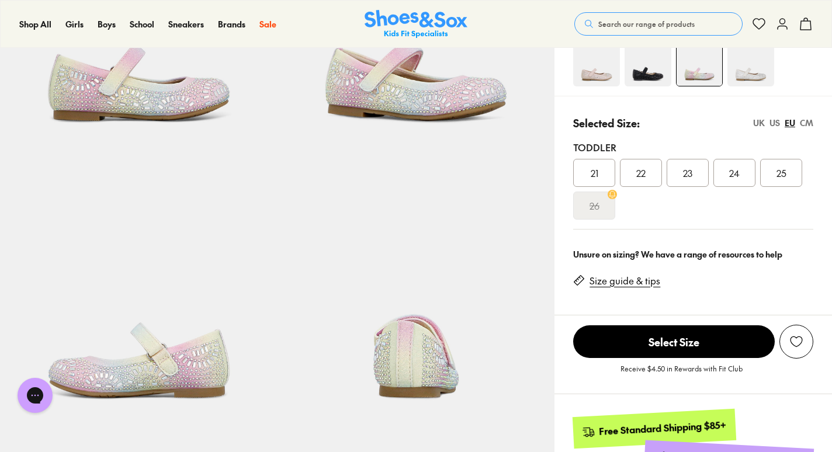
scroll to position [207, 0]
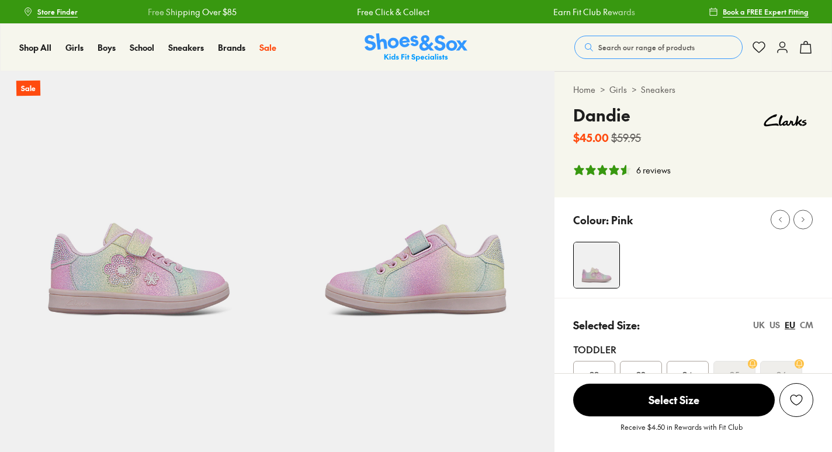
select select "*"
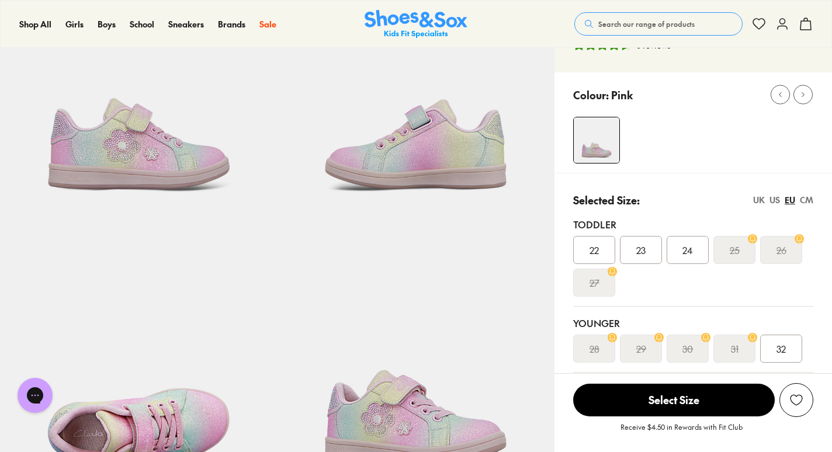
scroll to position [116, 0]
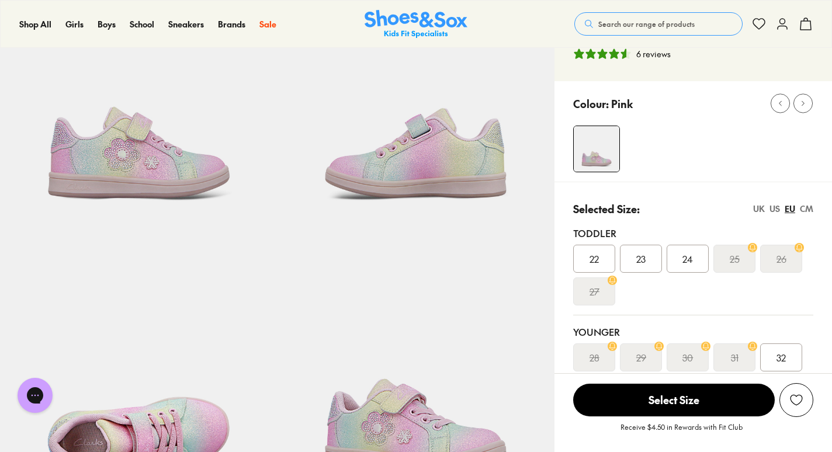
drag, startPoint x: 830, startPoint y: 72, endPoint x: 824, endPoint y: 132, distance: 60.5
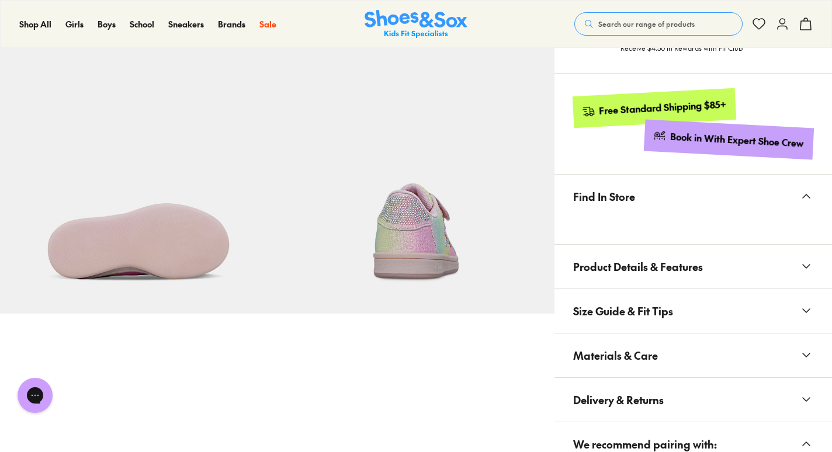
scroll to position [594, 0]
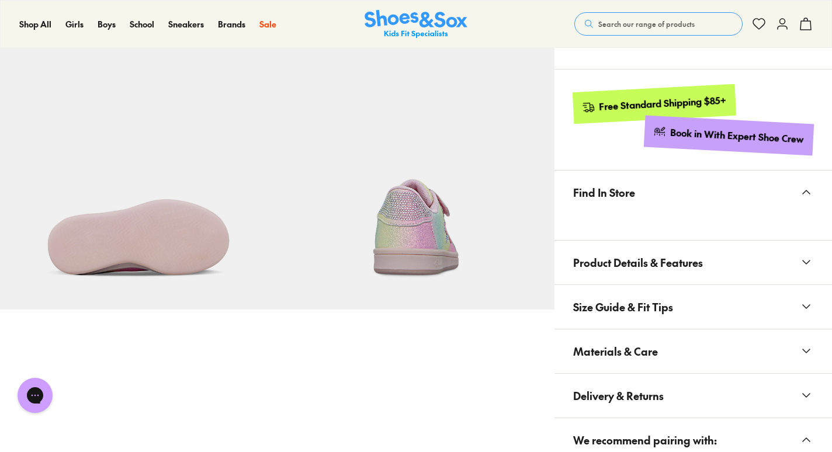
click at [674, 269] on span "Product Details & Features" at bounding box center [638, 262] width 130 height 34
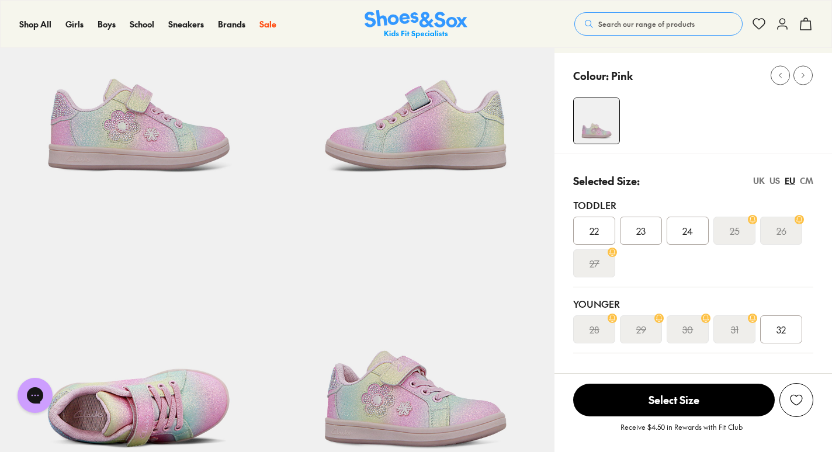
scroll to position [142, 0]
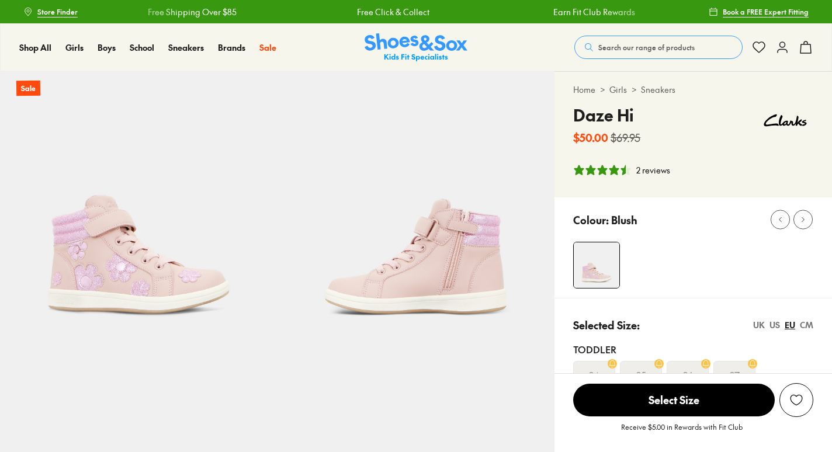
select select "*"
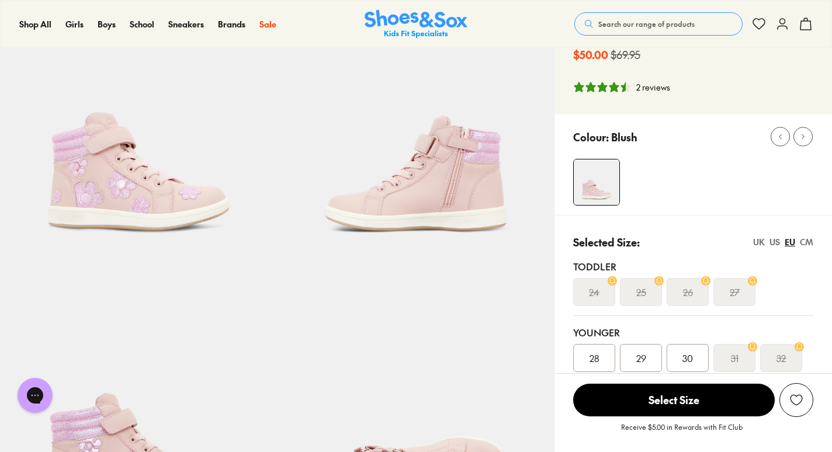
scroll to position [100, 0]
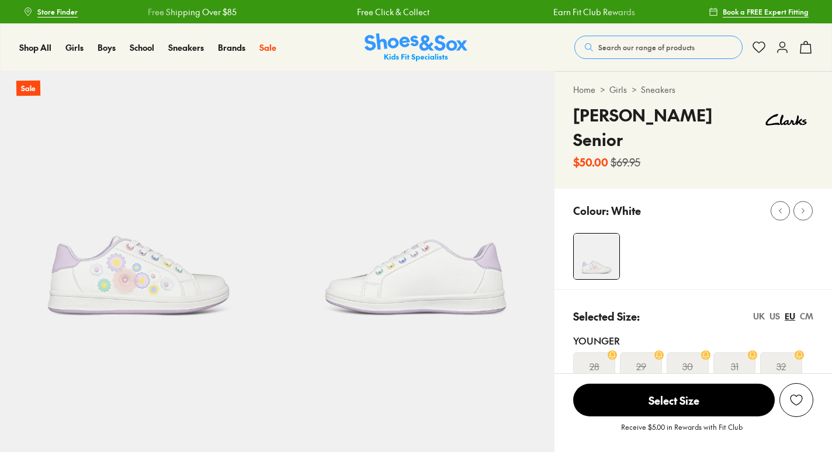
select select "*"
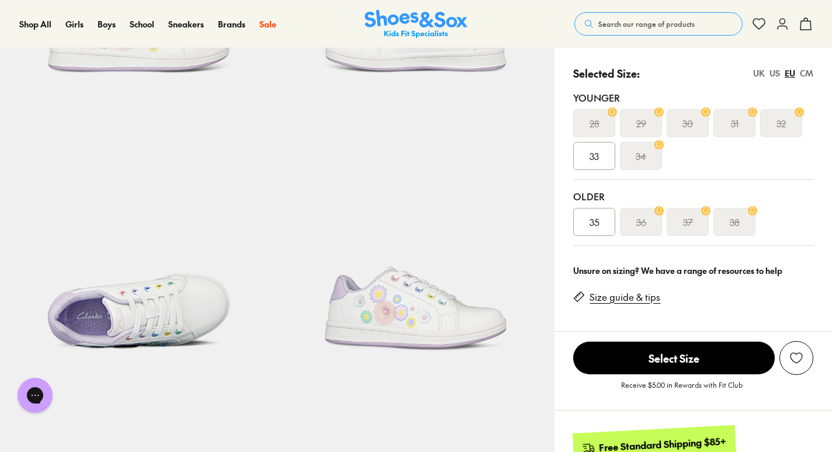
scroll to position [245, 0]
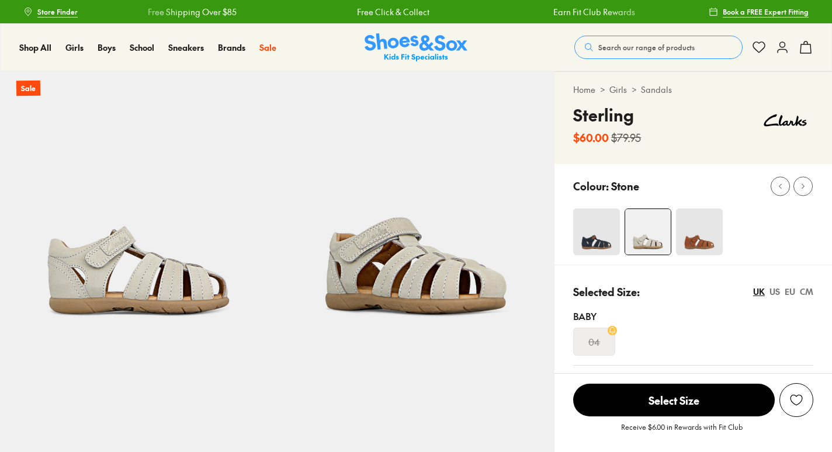
select select "*"
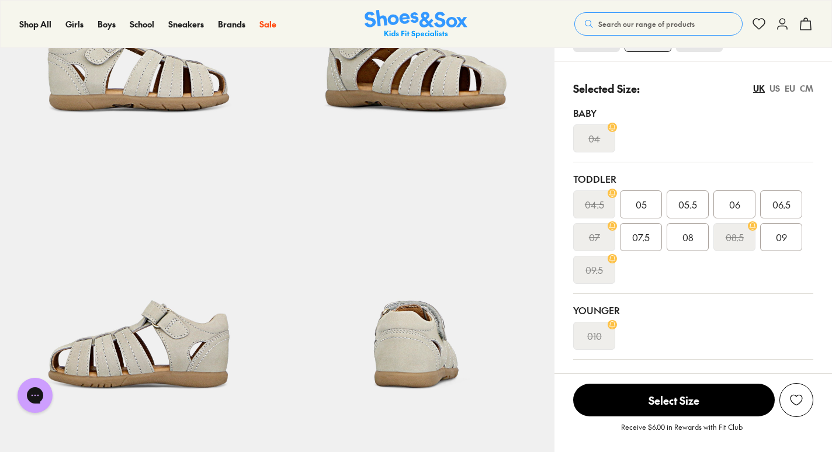
scroll to position [186, 0]
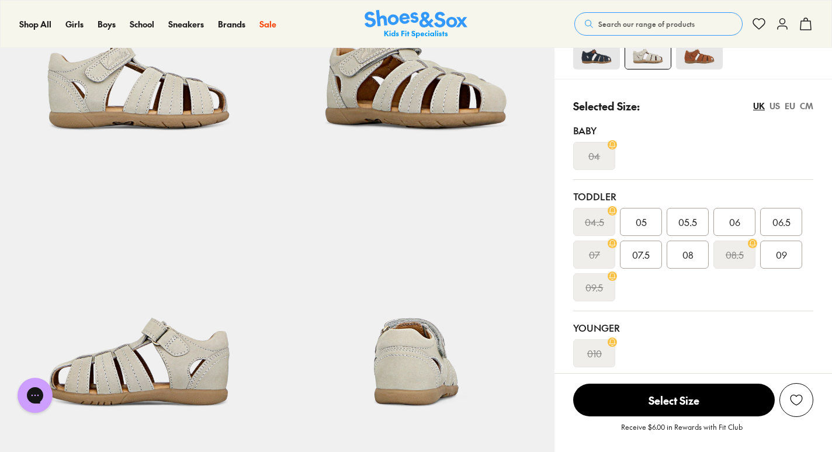
click at [792, 102] on div "EU" at bounding box center [790, 106] width 11 height 12
drag, startPoint x: 792, startPoint y: 102, endPoint x: 836, endPoint y: 44, distance: 72.9
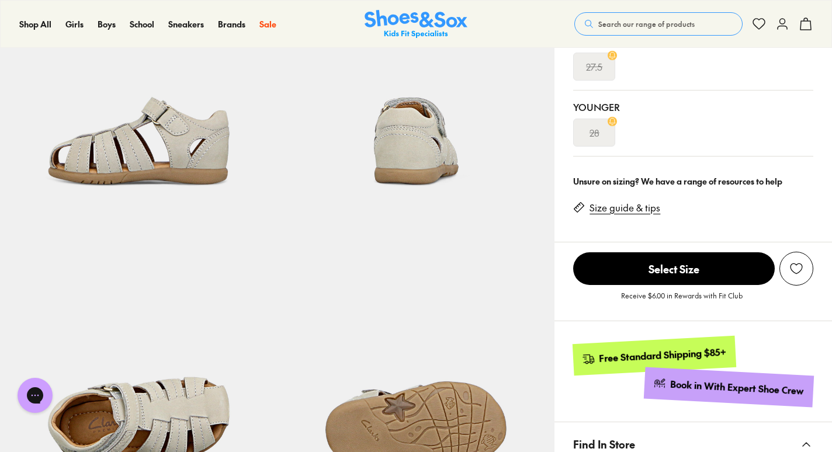
scroll to position [379, 0]
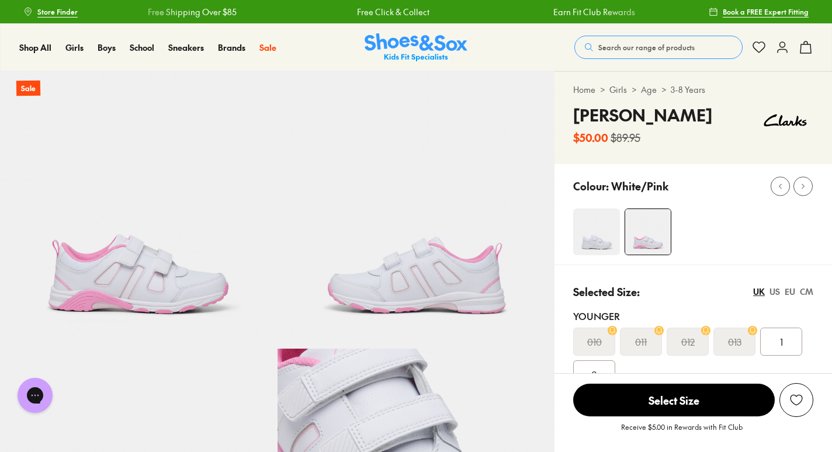
select select "*"
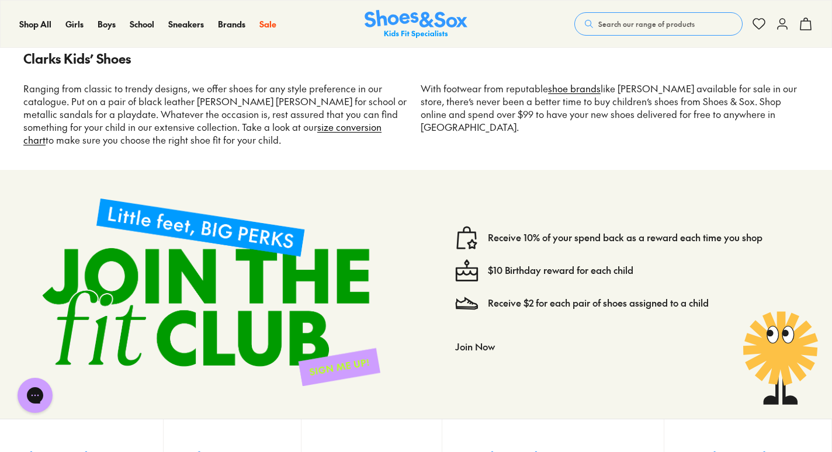
scroll to position [2743, 0]
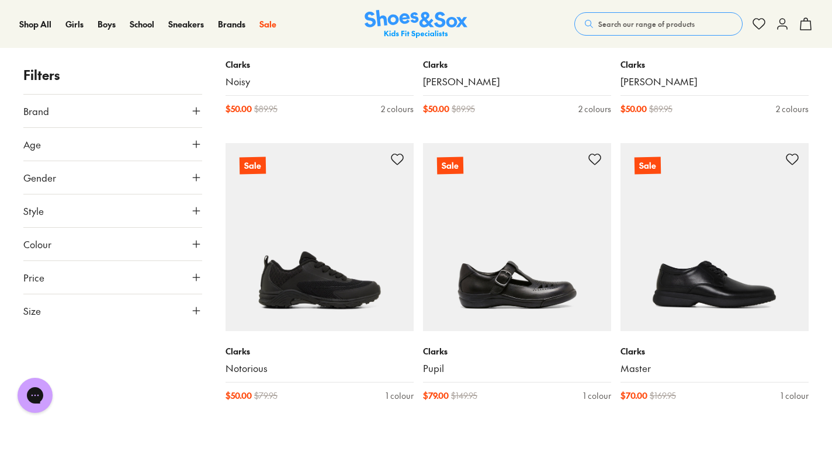
click at [607, 25] on span "Search our range of products" at bounding box center [646, 24] width 96 height 11
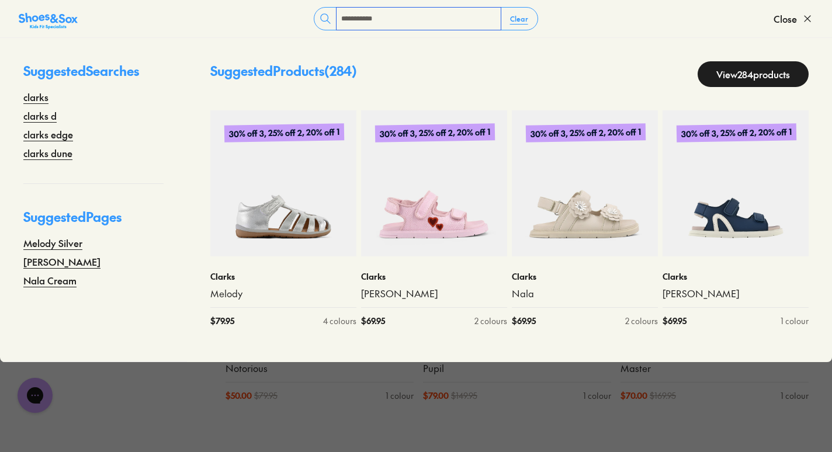
type input "**********"
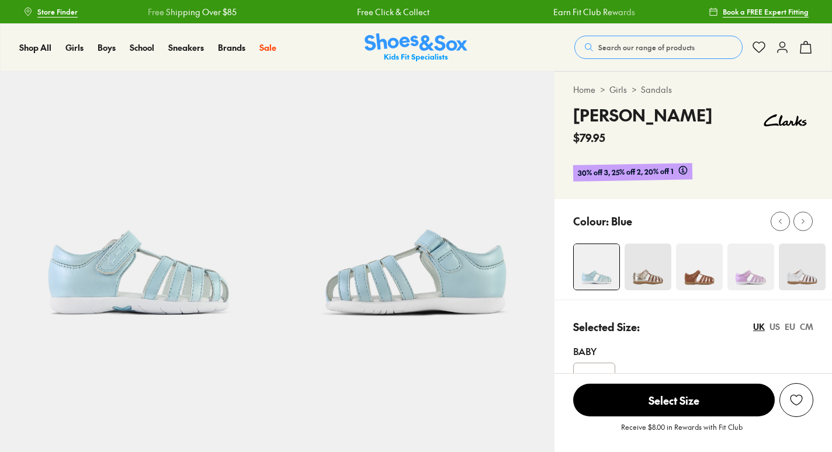
click at [695, 276] on img at bounding box center [699, 267] width 47 height 47
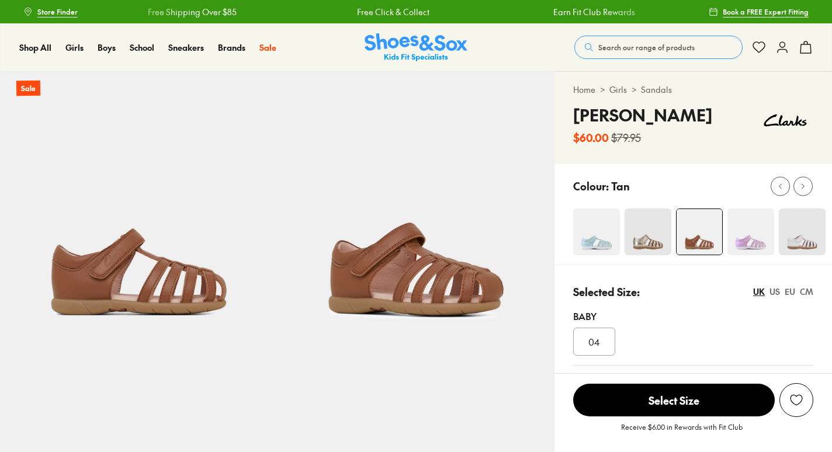
click at [735, 271] on div "Selected Size: [GEOGRAPHIC_DATA] [GEOGRAPHIC_DATA] EU CM Baby [DEMOGRAPHIC_DATA…" at bounding box center [694, 452] width 278 height 374
click at [761, 238] on img at bounding box center [750, 232] width 47 height 47
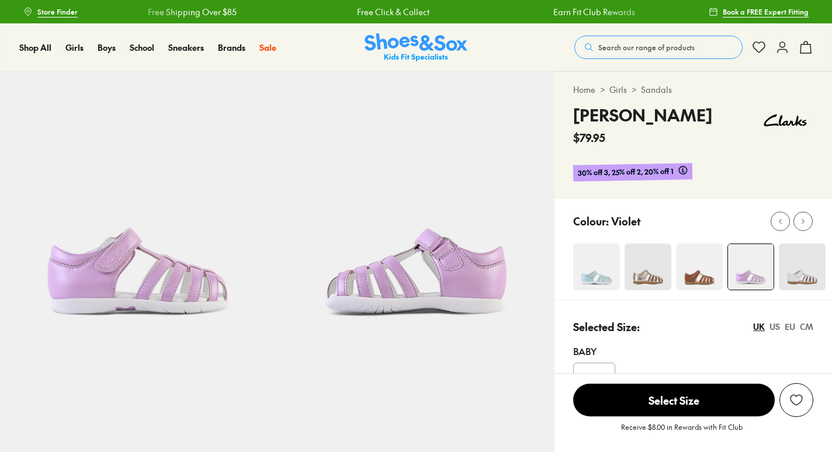
select select "*"
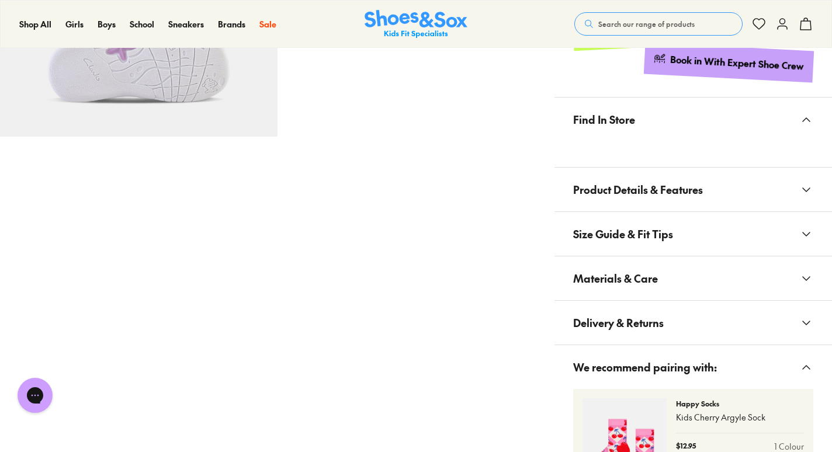
scroll to position [768, 0]
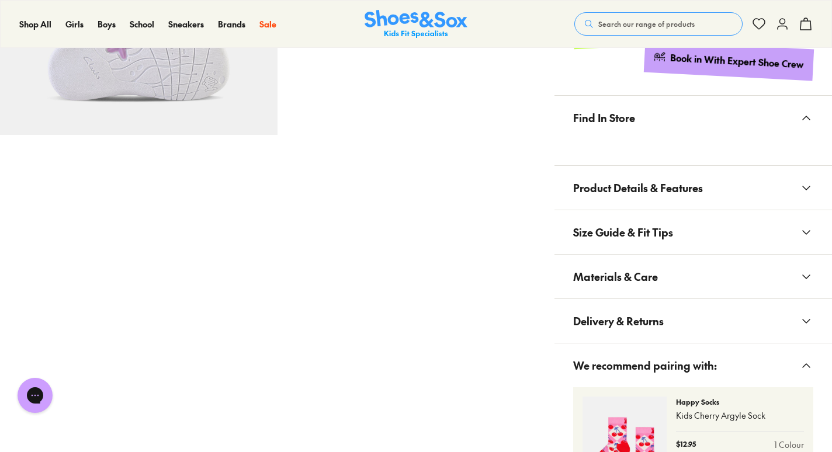
click at [737, 237] on button "Size Guide & Fit Tips" at bounding box center [694, 232] width 278 height 44
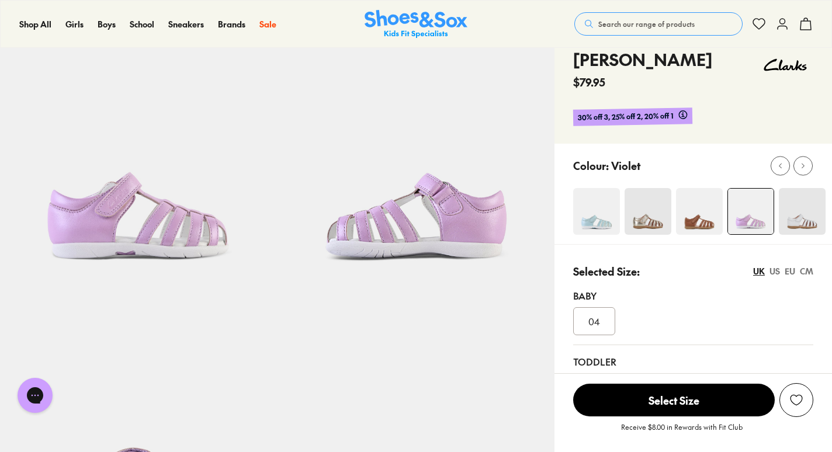
scroll to position [63, 0]
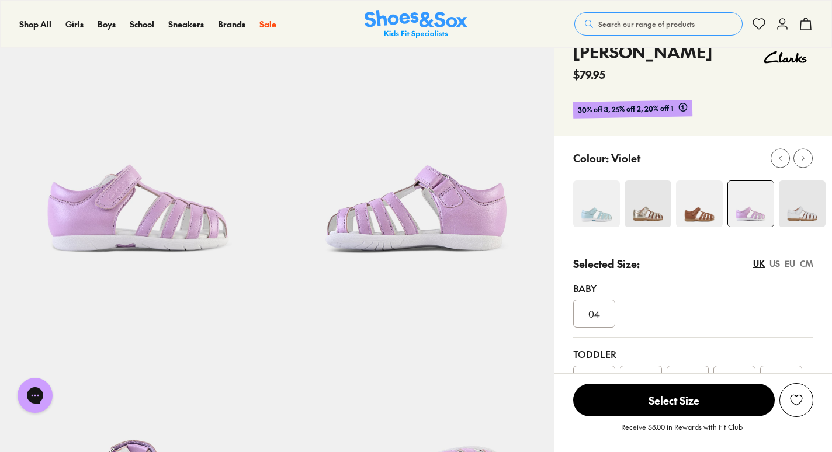
click at [791, 256] on div "Selected Size: UK US EU CM" at bounding box center [693, 264] width 240 height 16
click at [789, 261] on div "EU" at bounding box center [790, 264] width 11 height 12
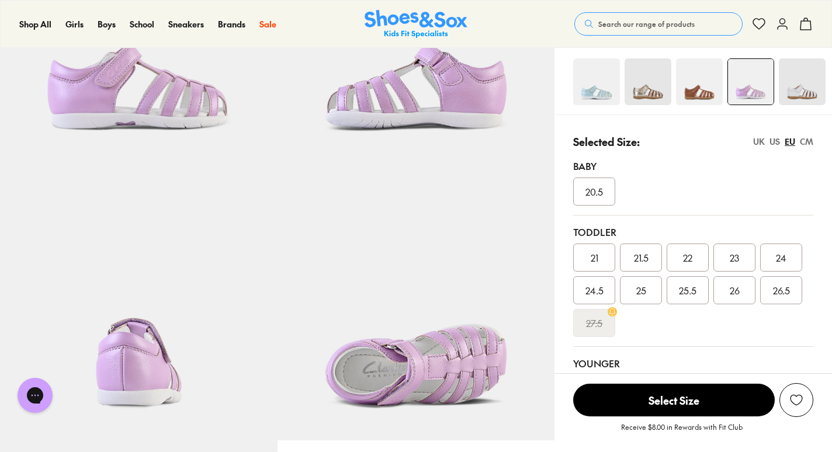
scroll to position [189, 0]
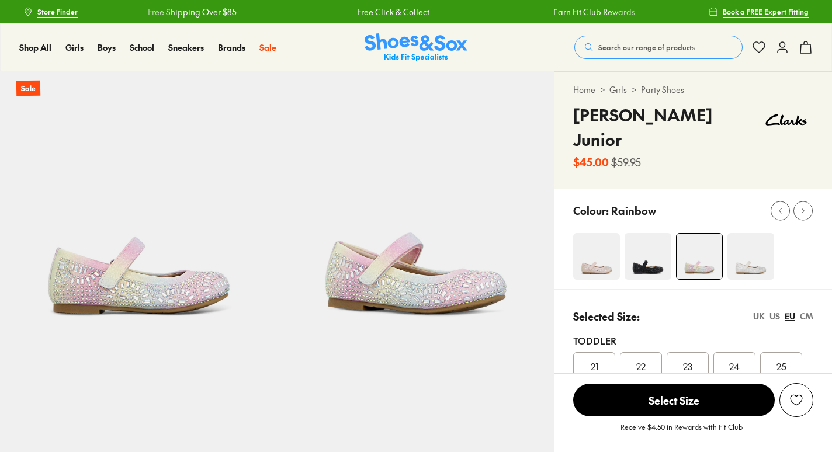
select select "*"
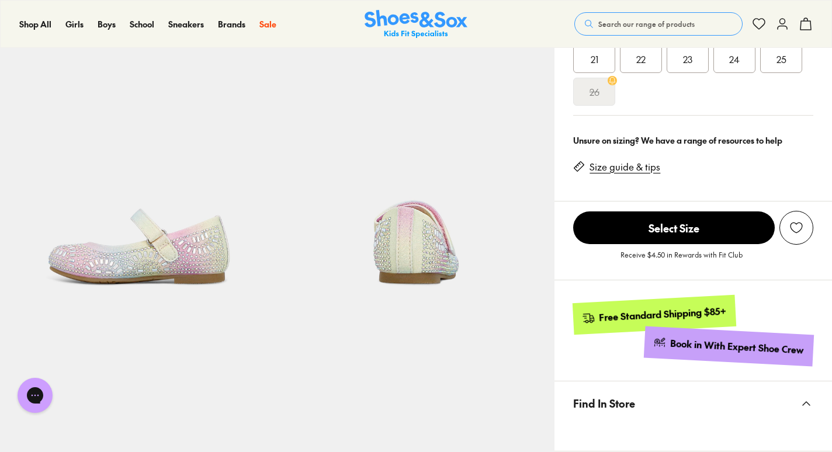
scroll to position [303, 0]
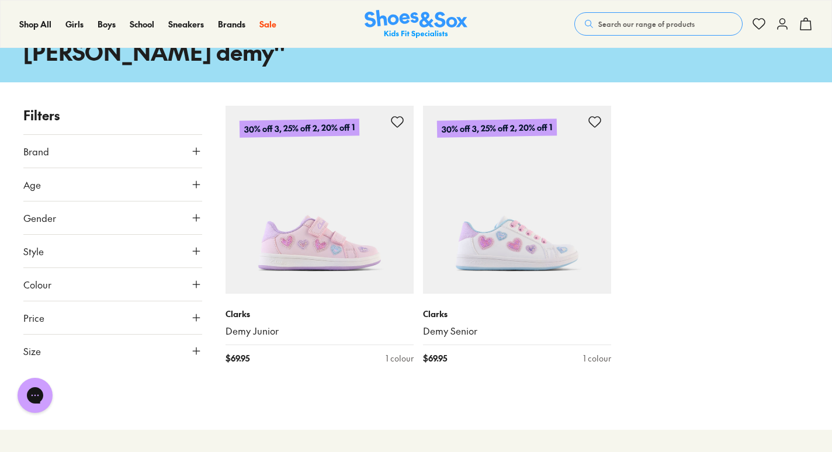
scroll to position [98, 0]
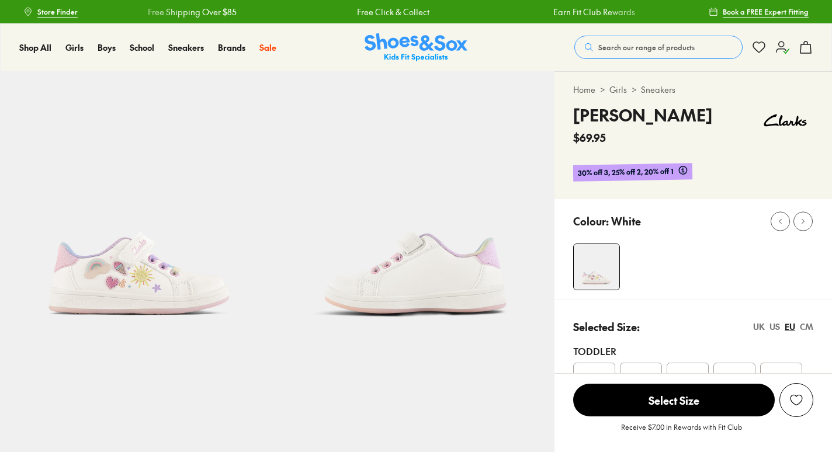
select select "*"
click at [784, 46] on icon at bounding box center [782, 47] width 14 height 14
click at [785, 52] on use at bounding box center [783, 47] width 12 height 12
click at [780, 46] on icon at bounding box center [782, 47] width 14 height 14
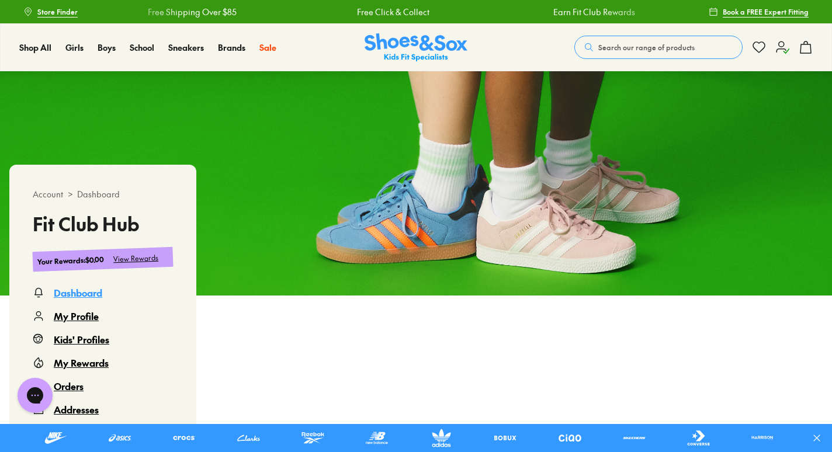
click at [86, 359] on div "My Rewards" at bounding box center [81, 363] width 55 height 14
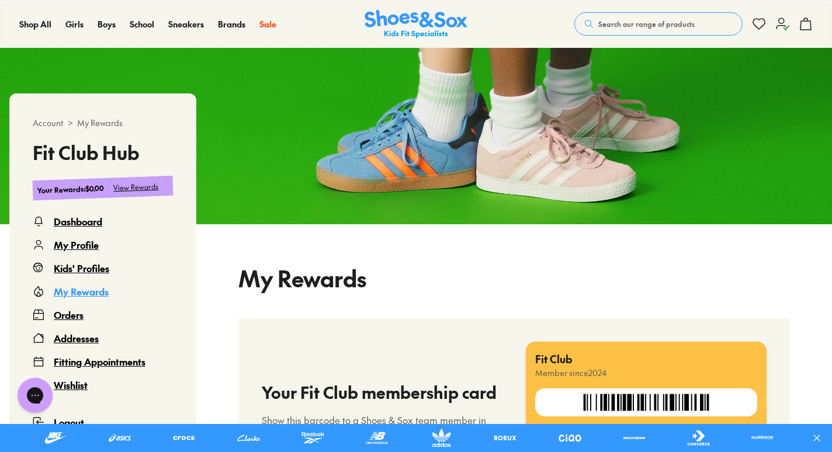
select select
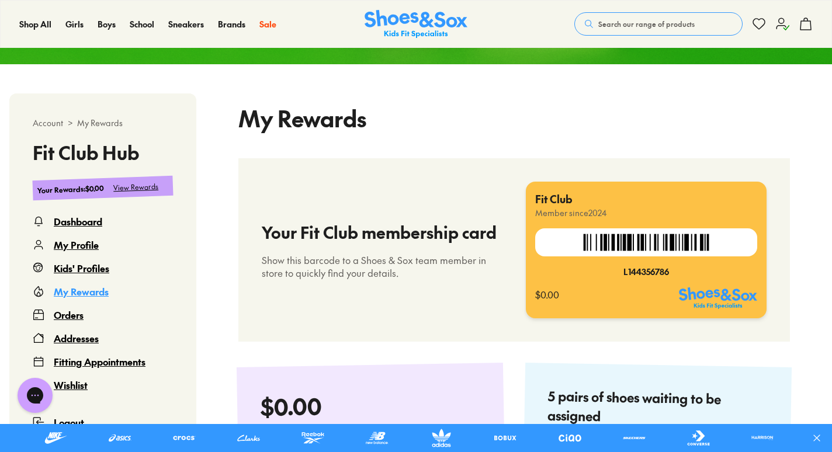
scroll to position [159, 0]
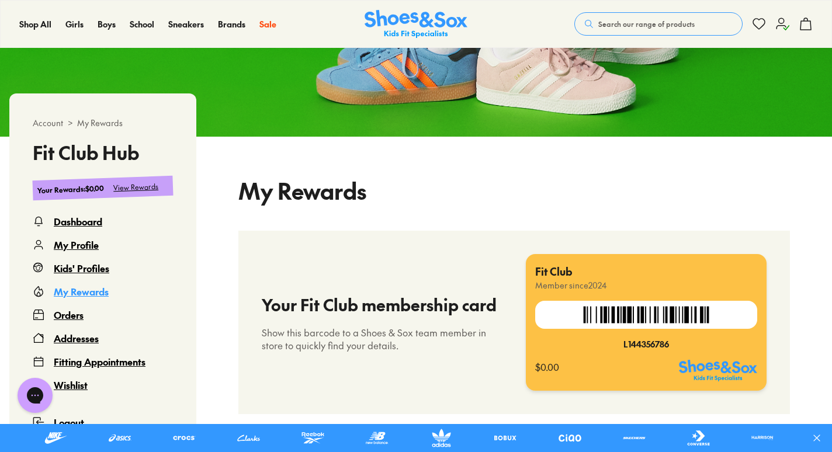
click at [58, 317] on div "Orders" at bounding box center [69, 315] width 30 height 14
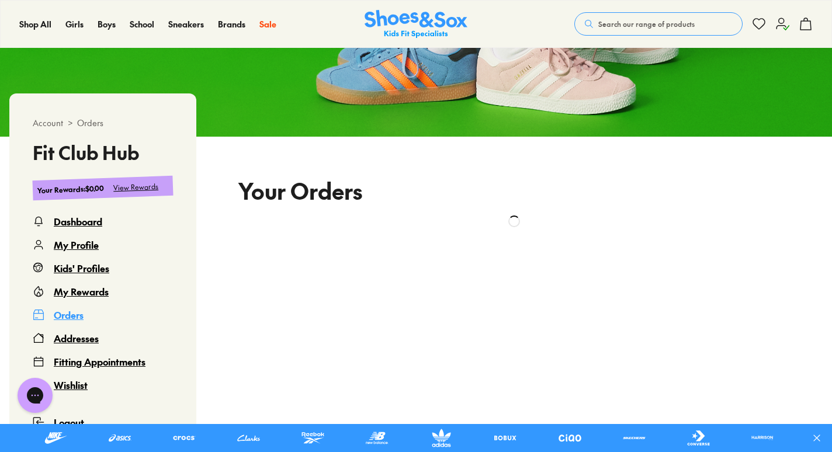
scroll to position [71, 0]
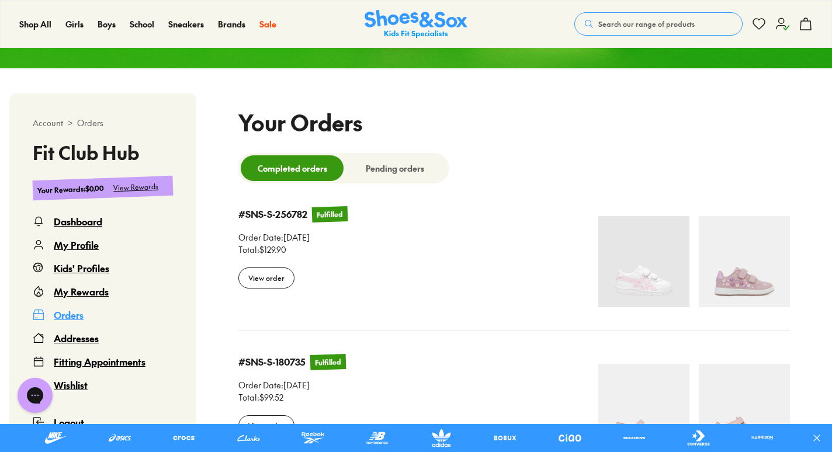
select select
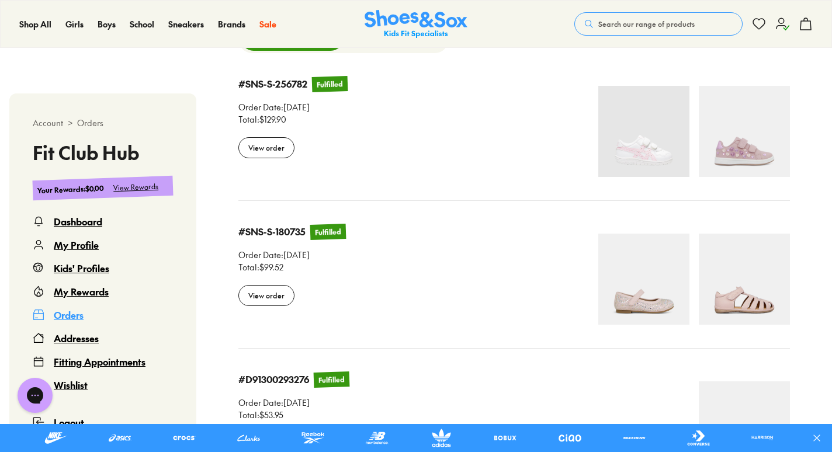
scroll to position [351, 0]
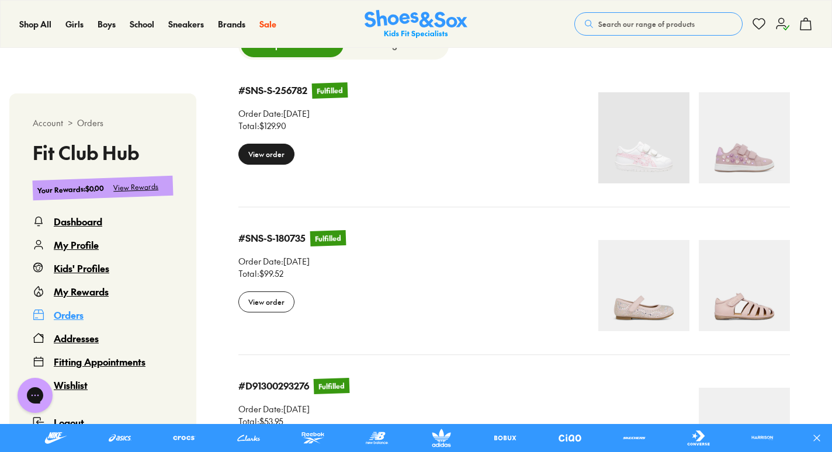
click at [264, 162] on div "View order" at bounding box center [266, 154] width 56 height 21
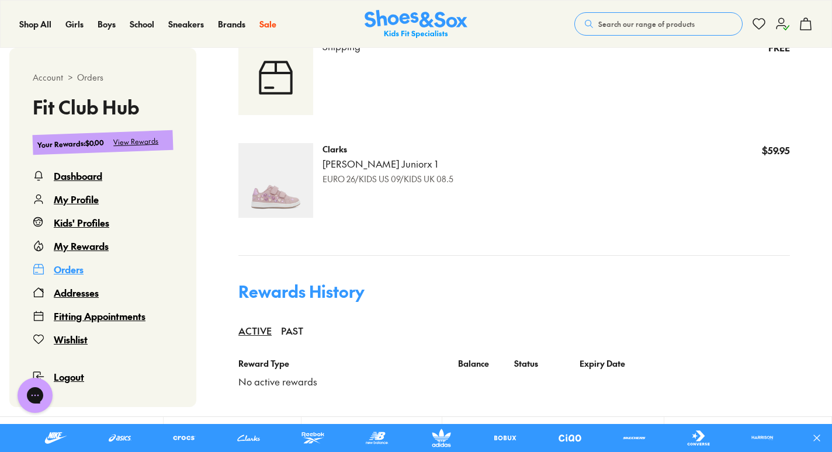
scroll to position [691, 0]
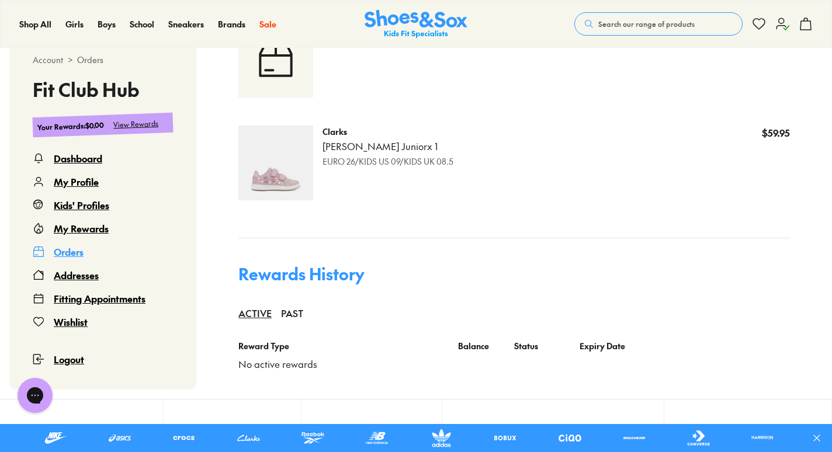
scroll to position [351, 0]
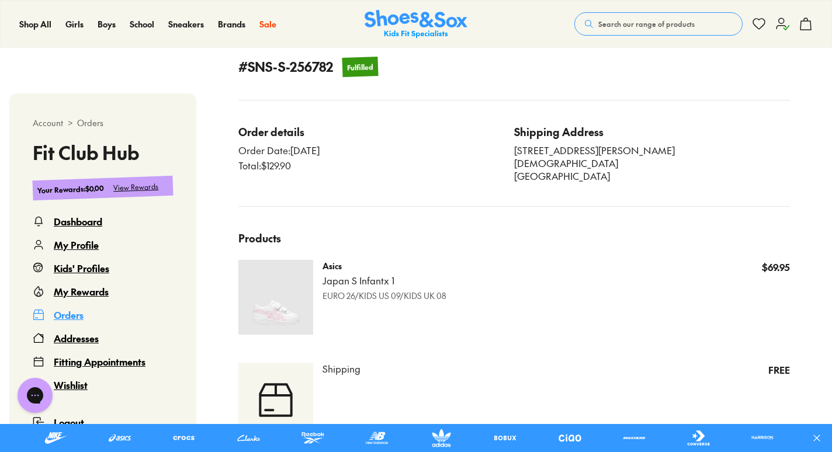
click at [76, 319] on div "Orders" at bounding box center [69, 315] width 30 height 14
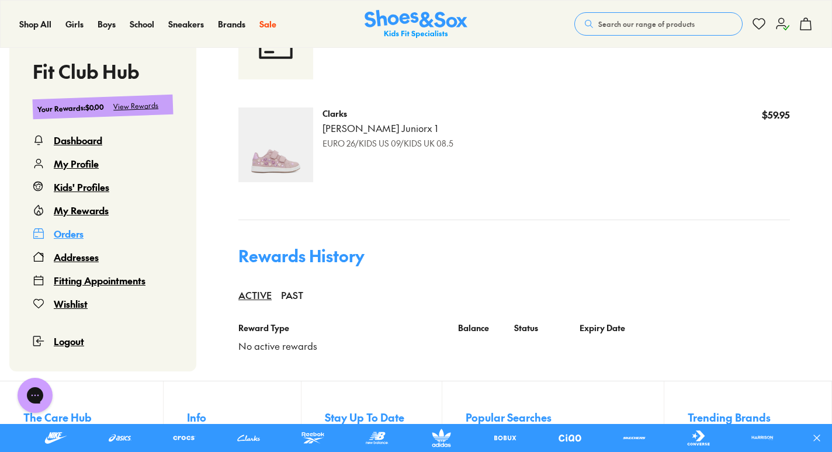
scroll to position [708, 0]
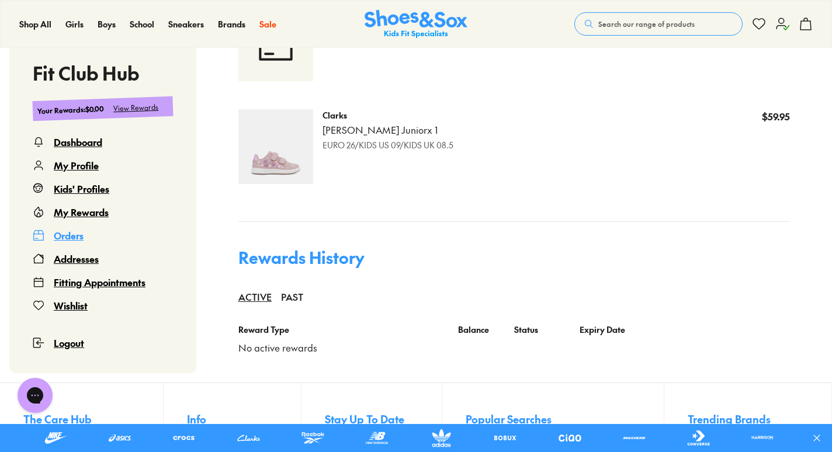
click at [74, 228] on div "Orders" at bounding box center [69, 235] width 30 height 14
click at [72, 231] on div "Orders" at bounding box center [69, 235] width 30 height 14
click at [778, 27] on icon at bounding box center [782, 24] width 14 height 14
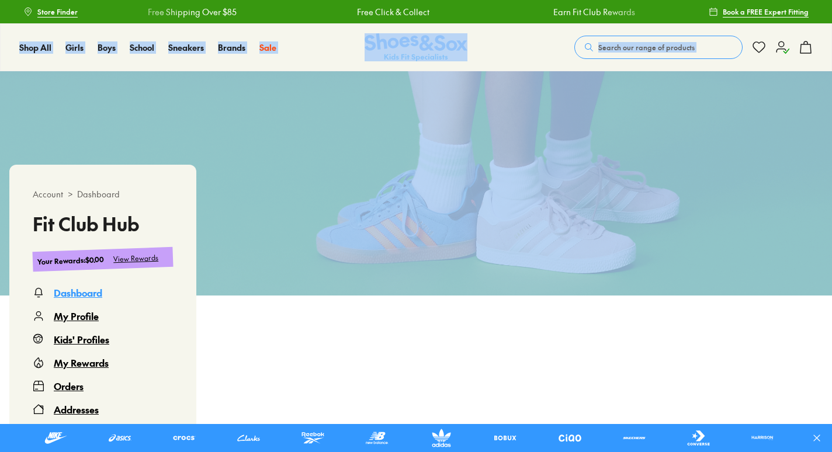
drag, startPoint x: 831, startPoint y: 1, endPoint x: 815, endPoint y: 91, distance: 90.8
click at [815, 91] on div "Store Finder Free Shipping Over $85 Free Click & Collect Earn Fit Club Rewards …" at bounding box center [416, 408] width 832 height 816
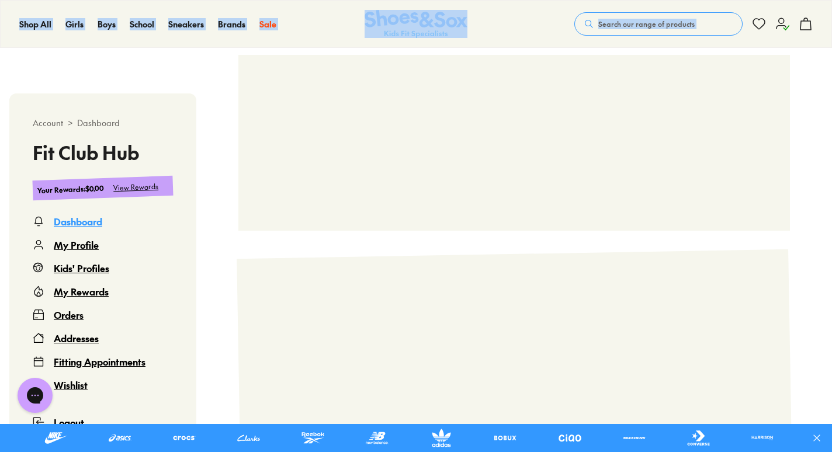
scroll to position [380, 0]
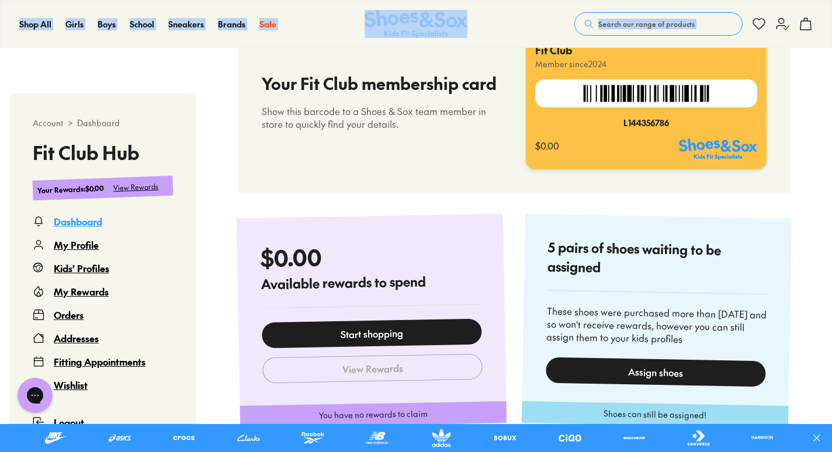
click at [66, 315] on div "Orders" at bounding box center [69, 315] width 30 height 14
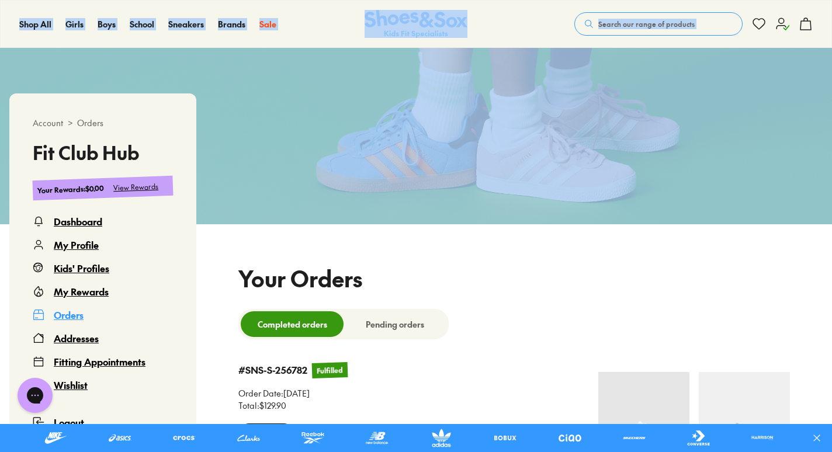
select select
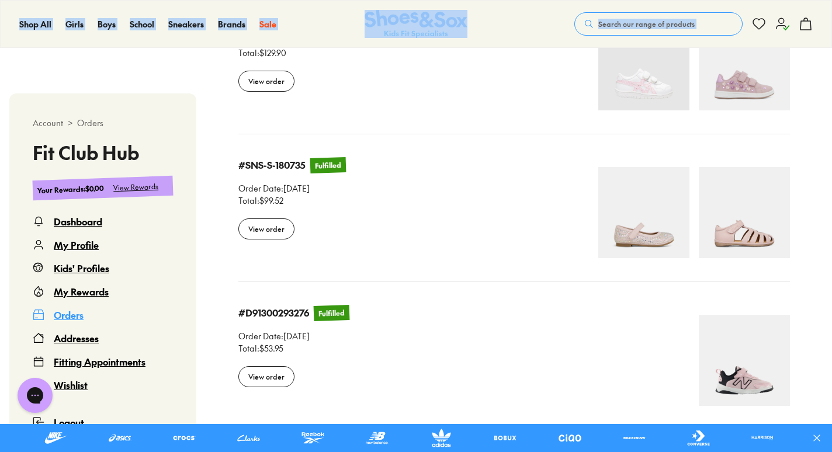
scroll to position [416, 0]
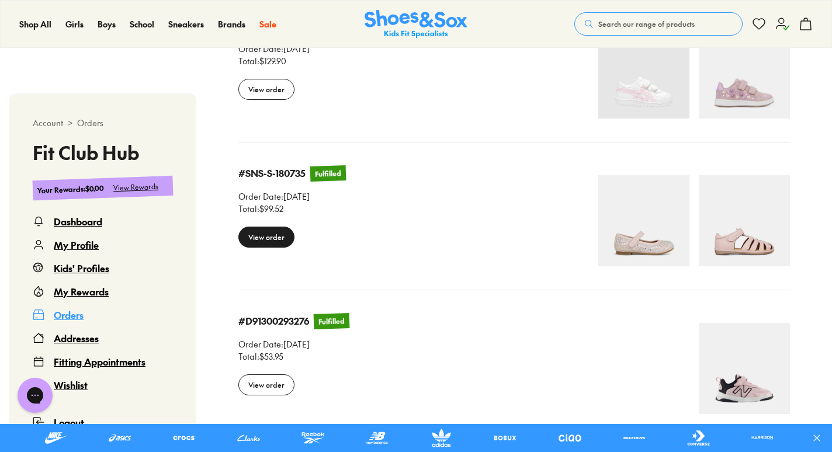
click at [276, 236] on div "View order" at bounding box center [266, 237] width 56 height 21
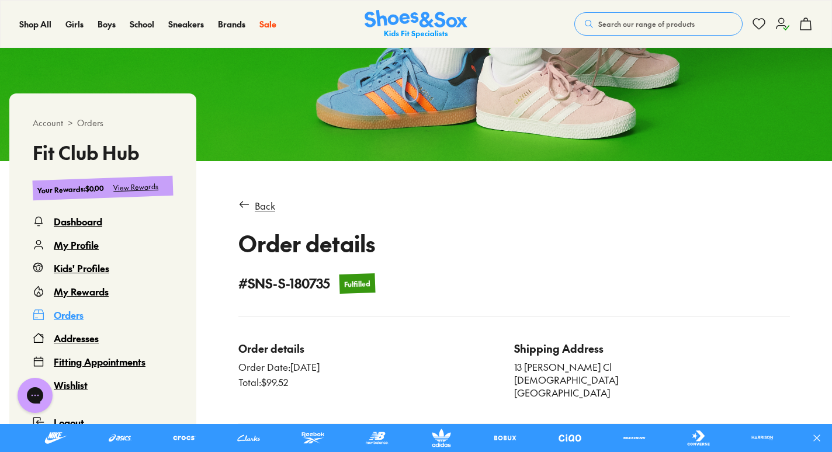
scroll to position [109, 0]
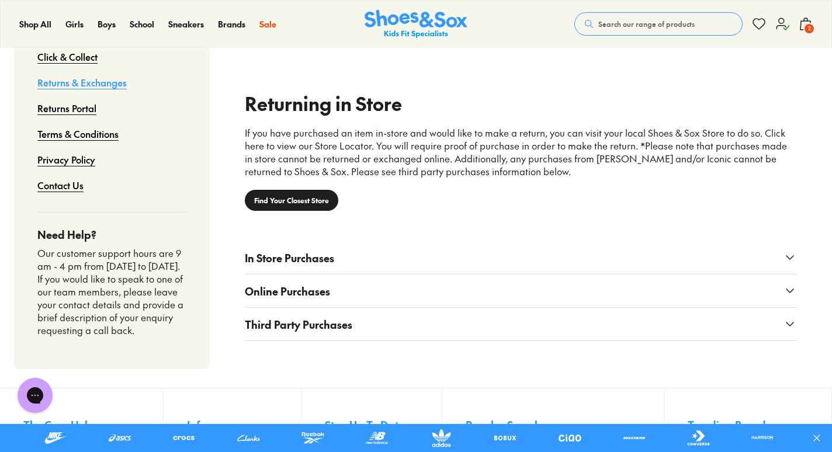
scroll to position [882, 0]
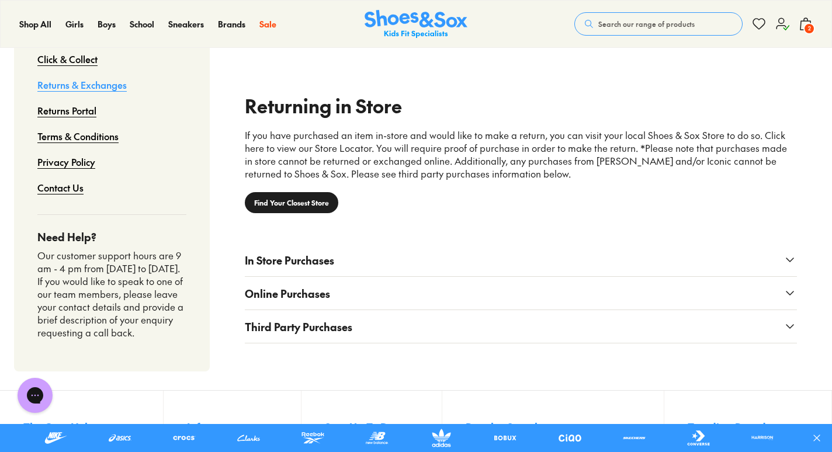
click at [788, 292] on use at bounding box center [789, 294] width 7 height 4
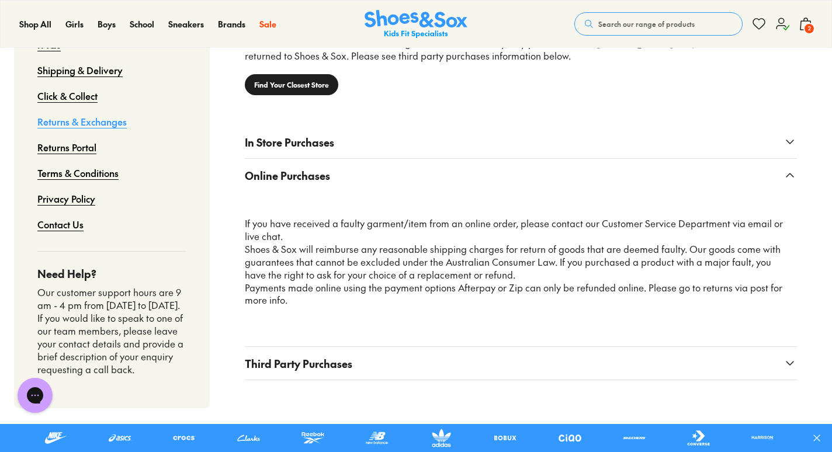
scroll to position [1009, 0]
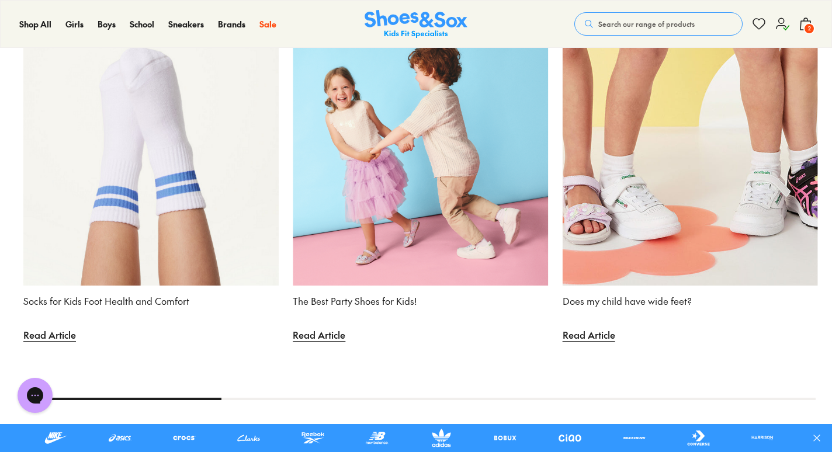
scroll to position [2209, 0]
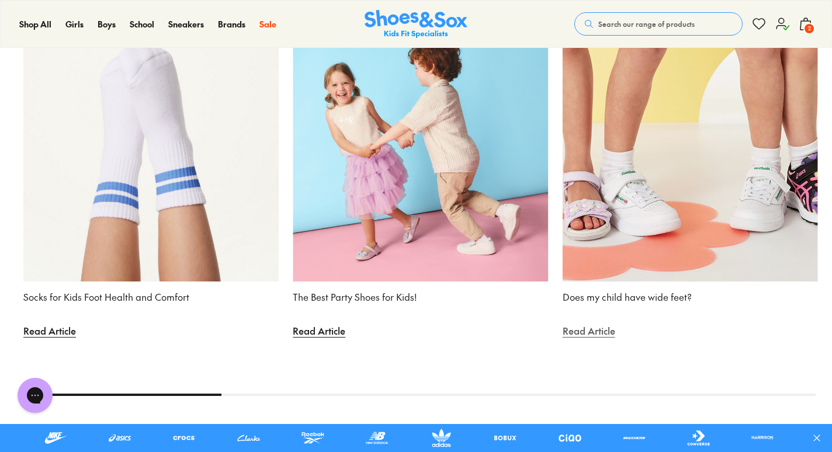
click at [605, 342] on span "Read Article" at bounding box center [589, 331] width 53 height 26
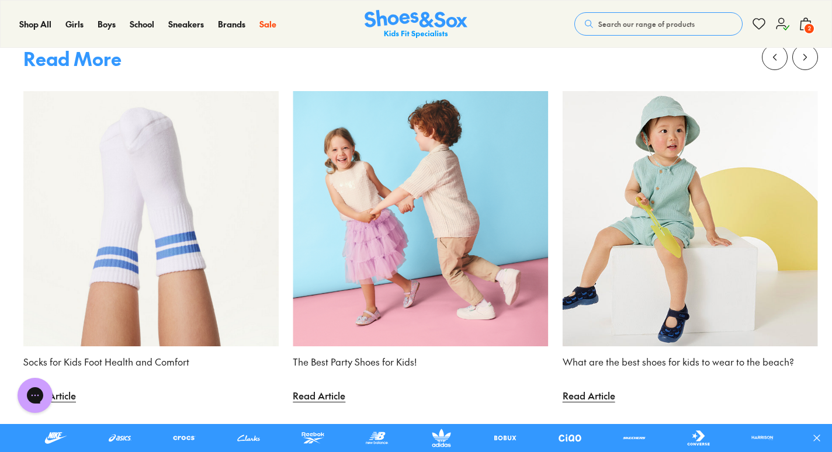
scroll to position [2239, 0]
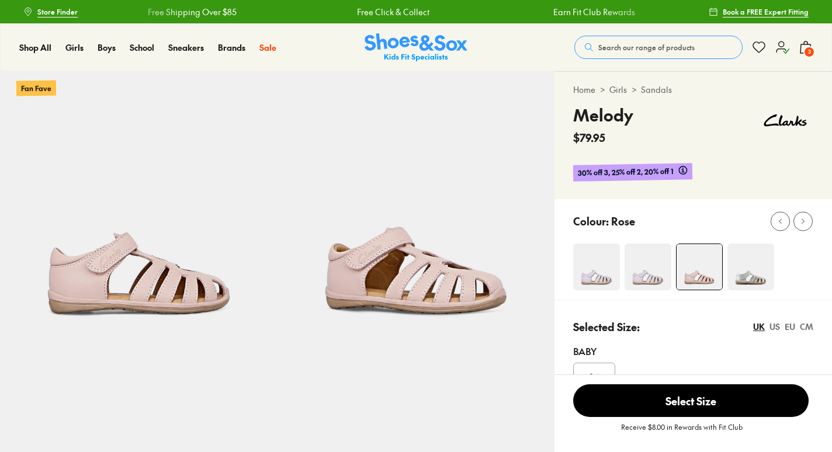
select select "*"
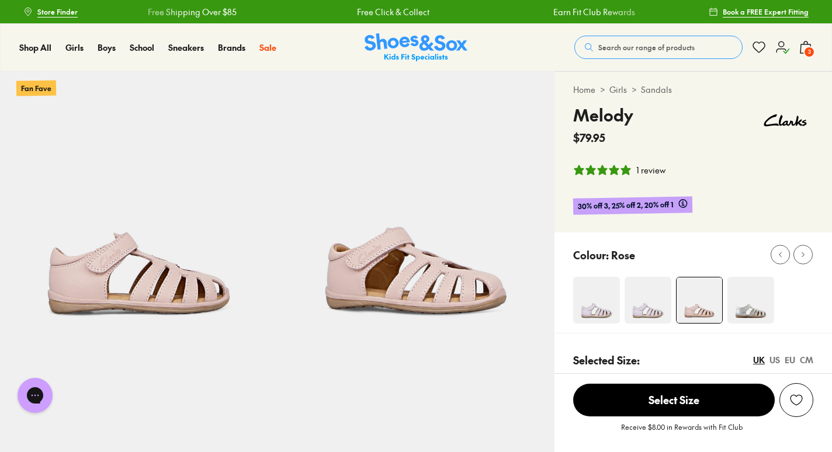
click at [807, 44] on use at bounding box center [806, 47] width 11 height 12
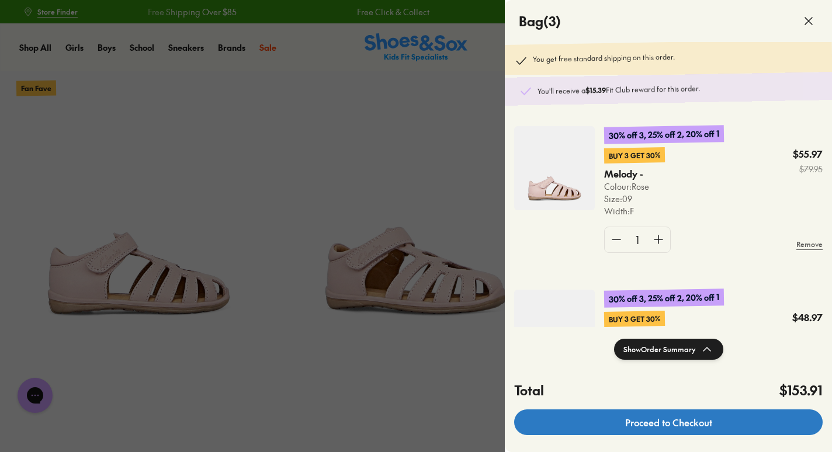
click at [636, 420] on link "Proceed to Checkout" at bounding box center [668, 423] width 309 height 26
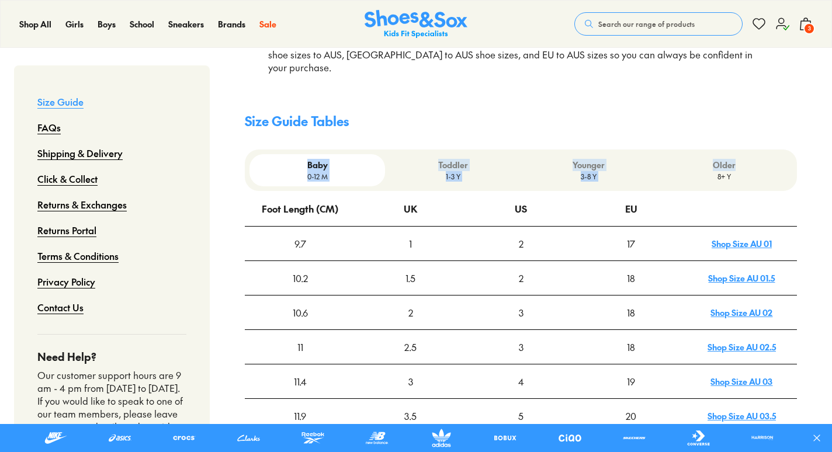
drag, startPoint x: 0, startPoint y: 0, endPoint x: 818, endPoint y: 132, distance: 828.6
drag, startPoint x: 818, startPoint y: 132, endPoint x: 754, endPoint y: 89, distance: 77.1
click at [754, 112] on h4 "Size Guide Tables" at bounding box center [521, 121] width 552 height 19
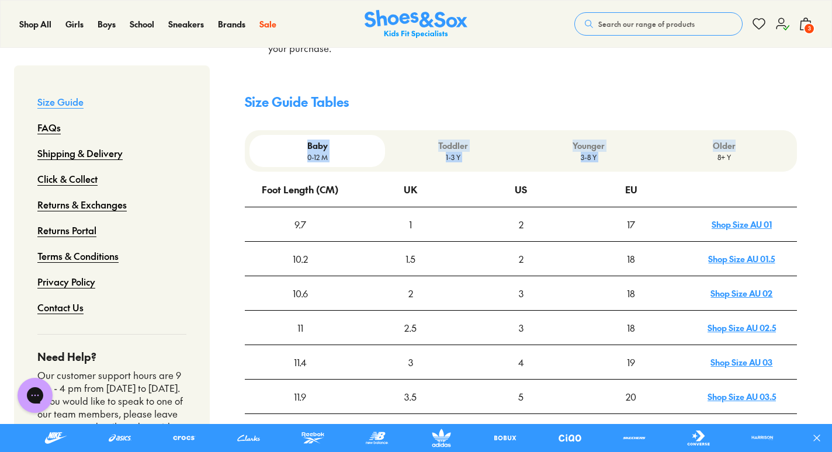
scroll to position [310, 0]
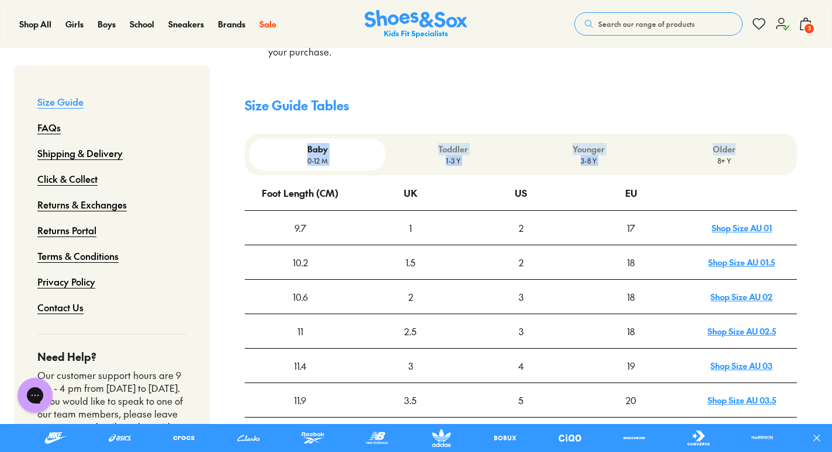
click at [419, 143] on p "Toddler" at bounding box center [453, 149] width 126 height 12
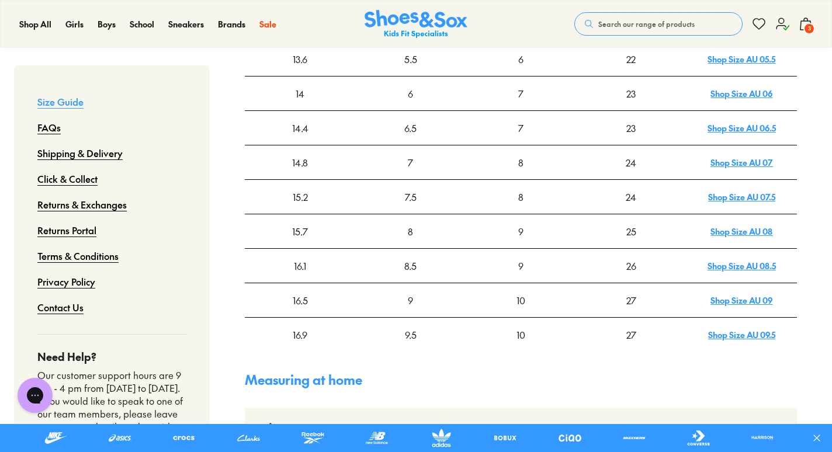
scroll to position [555, 0]
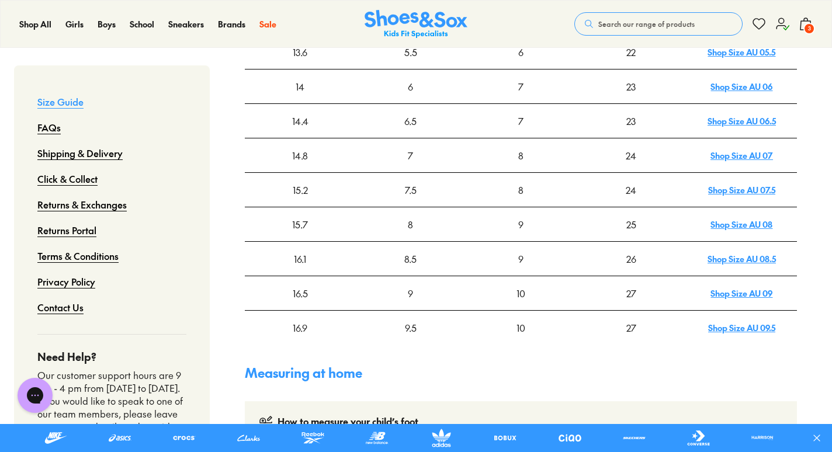
drag, startPoint x: 829, startPoint y: 141, endPoint x: 832, endPoint y: 118, distance: 23.6
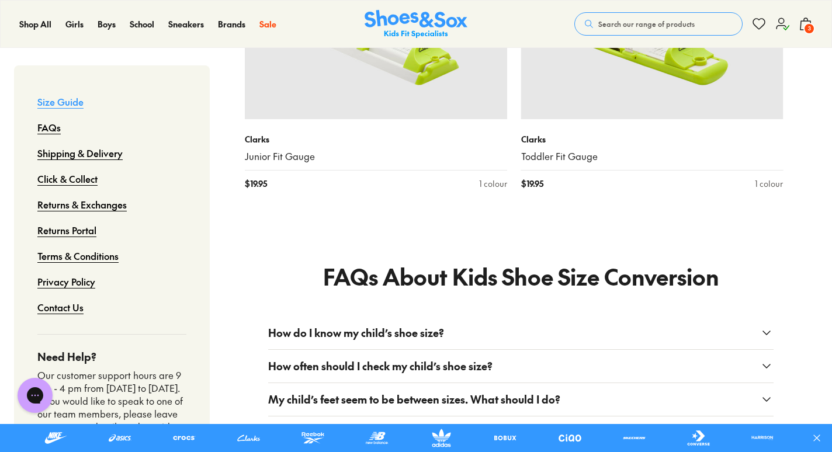
scroll to position [1662, 0]
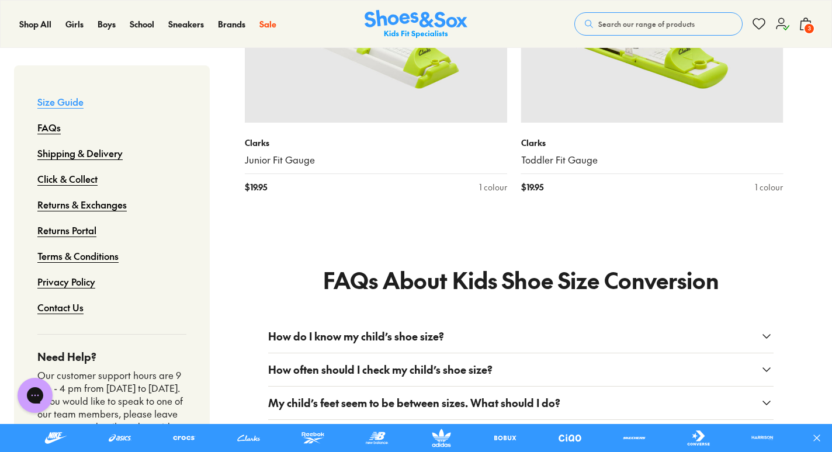
click at [758, 320] on button "How do I know my child’s shoe size?" at bounding box center [520, 336] width 505 height 33
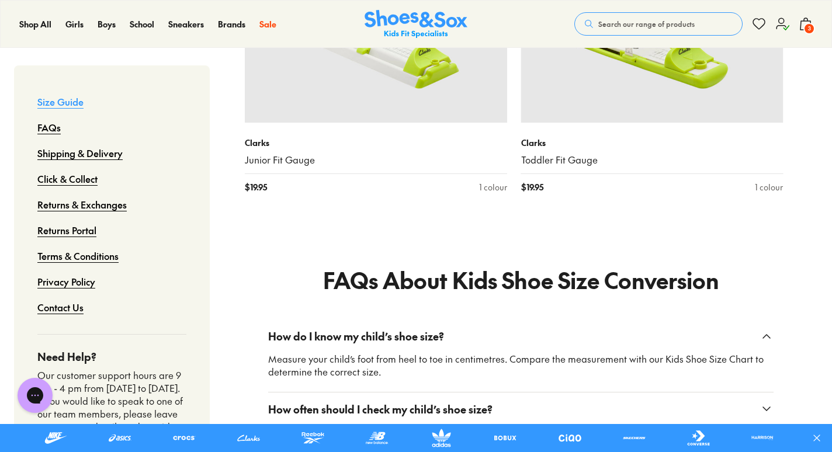
click at [757, 393] on button "How often should I check my child’s shoe size?" at bounding box center [520, 409] width 505 height 33
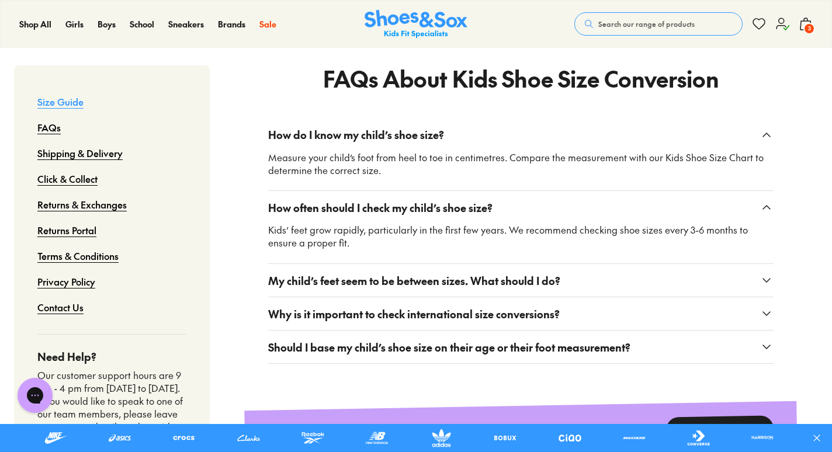
scroll to position [1866, 0]
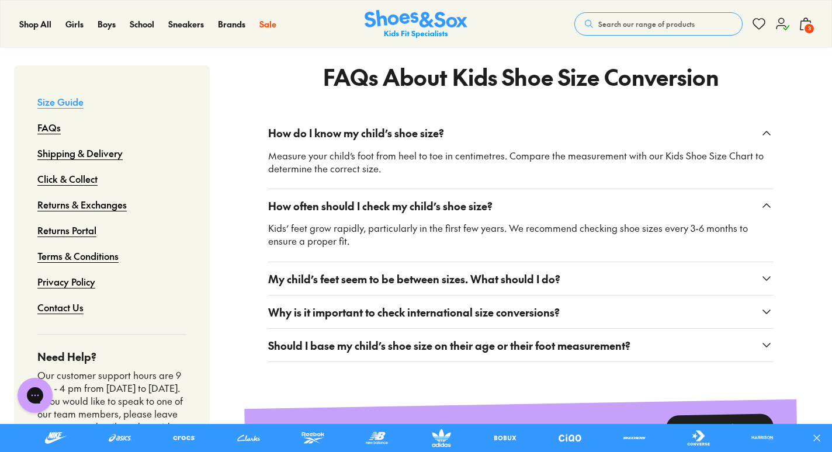
click at [690, 262] on button "My child’s feet seem to be between sizes. What should I do?" at bounding box center [520, 278] width 505 height 33
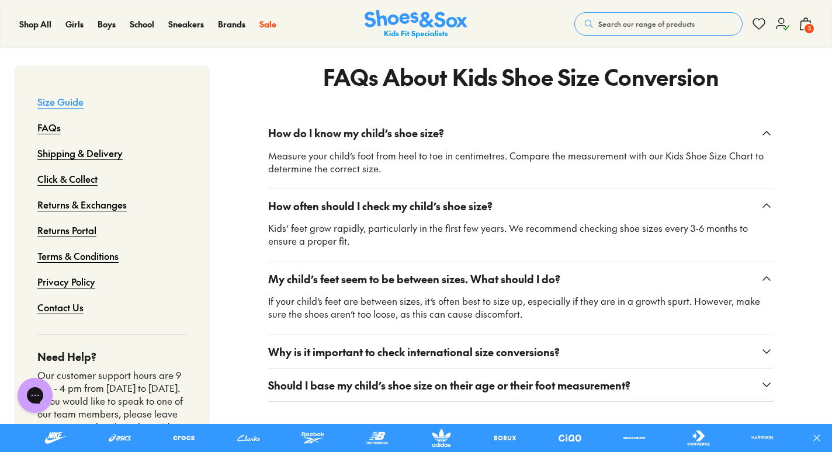
click at [632, 335] on button "Why is it important to check international size conversions?" at bounding box center [520, 351] width 505 height 33
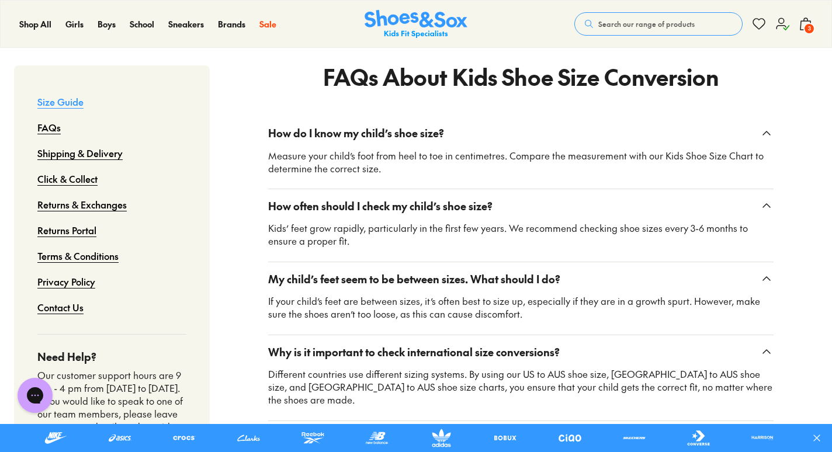
click at [614, 429] on span "Should I base my child’s shoe size on their age or their foot measurement?" at bounding box center [449, 437] width 362 height 16
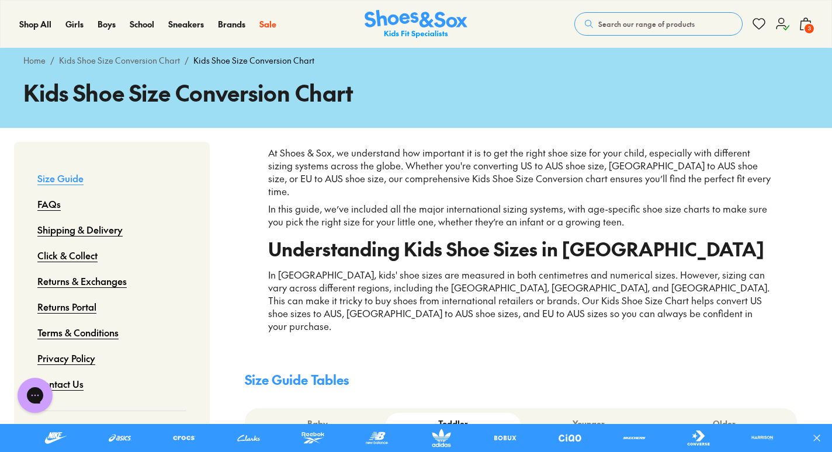
scroll to position [0, 0]
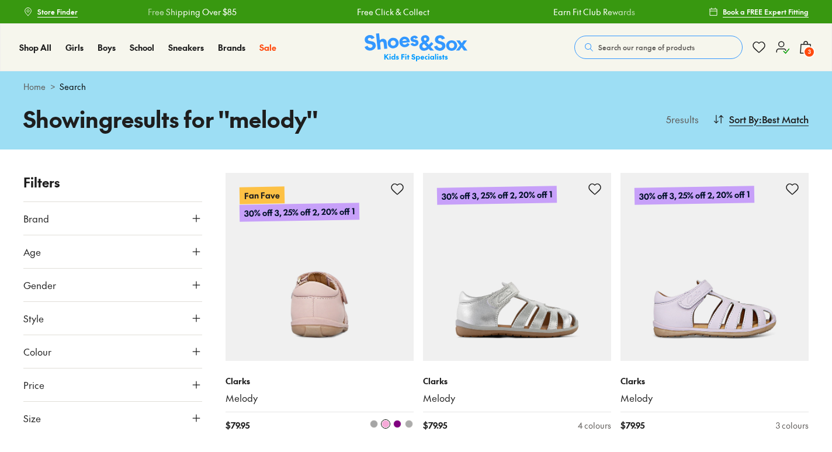
click at [351, 319] on img at bounding box center [320, 267] width 188 height 188
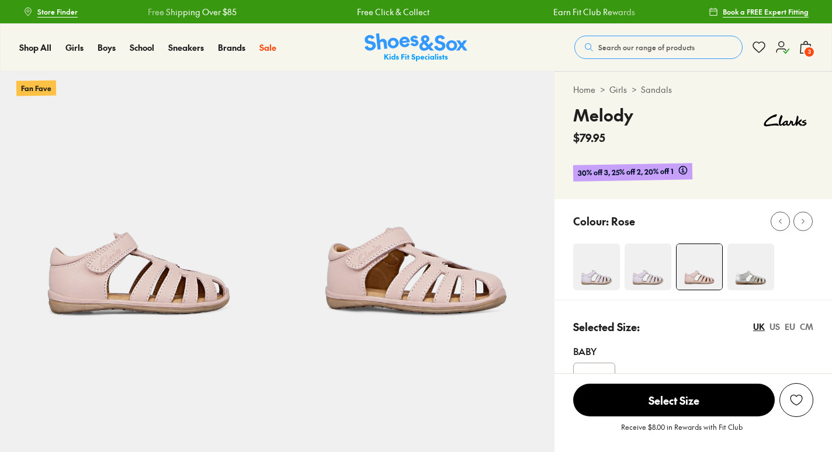
select select "*"
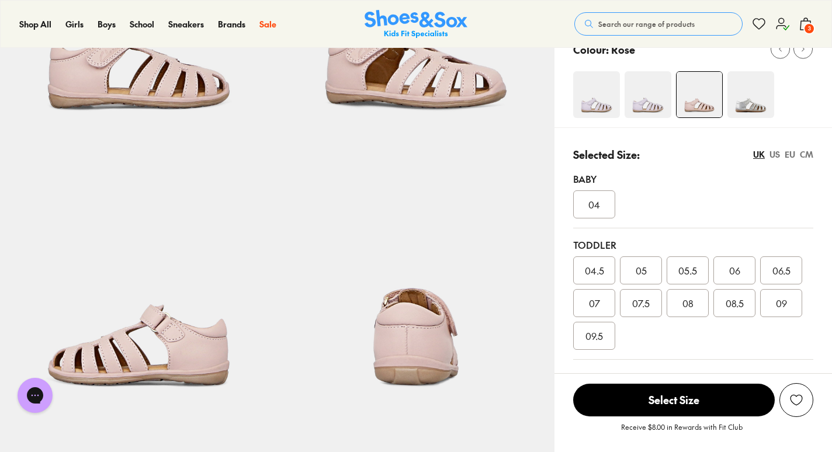
click at [802, 155] on div "CM" at bounding box center [806, 154] width 13 height 12
click at [791, 157] on div "EU" at bounding box center [790, 154] width 11 height 12
click at [809, 155] on div "CM" at bounding box center [806, 154] width 13 height 12
click at [788, 158] on div "EU" at bounding box center [790, 154] width 11 height 12
click at [807, 153] on div "CM" at bounding box center [806, 154] width 13 height 12
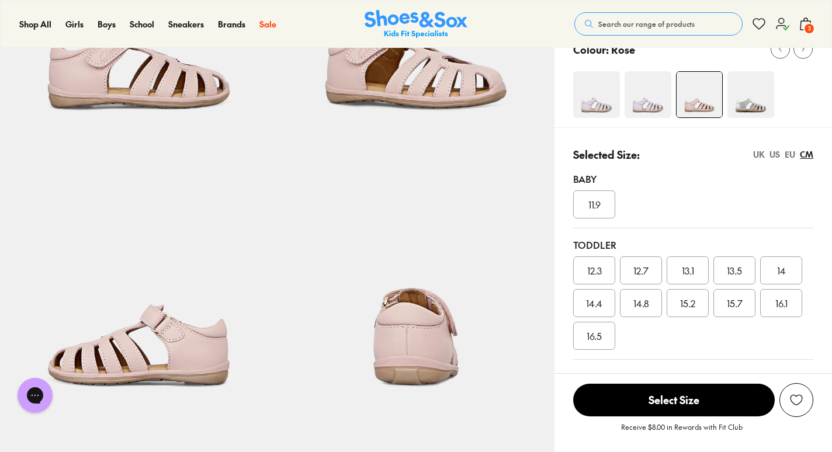
click at [790, 156] on div "EU" at bounding box center [790, 154] width 11 height 12
click at [808, 153] on div "CM" at bounding box center [806, 154] width 13 height 12
click at [599, 342] on span "16.5" at bounding box center [594, 336] width 15 height 14
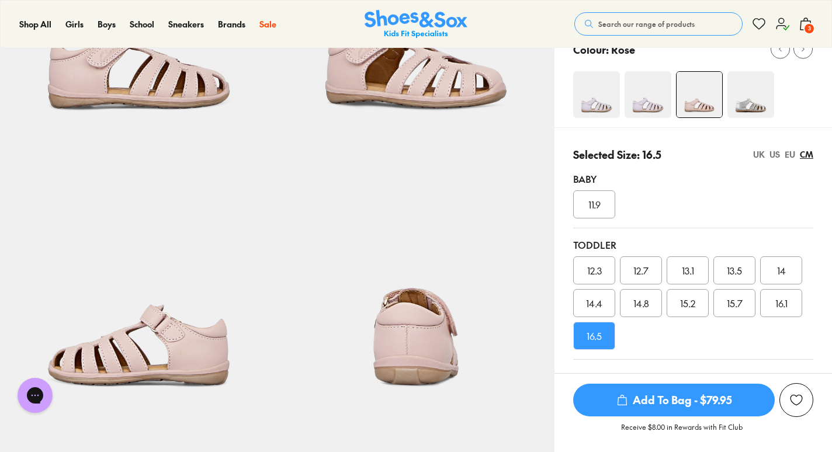
click at [792, 155] on div "EU" at bounding box center [790, 154] width 11 height 12
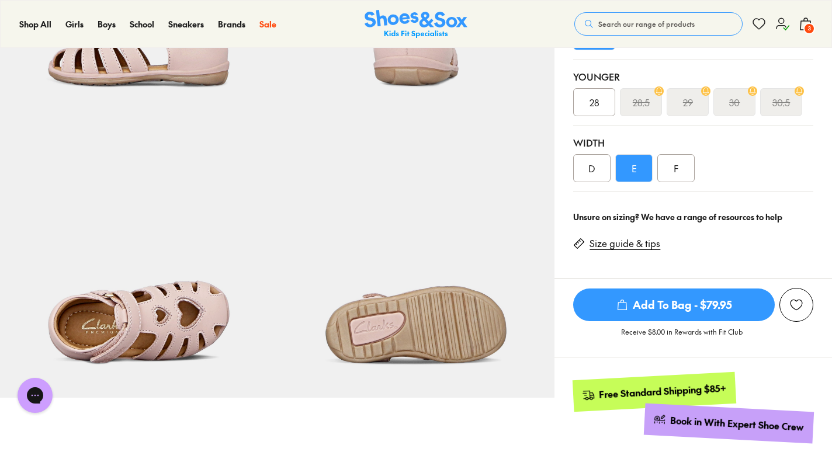
scroll to position [507, 0]
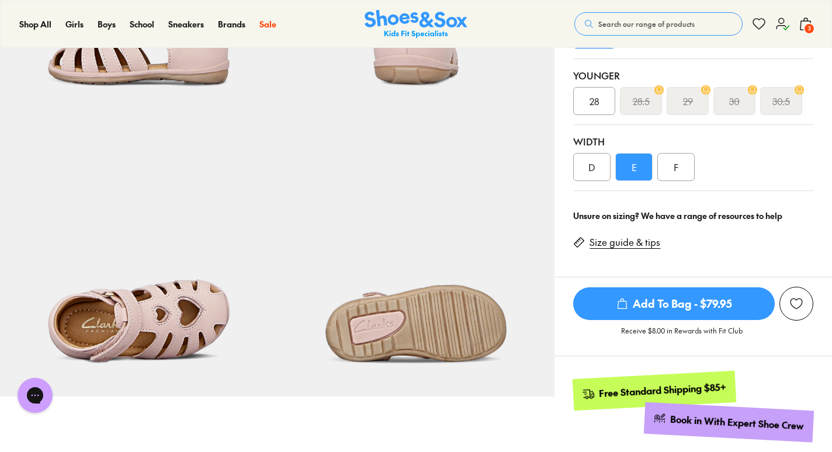
click at [674, 165] on div "F" at bounding box center [675, 167] width 37 height 28
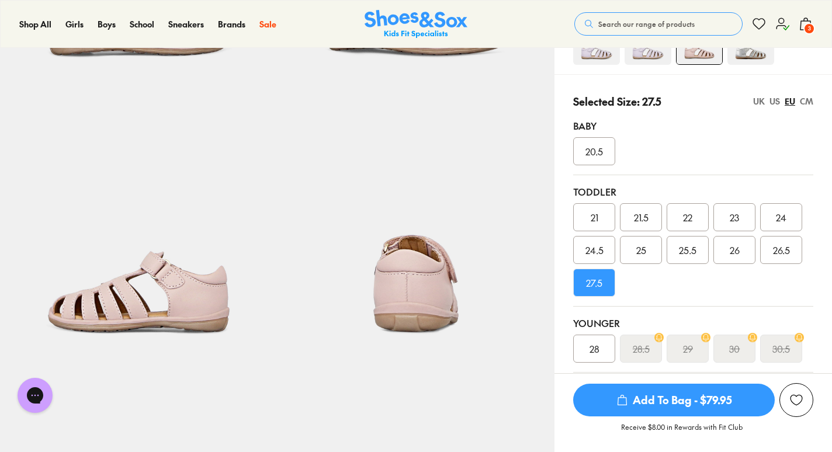
scroll to position [261, 0]
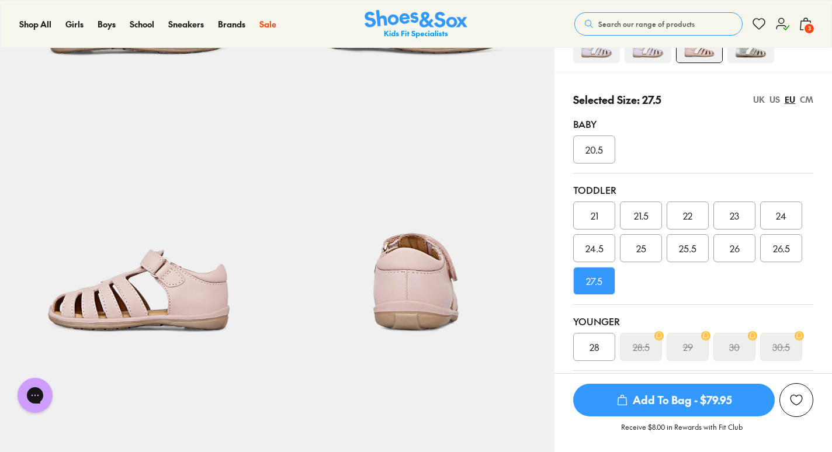
click at [637, 396] on span "Add To Bag - $79.95" at bounding box center [674, 400] width 202 height 33
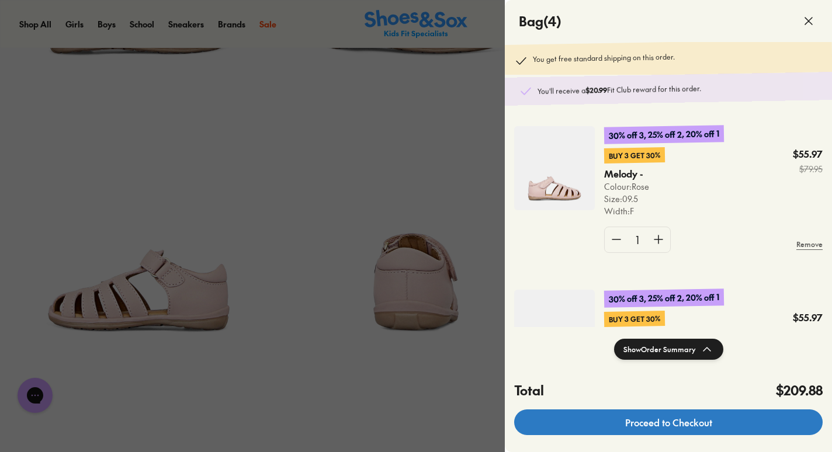
click at [617, 423] on link "Proceed to Checkout" at bounding box center [668, 423] width 309 height 26
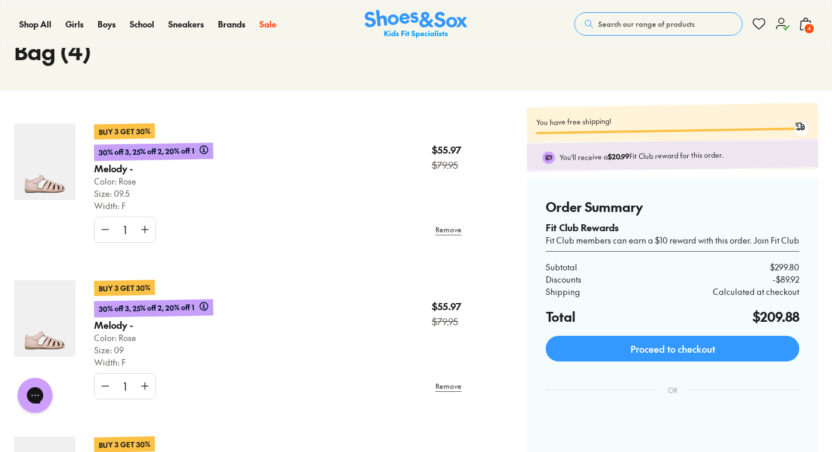
scroll to position [64, 0]
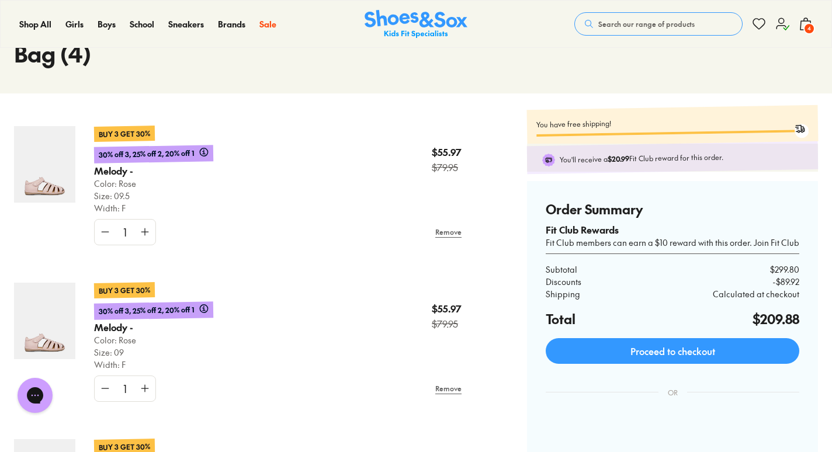
click at [608, 9] on div "Shop All Shop All Shop All Up to 30% off New Arrivals Online Only Best Sellers …" at bounding box center [416, 24] width 832 height 48
click at [602, 19] on span "Search our range of products" at bounding box center [646, 24] width 96 height 11
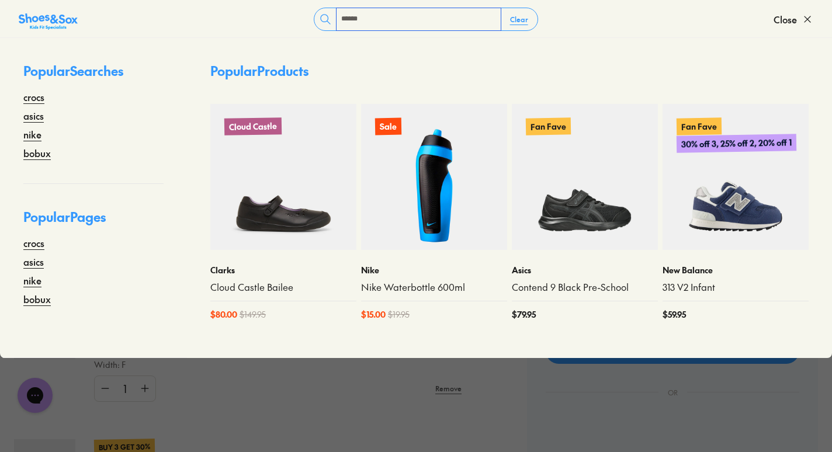
type input "******"
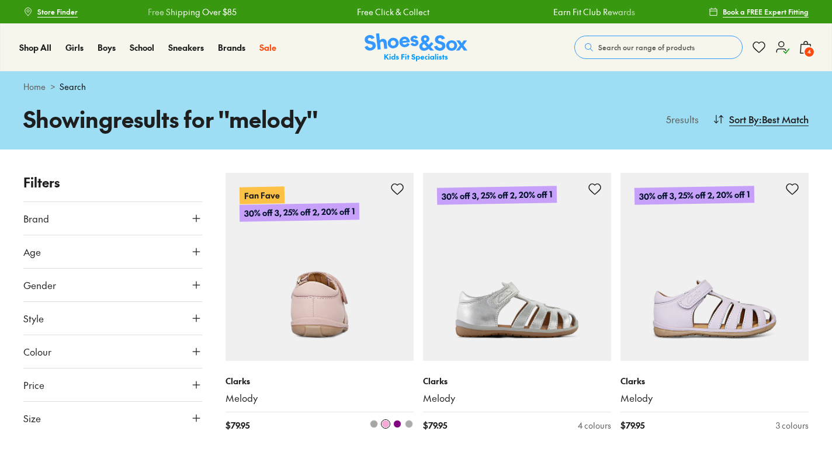
click at [317, 313] on img at bounding box center [320, 267] width 188 height 188
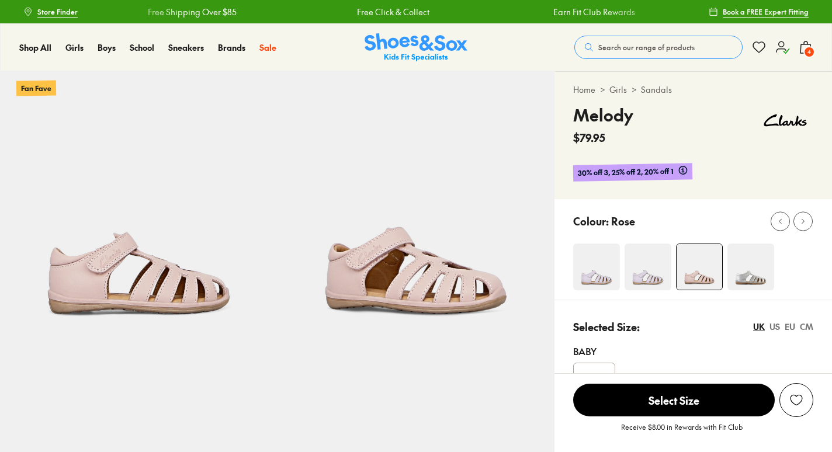
select select "*"
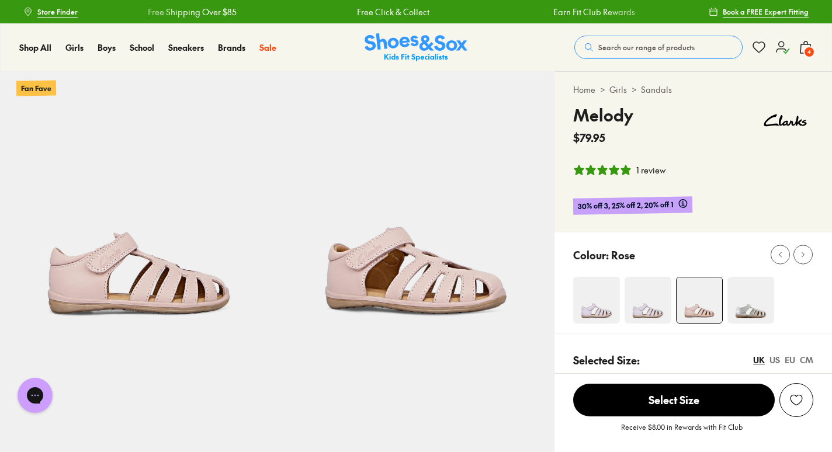
click at [650, 296] on img at bounding box center [648, 300] width 47 height 47
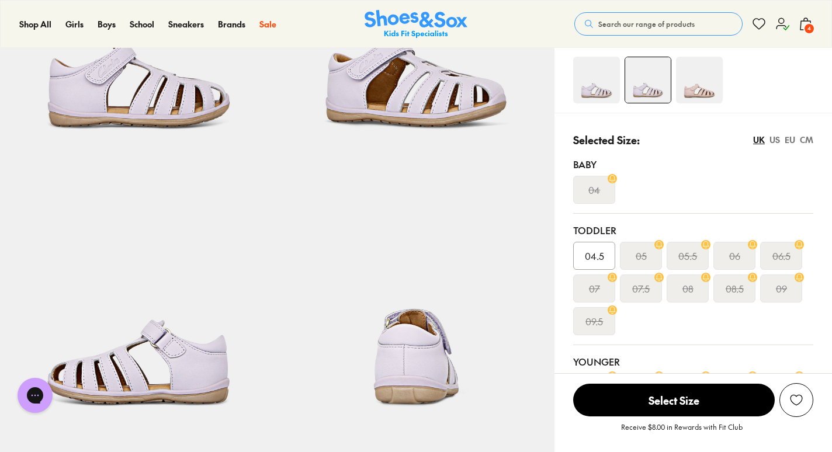
scroll to position [178, 0]
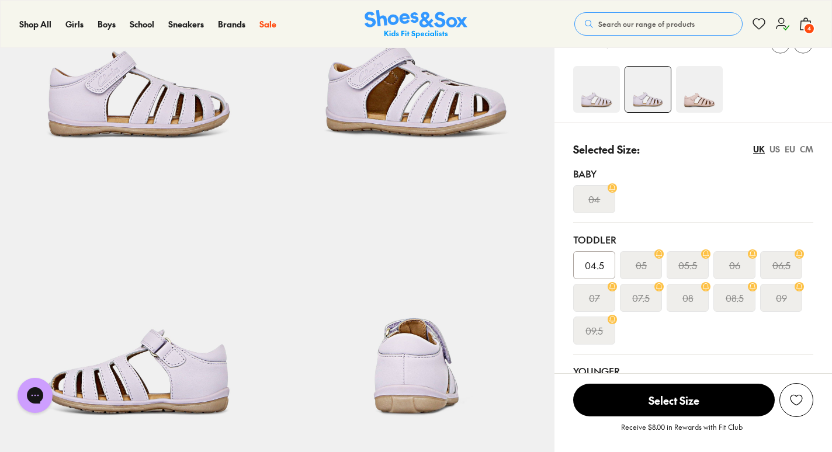
select select "*"
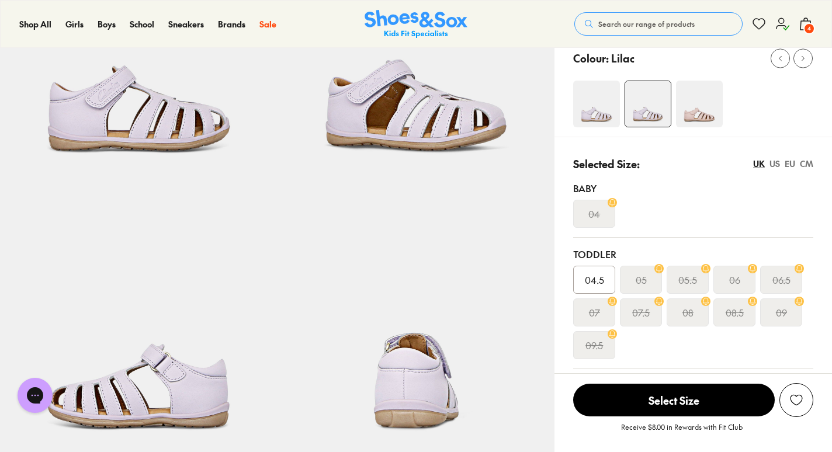
scroll to position [160, 0]
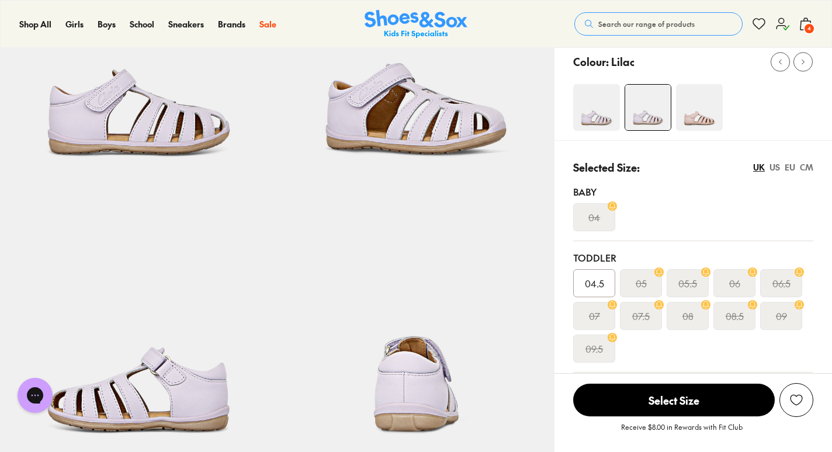
click at [699, 119] on img at bounding box center [699, 107] width 47 height 47
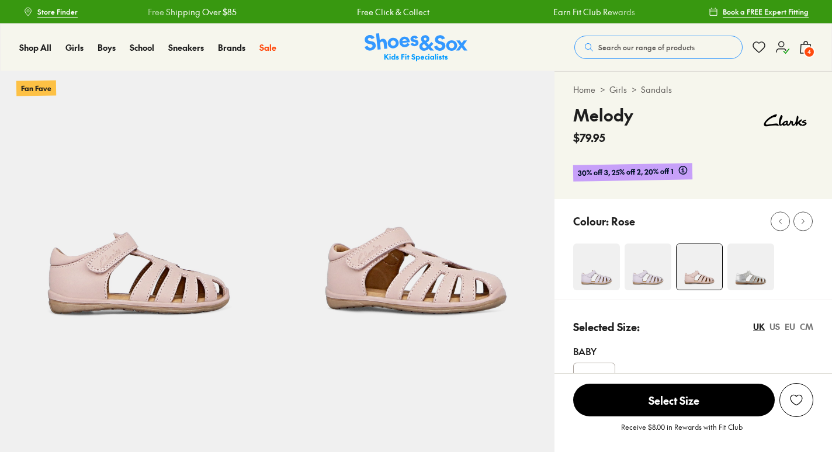
select select "*"
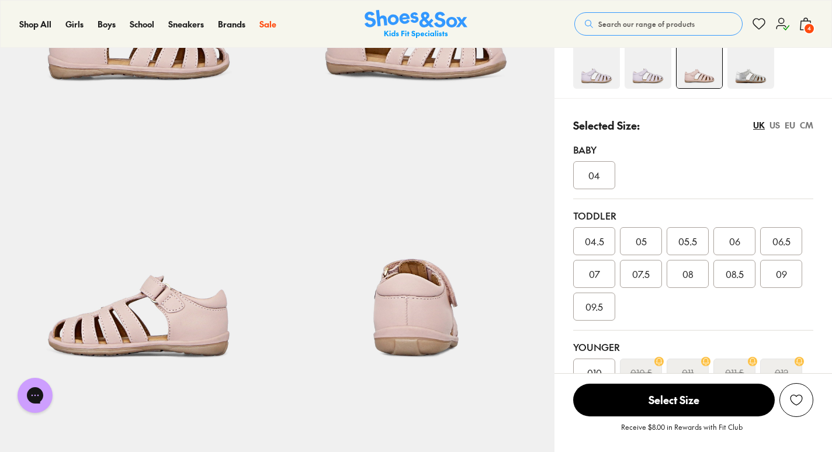
scroll to position [224, 0]
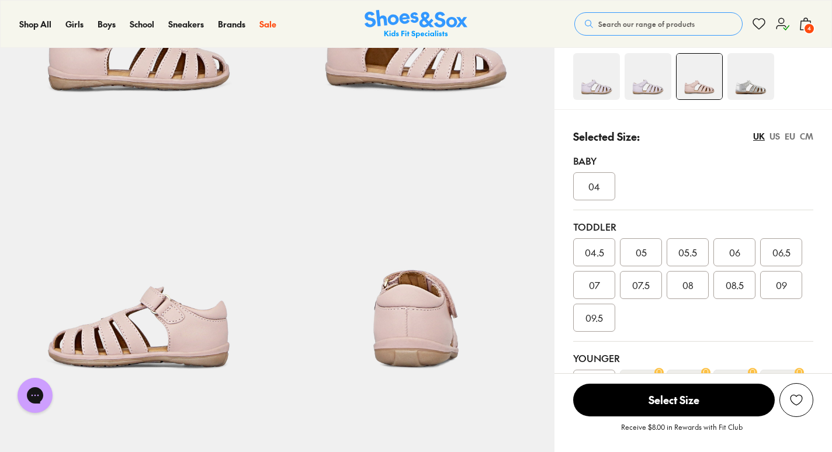
click at [792, 133] on div "EU" at bounding box center [790, 136] width 11 height 12
click at [600, 318] on span "27.5" at bounding box center [594, 318] width 16 height 14
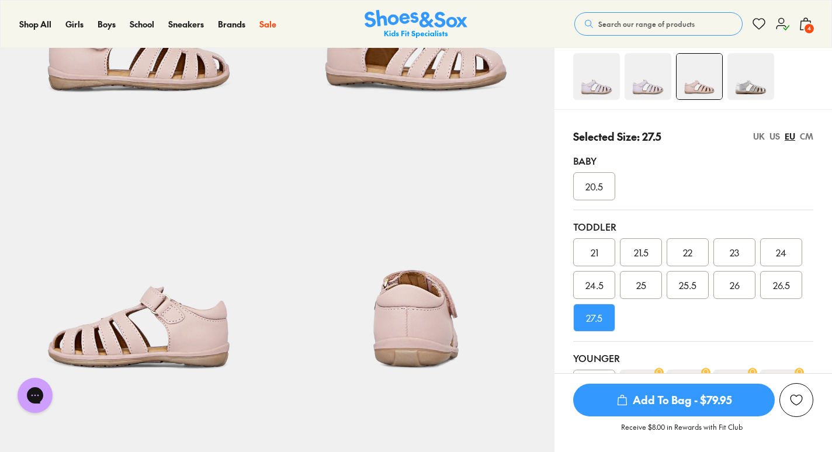
click at [806, 137] on div "CM" at bounding box center [806, 136] width 13 height 12
click at [792, 138] on div "EU" at bounding box center [790, 136] width 11 height 12
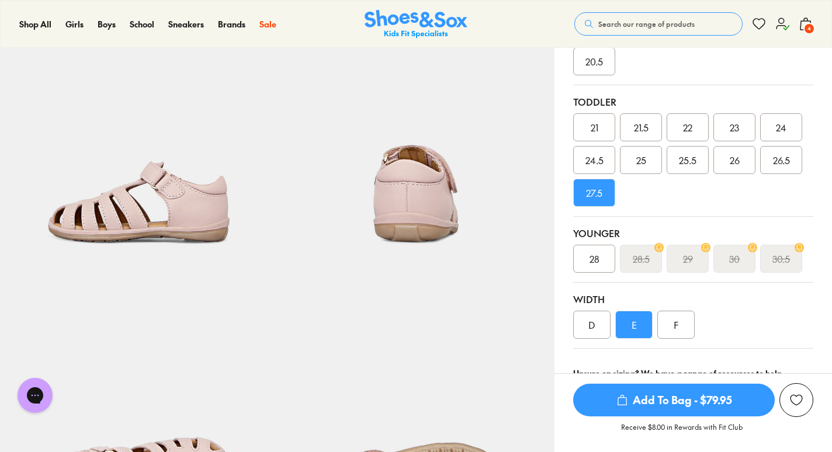
scroll to position [352, 0]
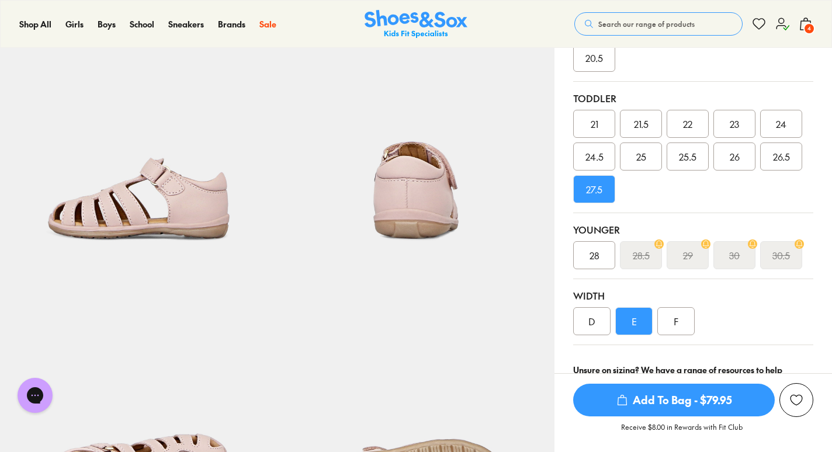
click at [671, 323] on div "F" at bounding box center [675, 321] width 37 height 28
click at [630, 403] on span "Add To Bag - $79.95" at bounding box center [674, 400] width 202 height 33
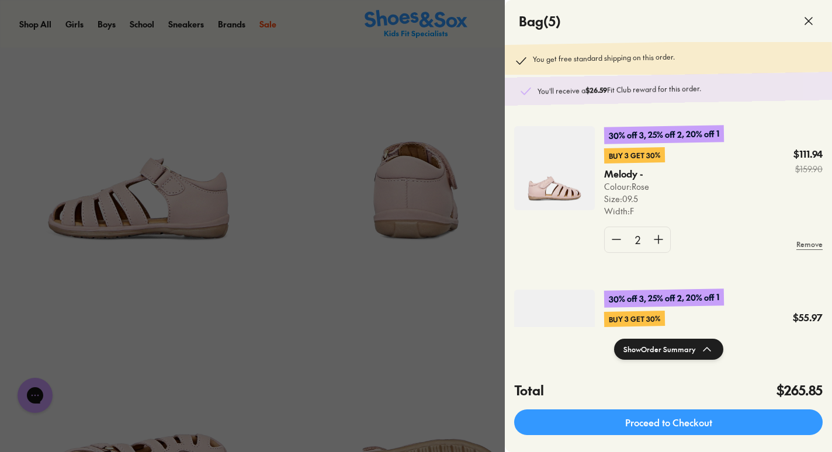
click at [634, 338] on div "Show Order Summary" at bounding box center [668, 349] width 327 height 44
click at [633, 343] on button "Show Order Summary" at bounding box center [668, 349] width 109 height 21
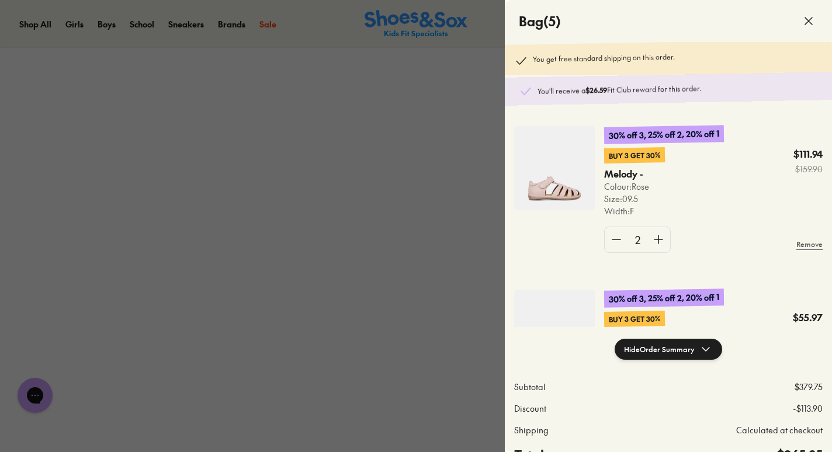
scroll to position [881, 0]
click at [448, 260] on div at bounding box center [416, 226] width 832 height 452
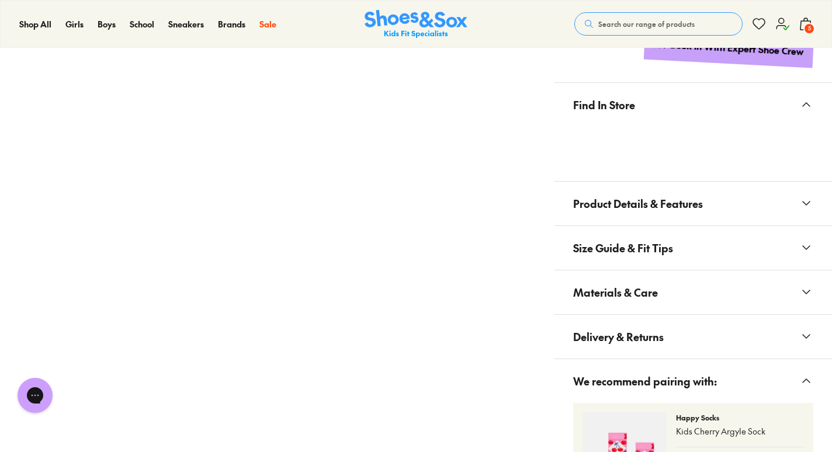
click at [799, 28] on icon at bounding box center [806, 24] width 14 height 14
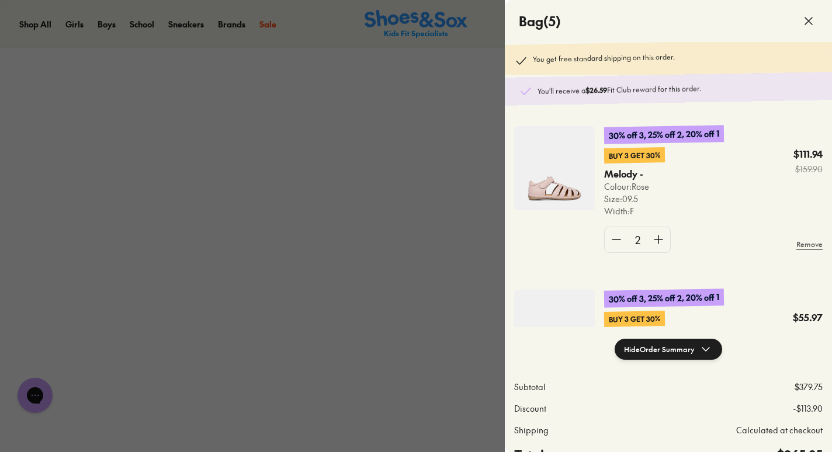
click at [544, 23] on h4 "Bag ( 5 )" at bounding box center [540, 21] width 42 height 19
click at [352, 115] on div at bounding box center [416, 226] width 832 height 452
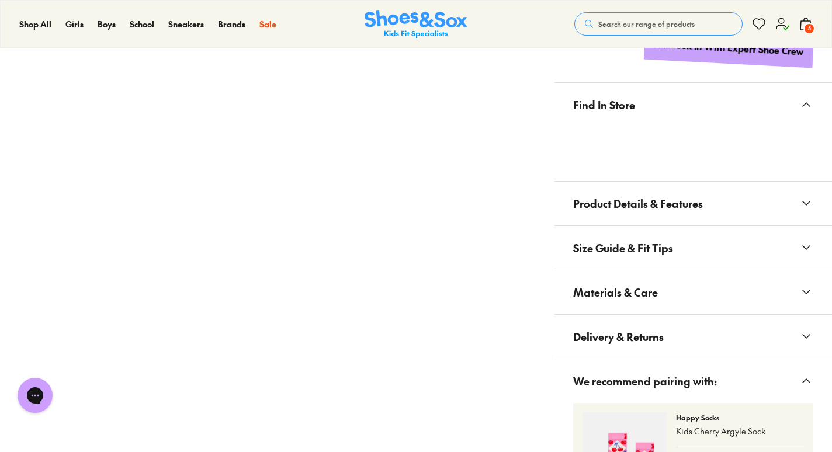
click at [805, 27] on span "5" at bounding box center [809, 29] width 12 height 12
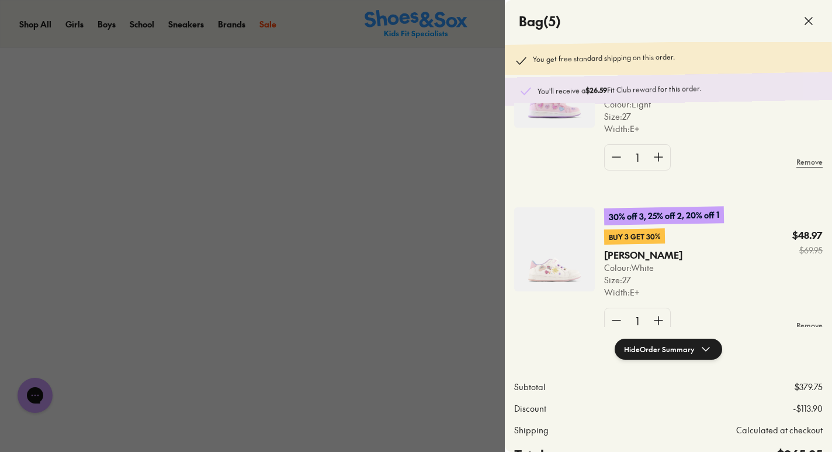
scroll to position [456, 0]
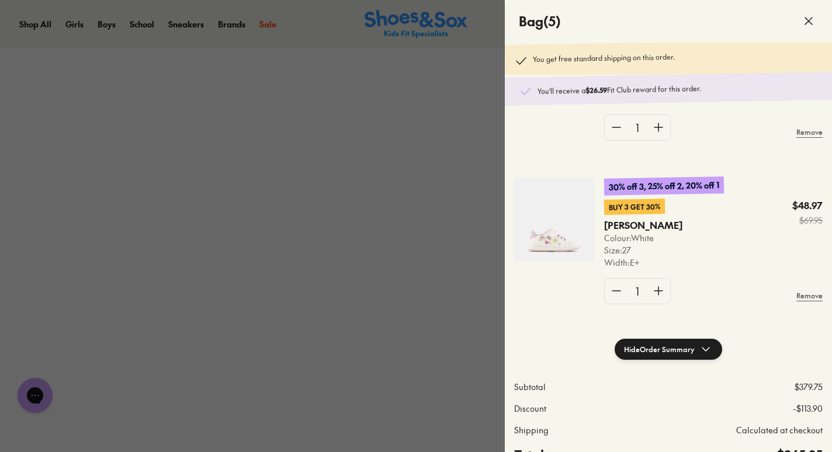
click at [156, 294] on div at bounding box center [416, 226] width 832 height 452
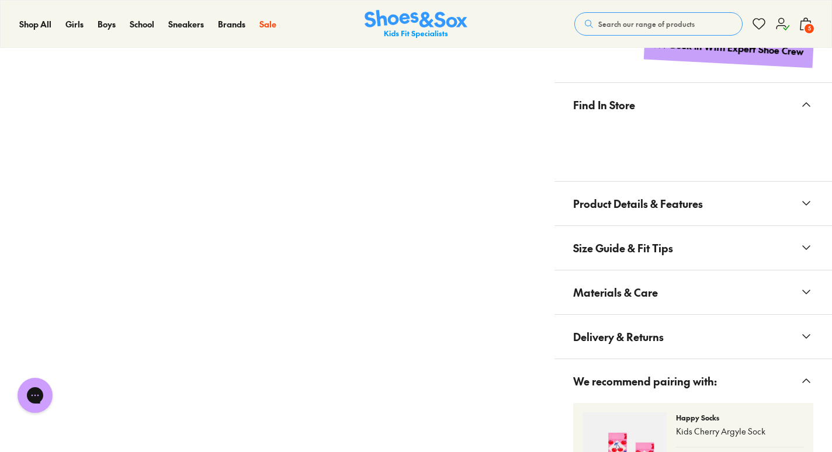
click at [809, 25] on span "5" at bounding box center [809, 29] width 12 height 12
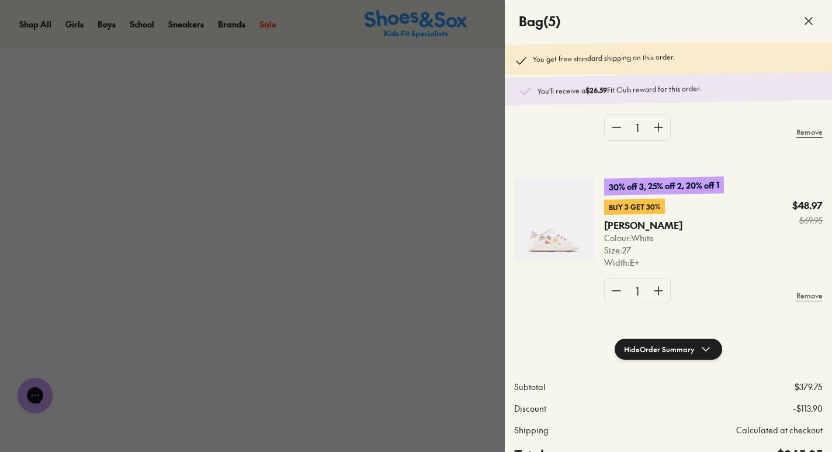
click at [648, 346] on button "Hide Order Summary" at bounding box center [669, 349] width 108 height 21
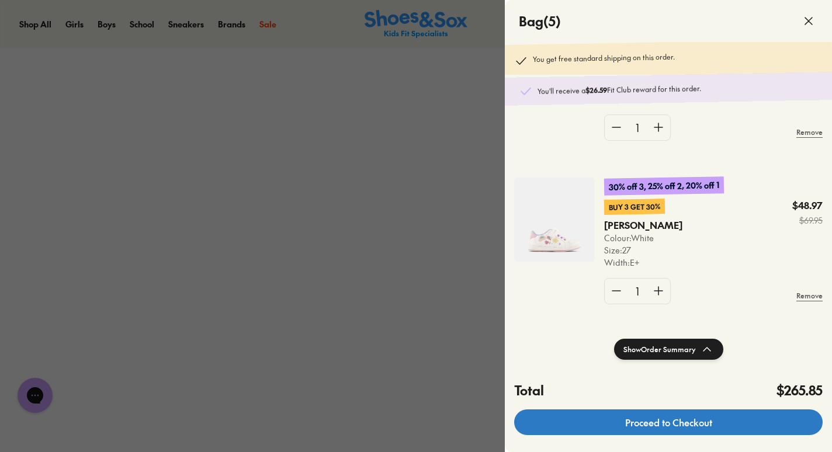
click at [625, 426] on link "Proceed to Checkout" at bounding box center [668, 423] width 309 height 26
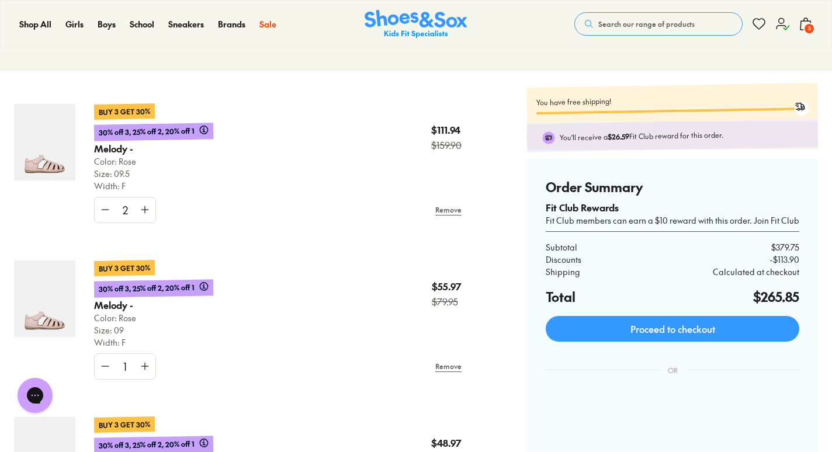
scroll to position [89, 0]
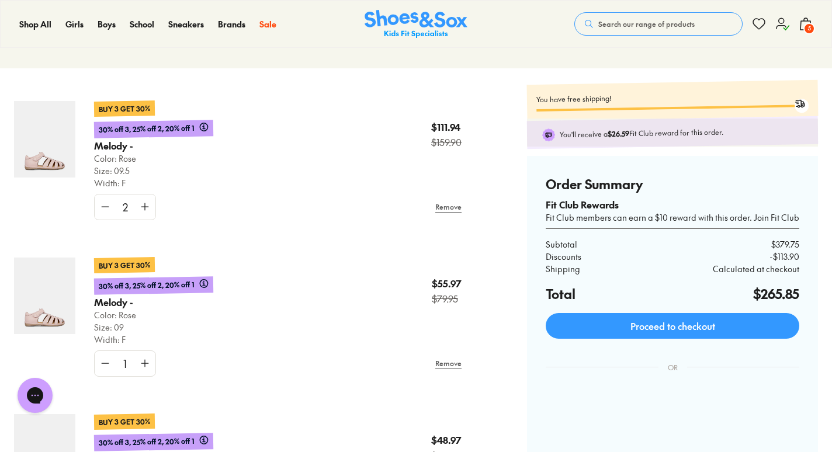
click at [105, 365] on icon at bounding box center [105, 364] width 12 height 12
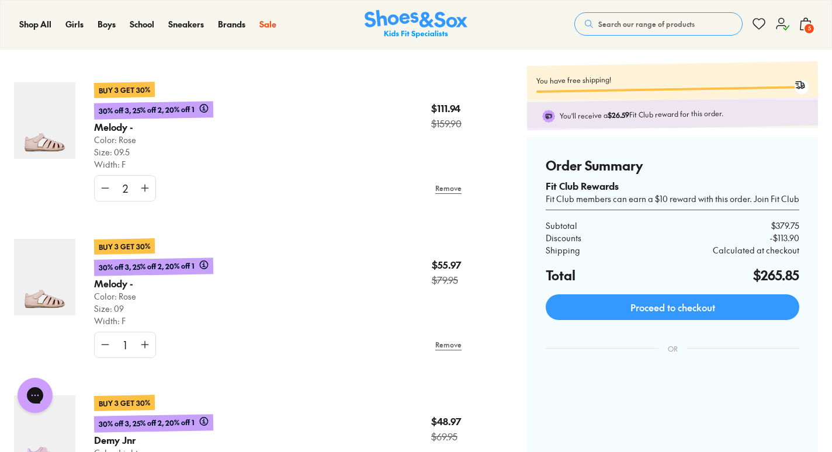
scroll to position [109, 0]
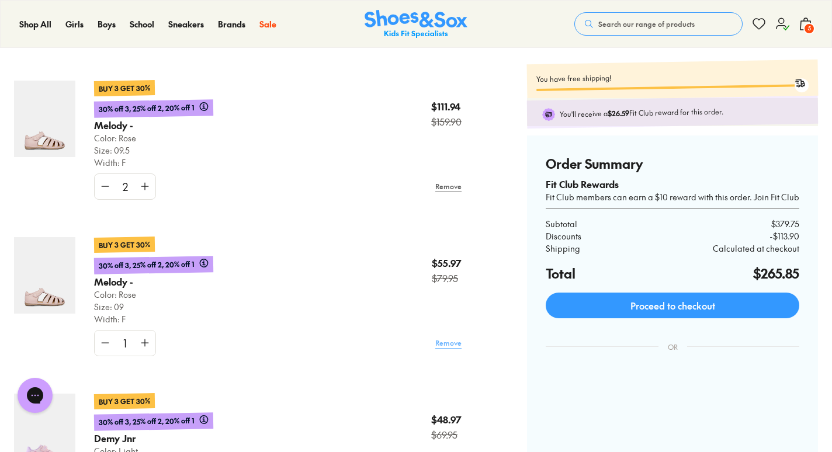
click at [453, 342] on link "Remove" at bounding box center [448, 342] width 26 height 21
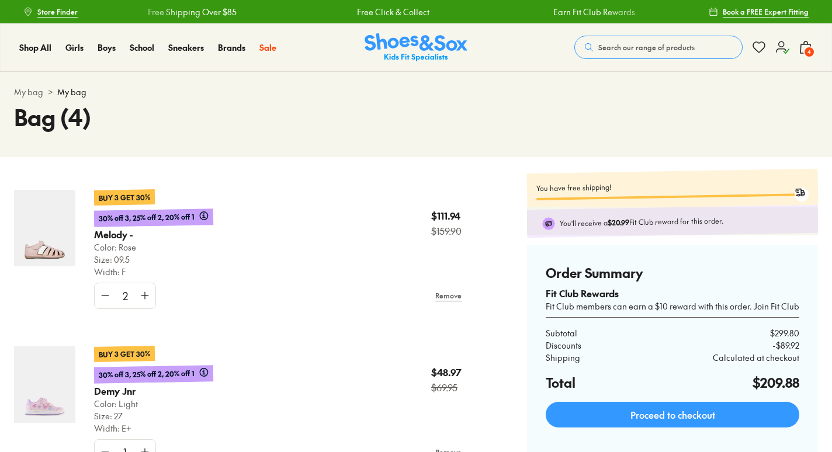
click at [103, 297] on icon at bounding box center [105, 296] width 12 height 12
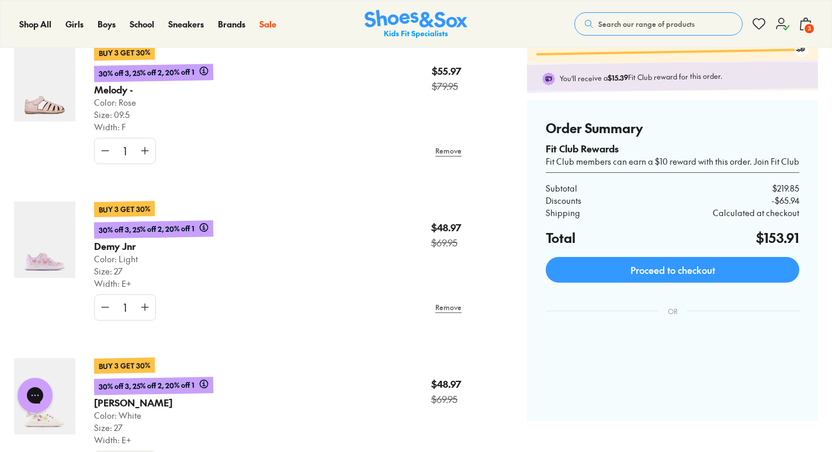
scroll to position [144, 0]
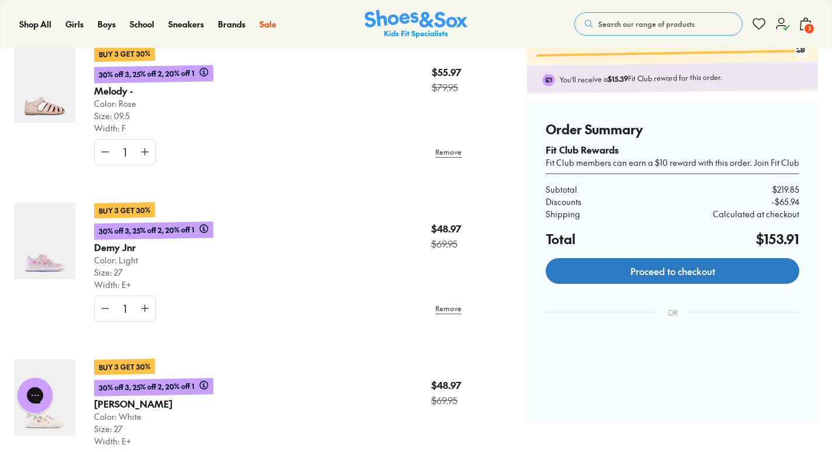
click at [694, 269] on link "Proceed to checkout" at bounding box center [673, 271] width 254 height 26
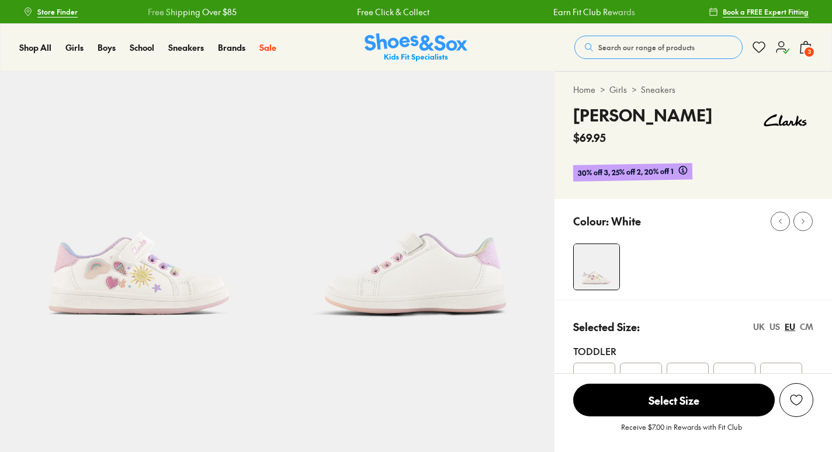
select select "*"
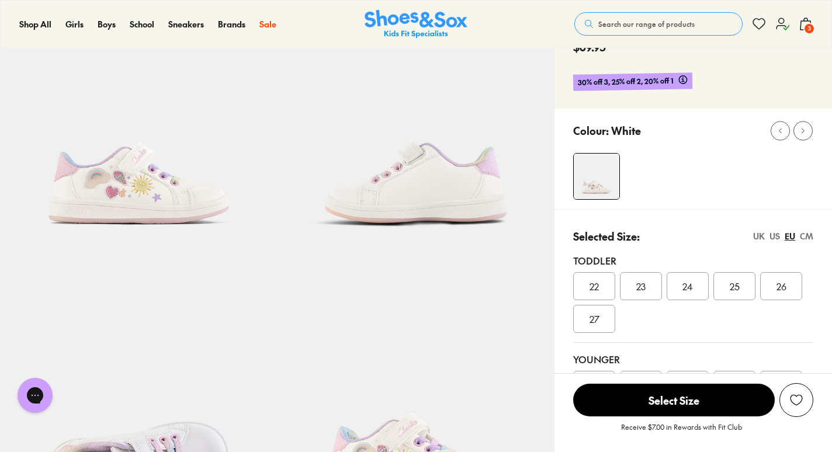
scroll to position [75, 0]
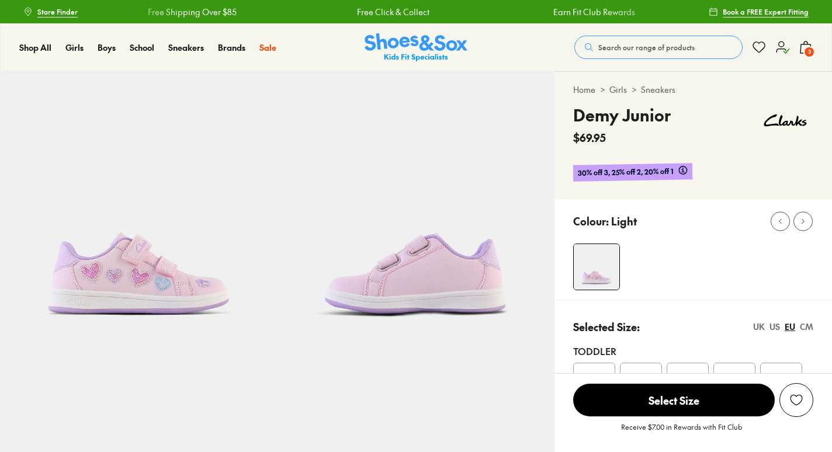
select select "*"
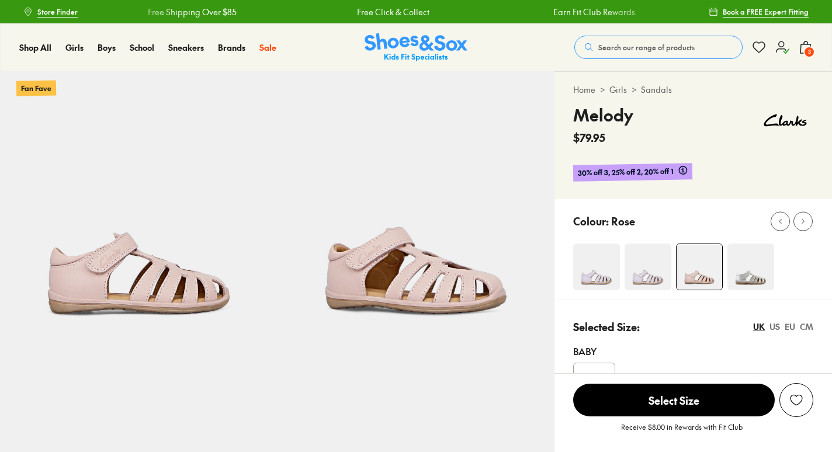
select select "*"
